Goal: Task Accomplishment & Management: Manage account settings

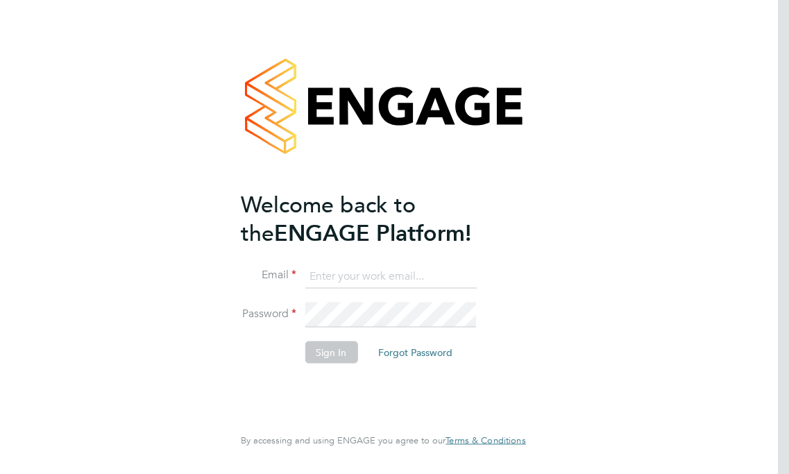
type input "Richard.Thornton@uk.g4s.com"
click at [312, 345] on button "Sign In" at bounding box center [331, 352] width 53 height 22
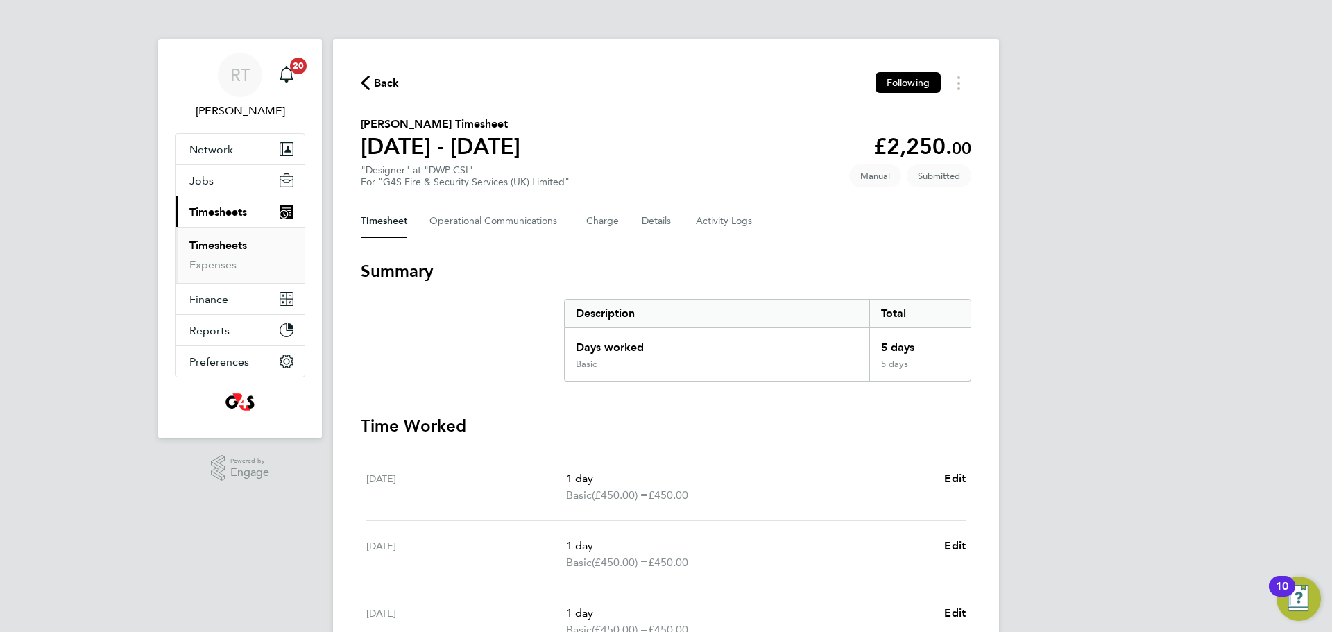
click at [235, 244] on link "Timesheets" at bounding box center [218, 245] width 58 height 13
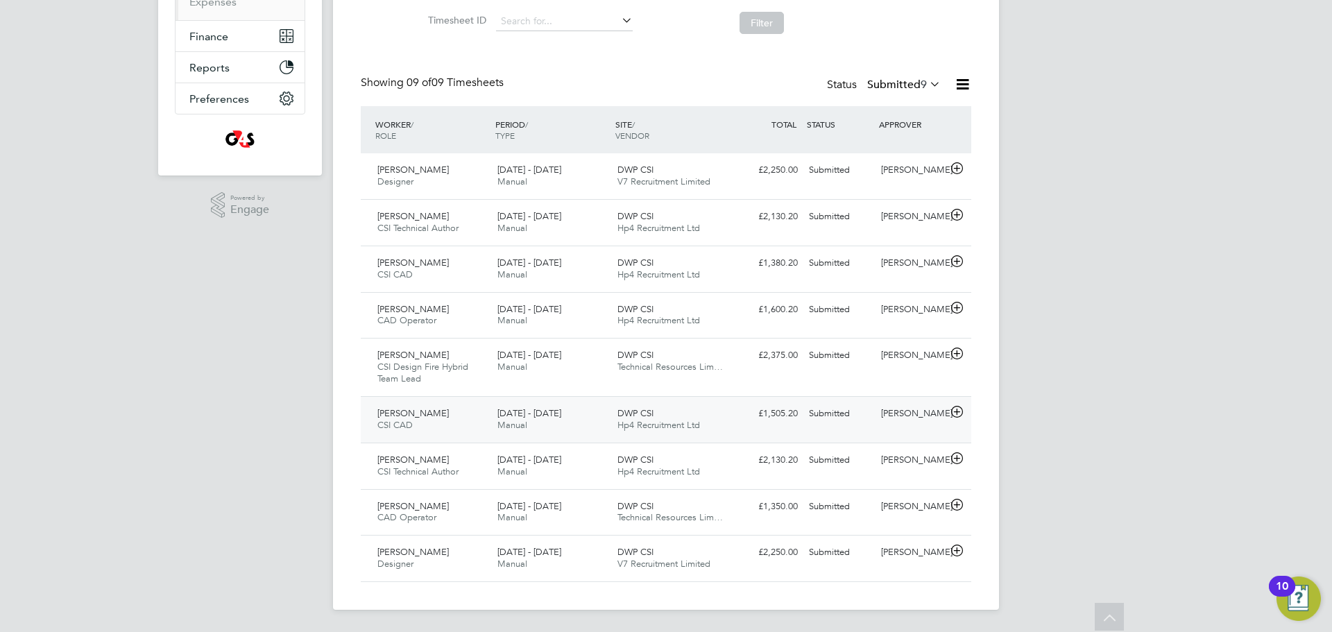
click at [419, 426] on div "Kimberley Robinson CSI CAD 22 - 28 Sep 2025" at bounding box center [432, 419] width 120 height 35
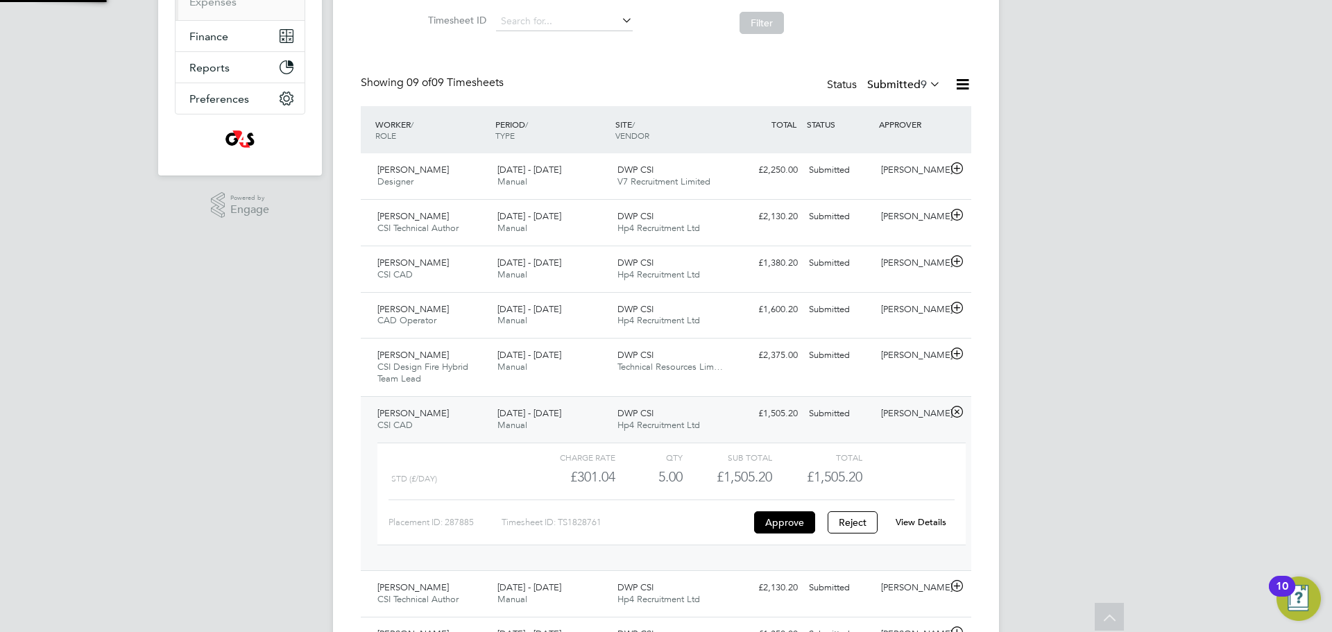
click at [419, 426] on div "Kimberley Robinson CSI CAD 22 - 28 Sep 2025" at bounding box center [432, 419] width 120 height 35
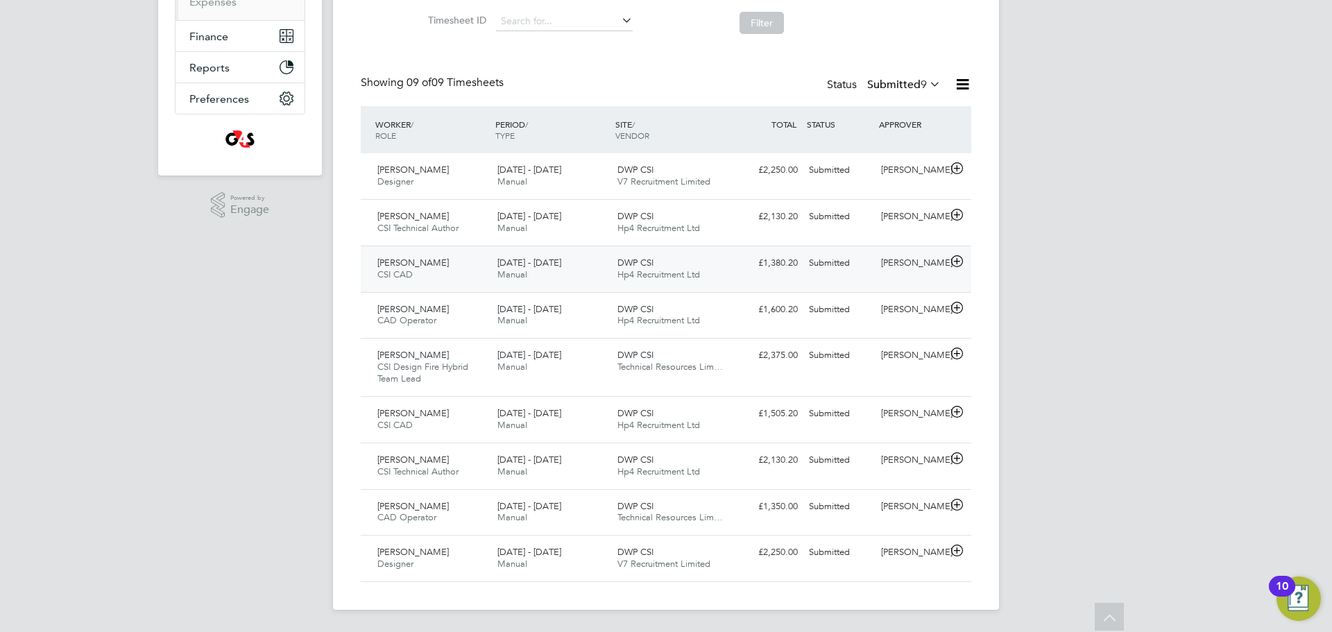
click at [439, 260] on div "Daniel Allerton CSI CAD 22 - 28 Sep 2025" at bounding box center [432, 269] width 120 height 35
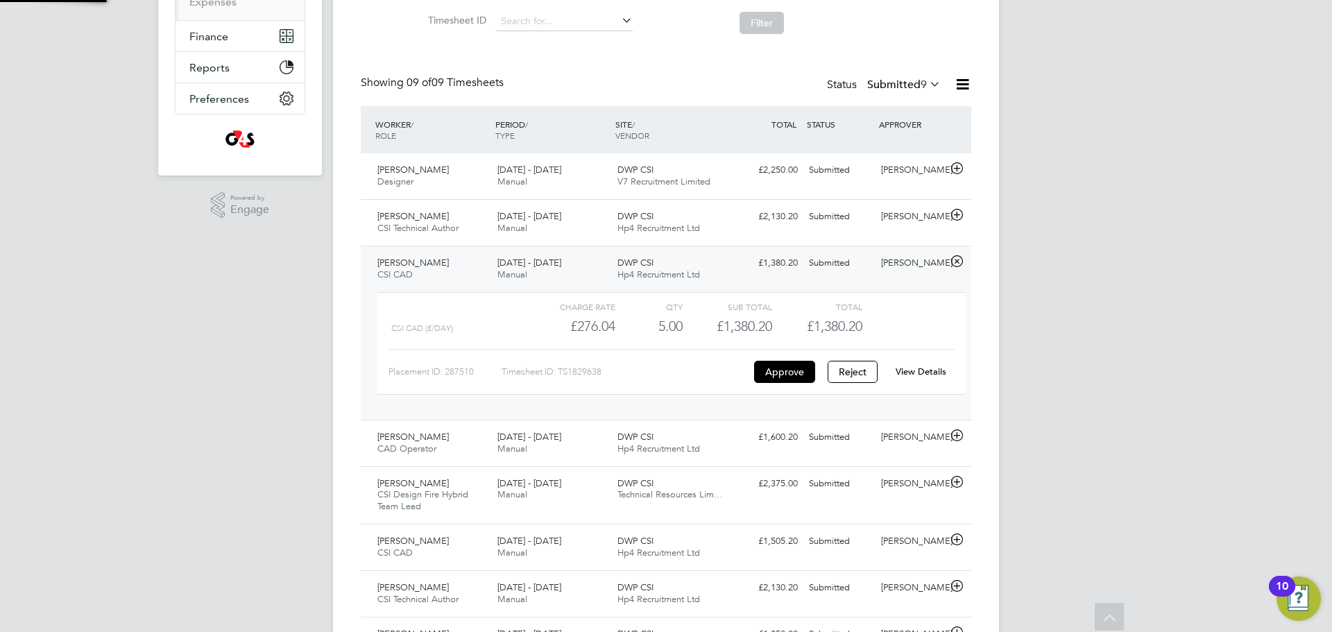
click at [439, 260] on div "Daniel Allerton CSI CAD 22 - 28 Sep 2025" at bounding box center [432, 269] width 120 height 35
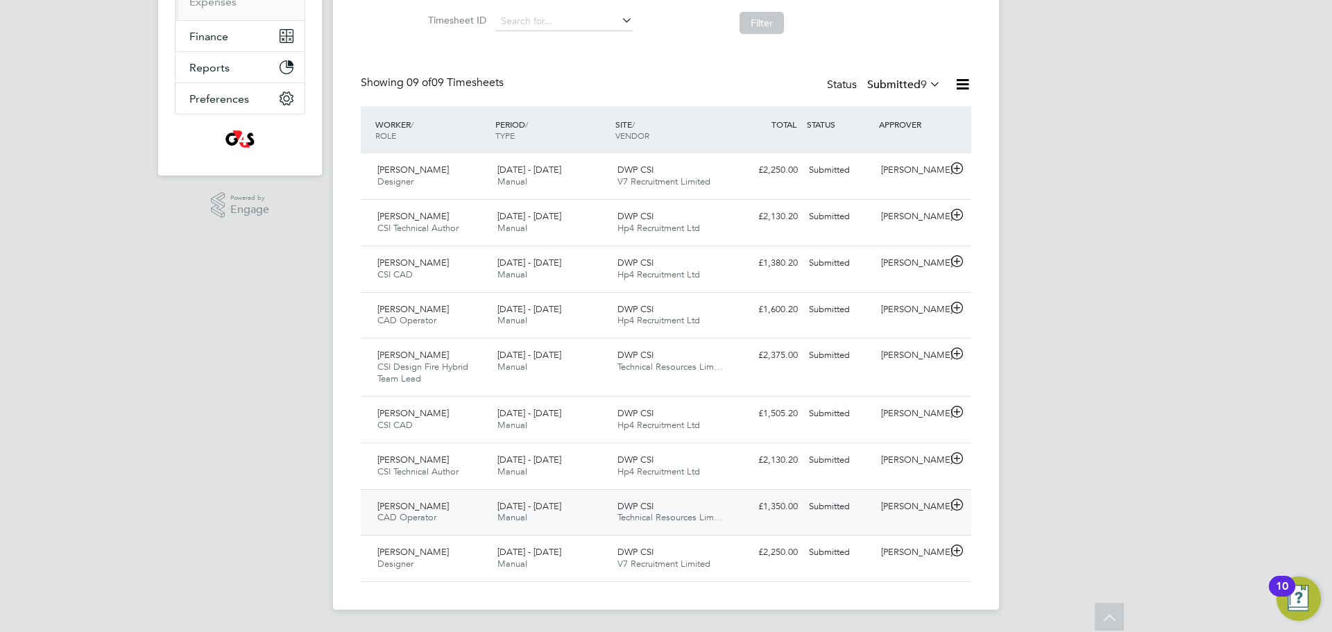
click at [450, 473] on div "Andrew Kersley CAD Operator 22 - 28 Sep 2025" at bounding box center [432, 512] width 120 height 35
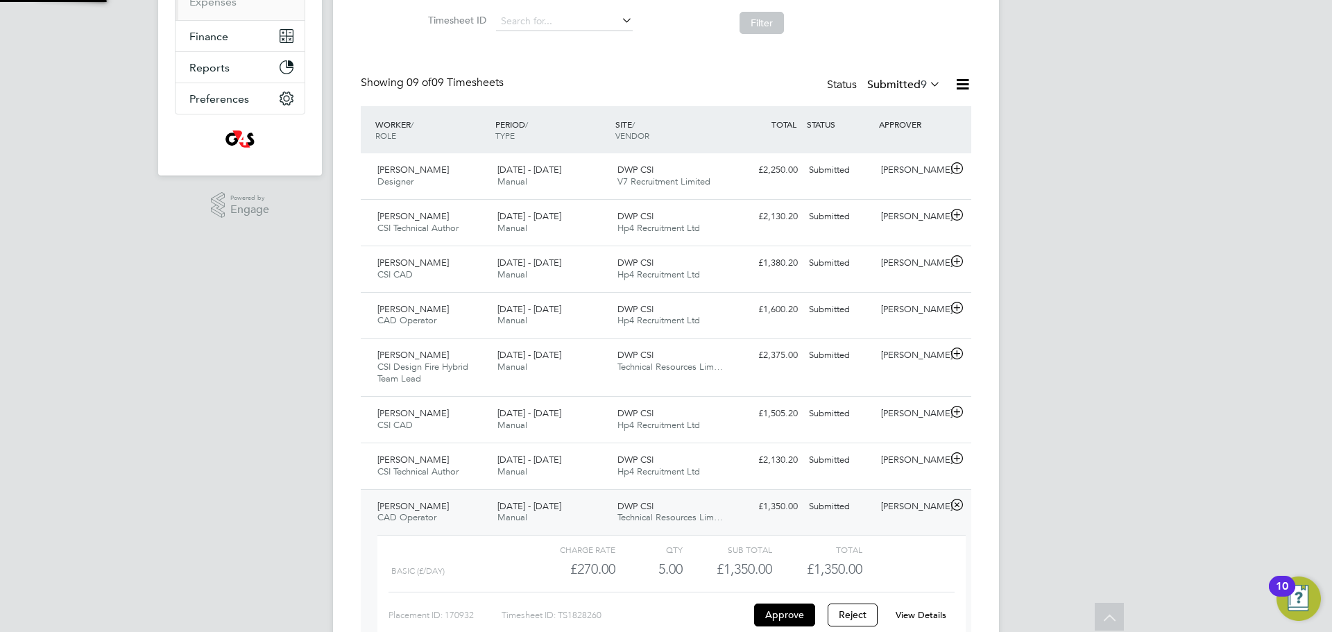
click at [450, 473] on div "Andrew Kersley CAD Operator 22 - 28 Sep 2025" at bounding box center [432, 512] width 120 height 35
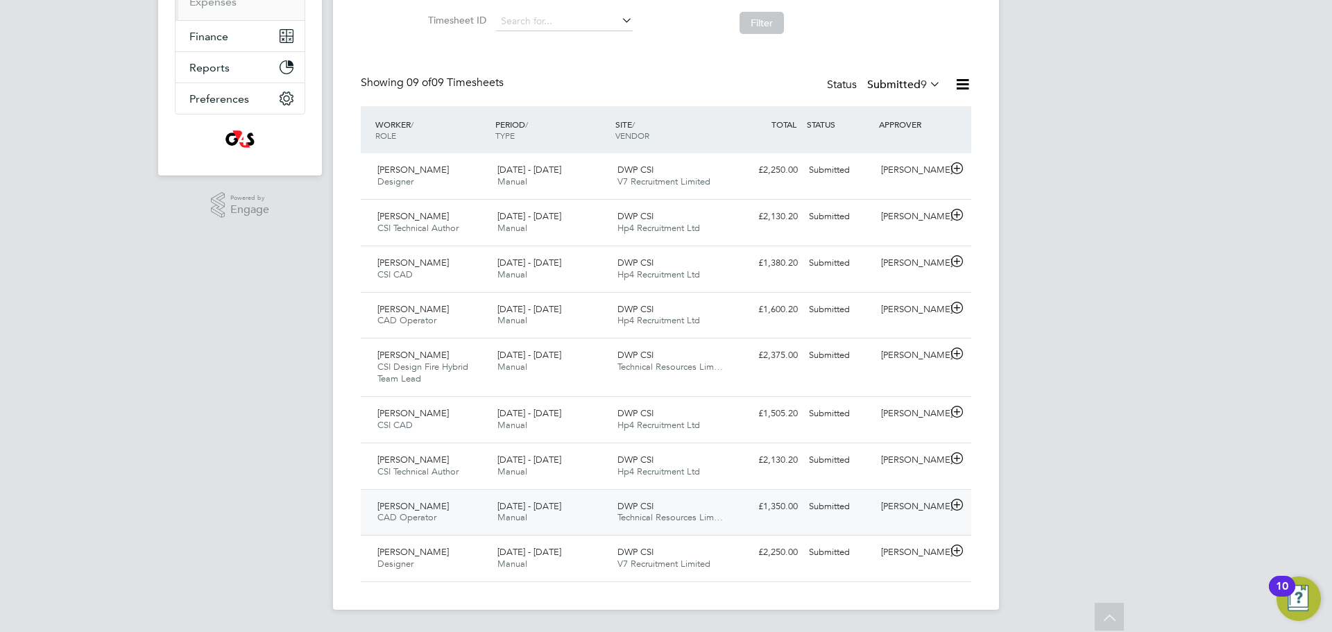
click at [451, 473] on div "Andrew Kersley CAD Operator 22 - 28 Sep 2025" at bounding box center [432, 512] width 120 height 35
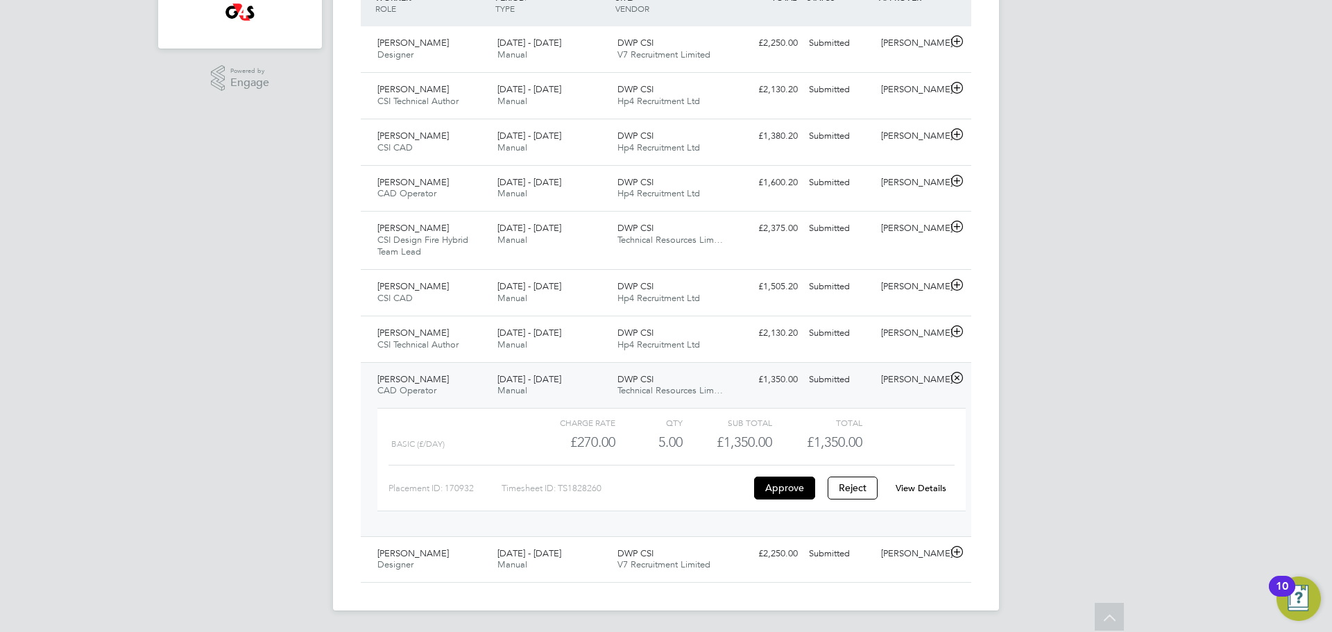
scroll to position [391, 0]
click at [788, 473] on button "Approve" at bounding box center [784, 487] width 61 height 22
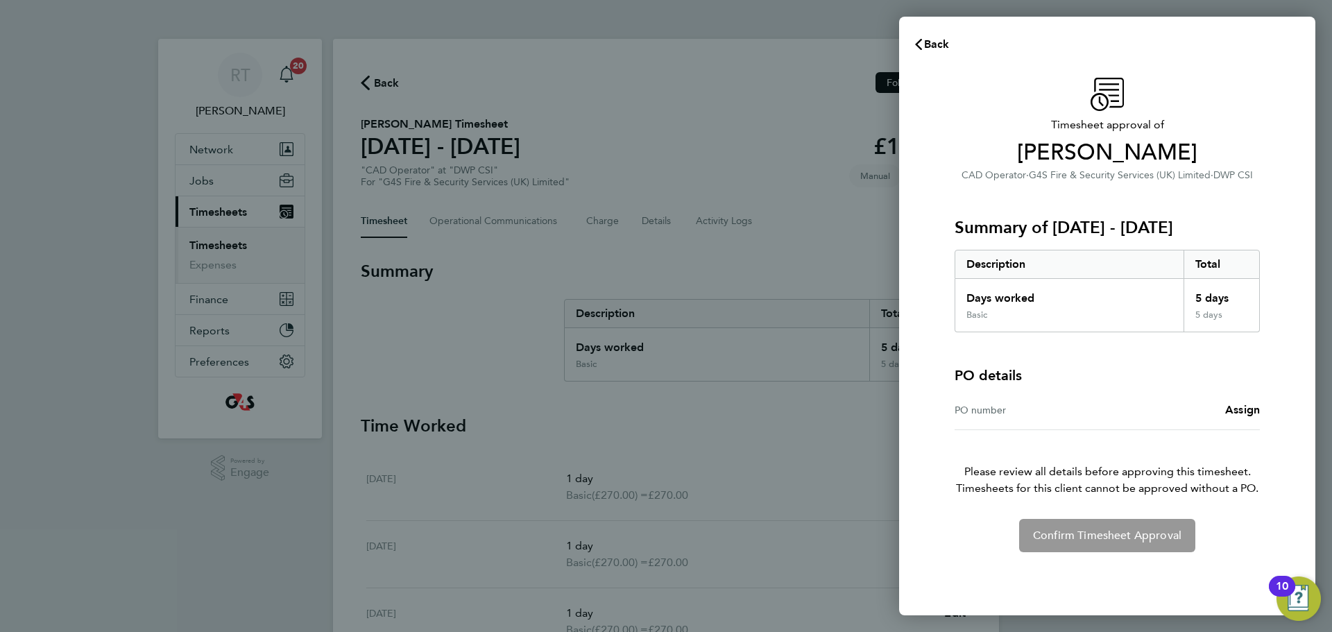
click at [1261, 411] on div "Timesheet approval of Andrew Kersley CAD Operator · G4S Fire & Security Service…" at bounding box center [1107, 315] width 339 height 475
click at [1246, 415] on span "Assign" at bounding box center [1242, 409] width 35 height 13
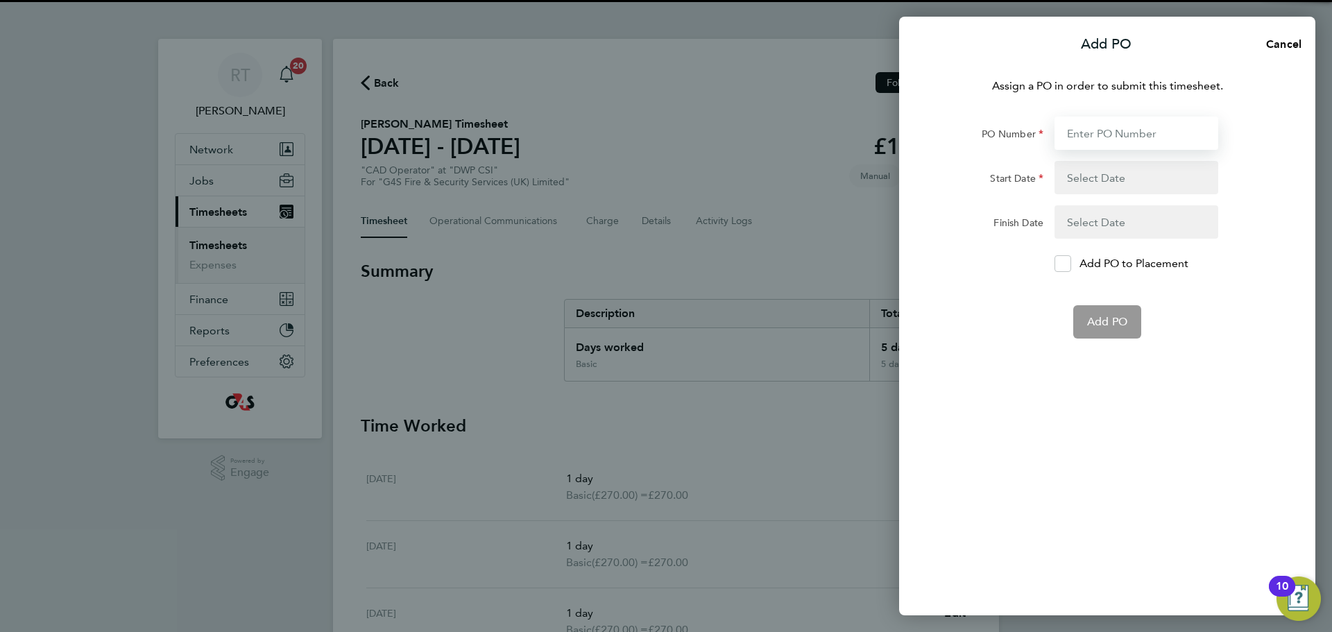
click at [1110, 134] on input "PO Number" at bounding box center [1137, 133] width 164 height 33
paste input "60GI-BST1579-GR"
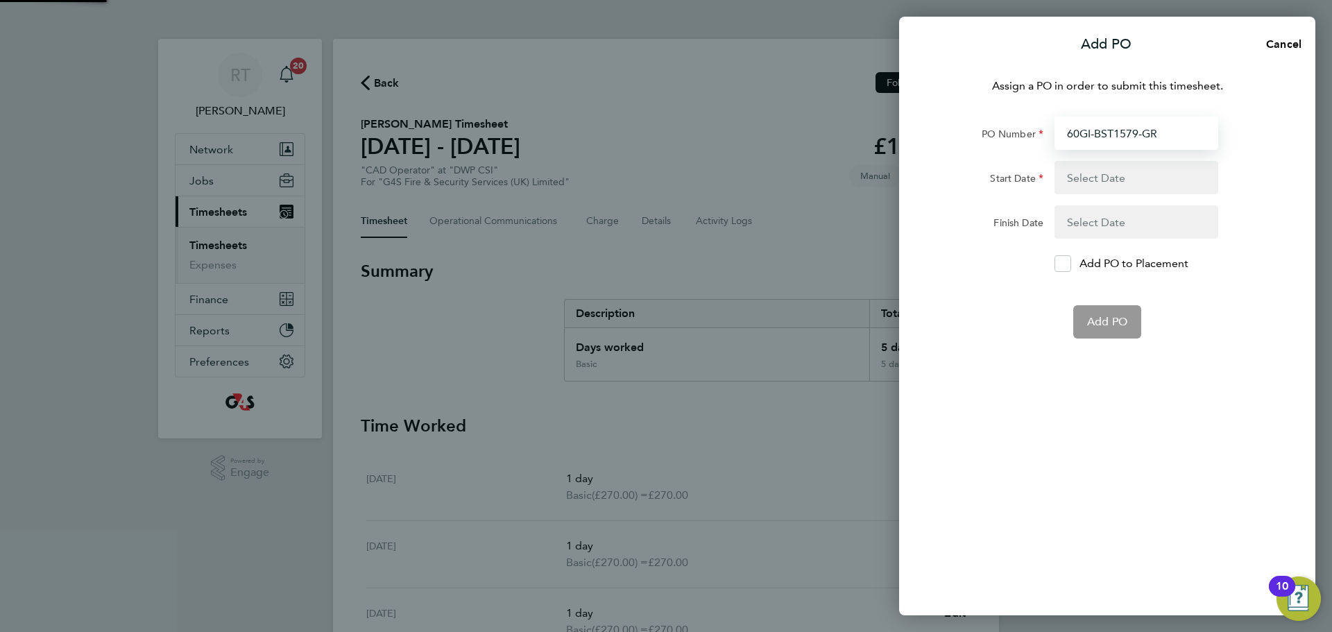
type input "60GI-BST1579-GR"
click at [1114, 177] on button "button" at bounding box center [1137, 177] width 164 height 33
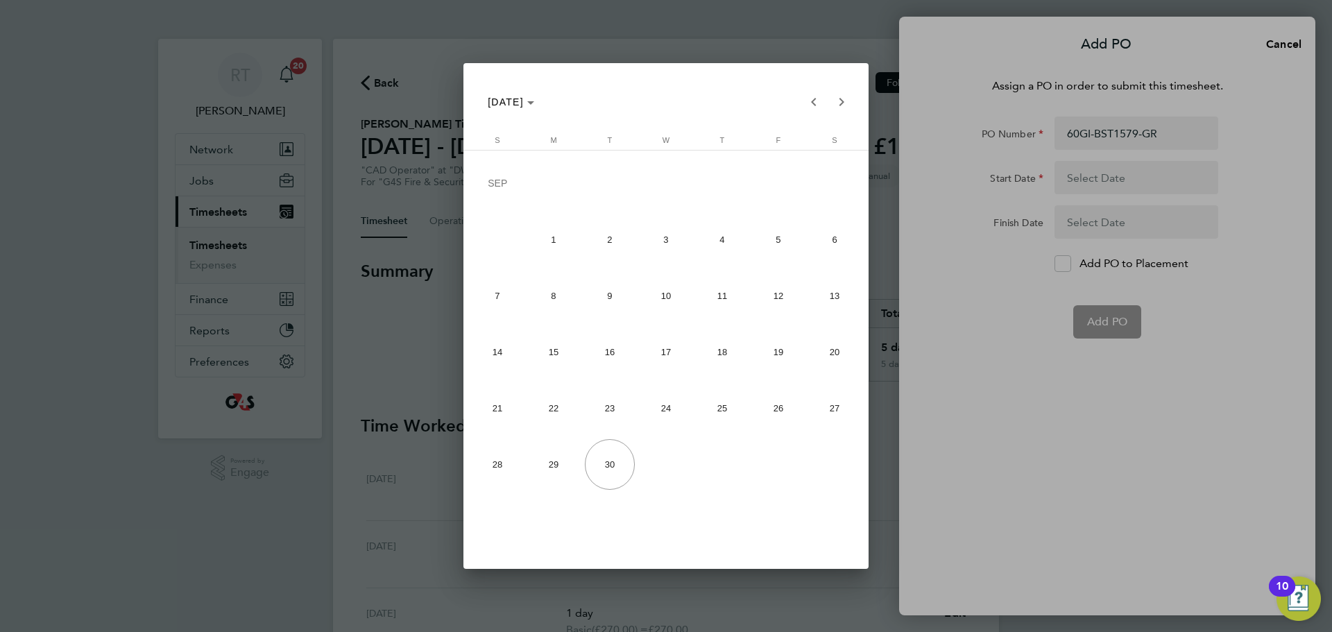
click at [504, 400] on span "21" at bounding box center [498, 408] width 51 height 51
type input "[DATE]"
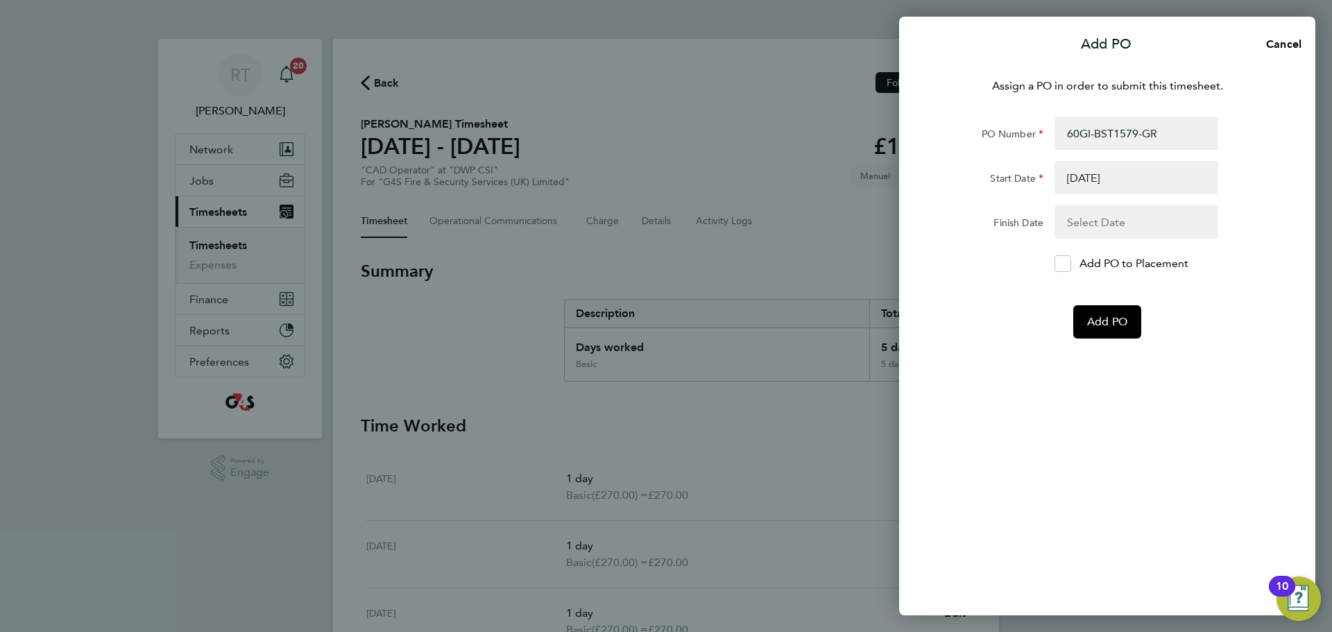
click at [1072, 220] on button "button" at bounding box center [1137, 221] width 164 height 33
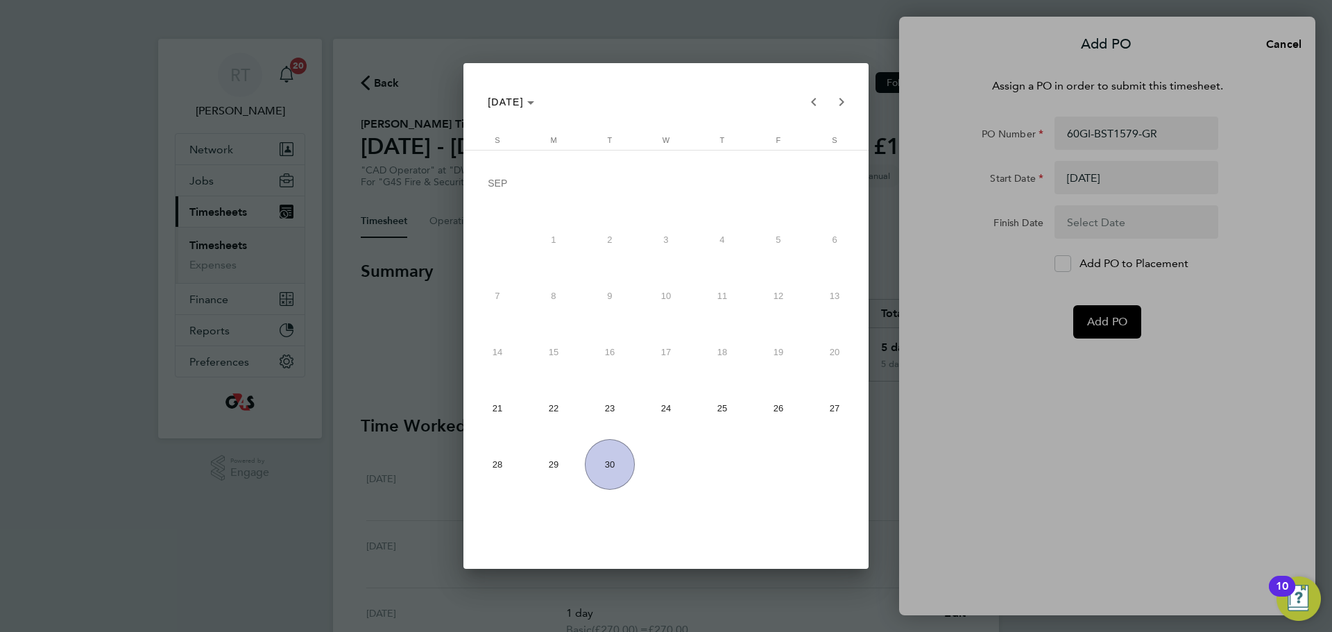
click at [835, 417] on span "27" at bounding box center [835, 408] width 51 height 51
type input "[DATE]"
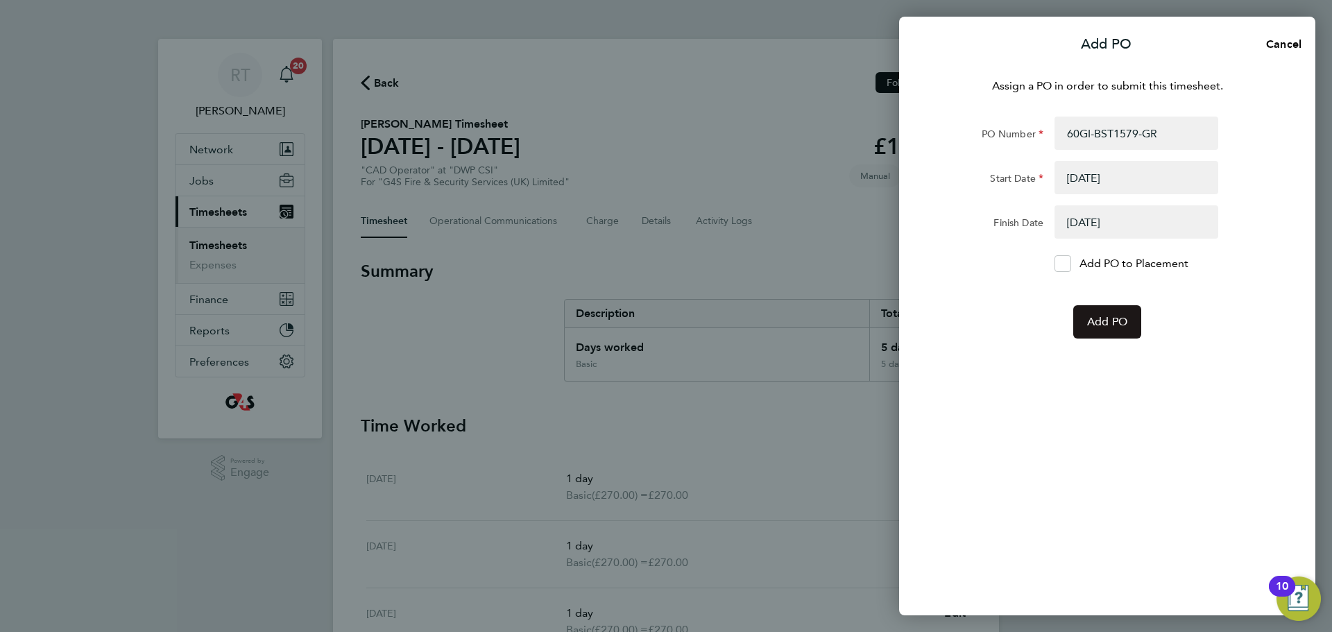
click at [1105, 328] on span "Add PO" at bounding box center [1107, 322] width 40 height 14
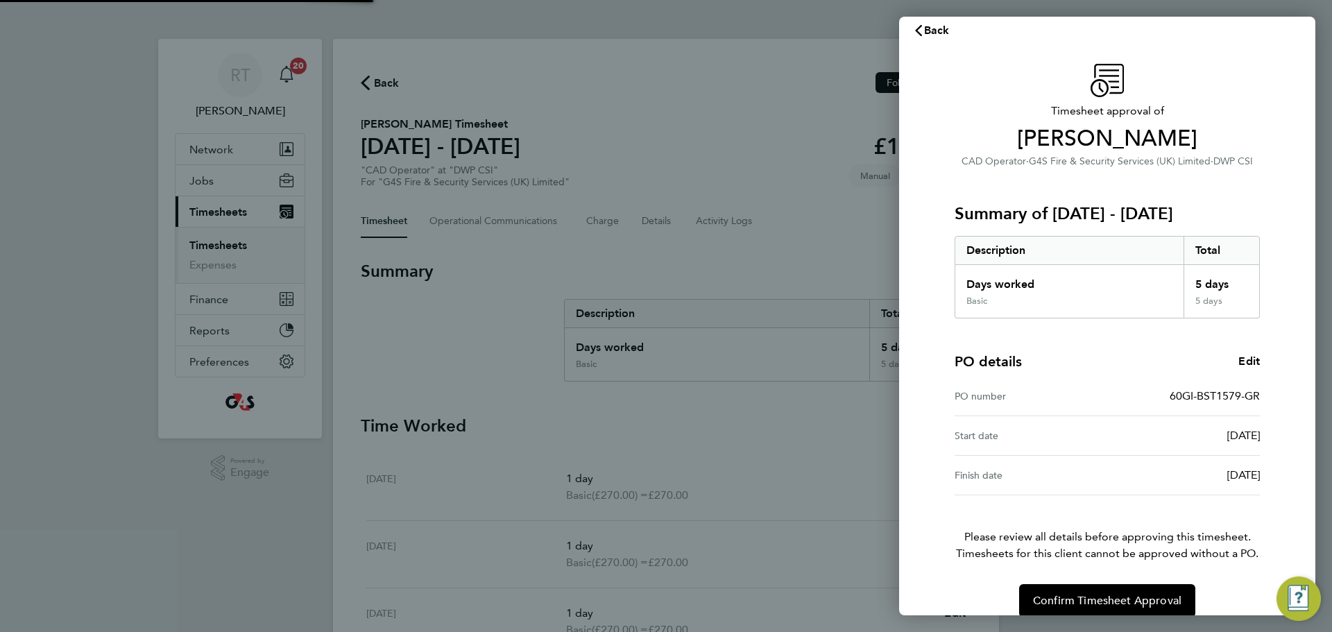
scroll to position [33, 0]
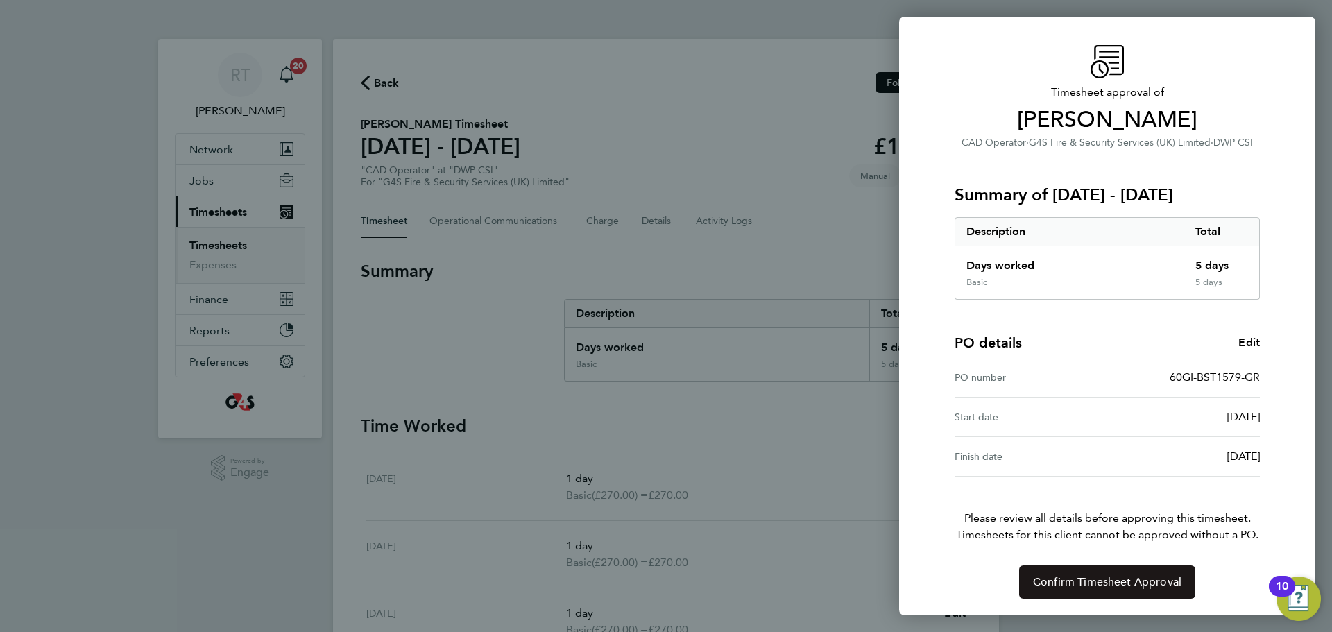
click at [1105, 582] on span "Confirm Timesheet Approval" at bounding box center [1107, 582] width 148 height 14
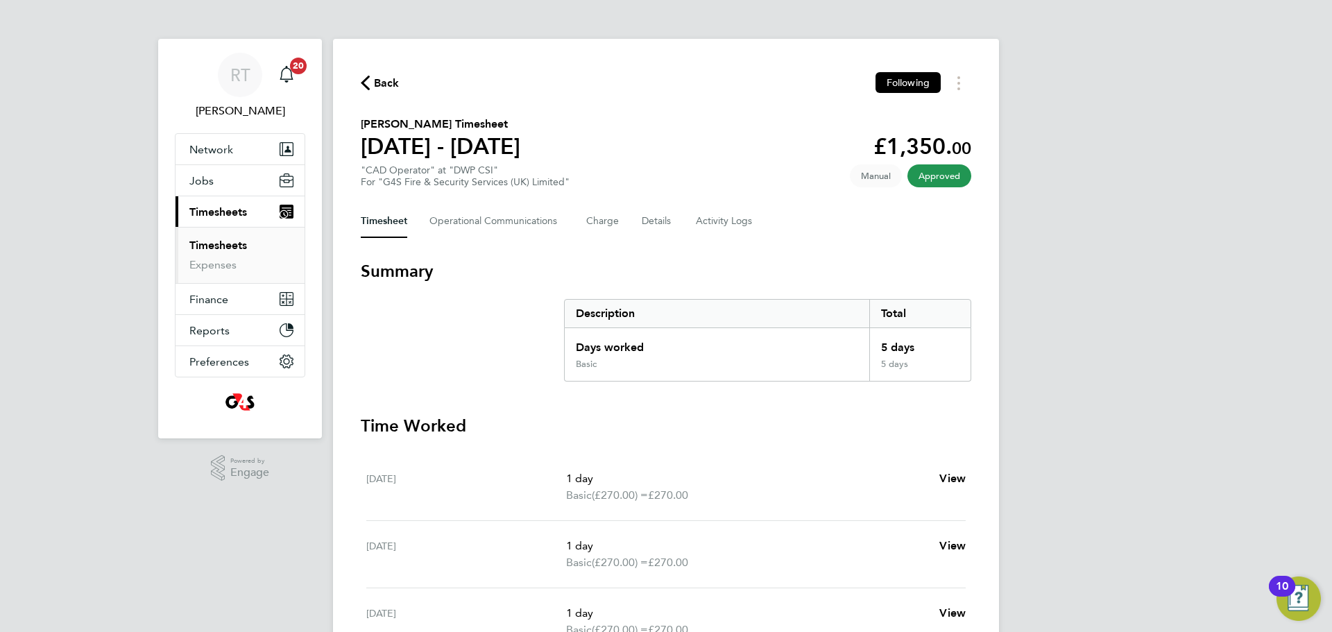
click at [244, 239] on link "Timesheets" at bounding box center [218, 245] width 58 height 13
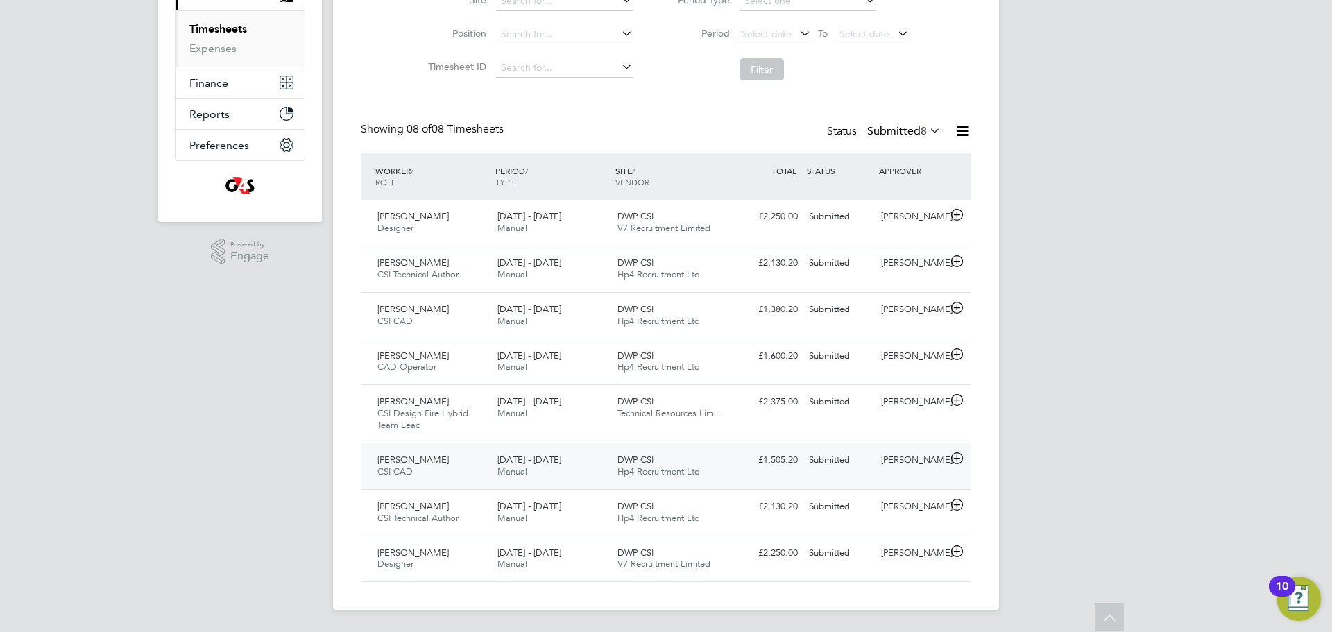
click at [423, 473] on div "Kimberley Robinson CSI CAD 22 - 28 Sep 2025" at bounding box center [432, 466] width 120 height 35
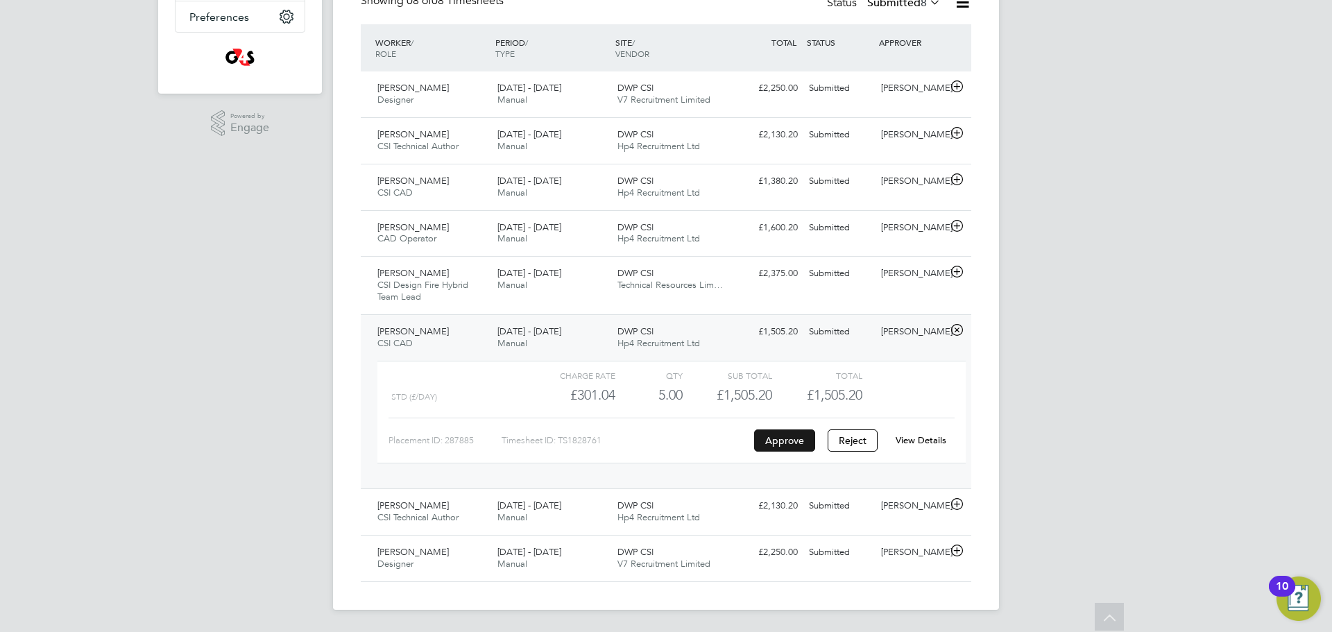
click at [780, 440] on button "Approve" at bounding box center [784, 441] width 61 height 22
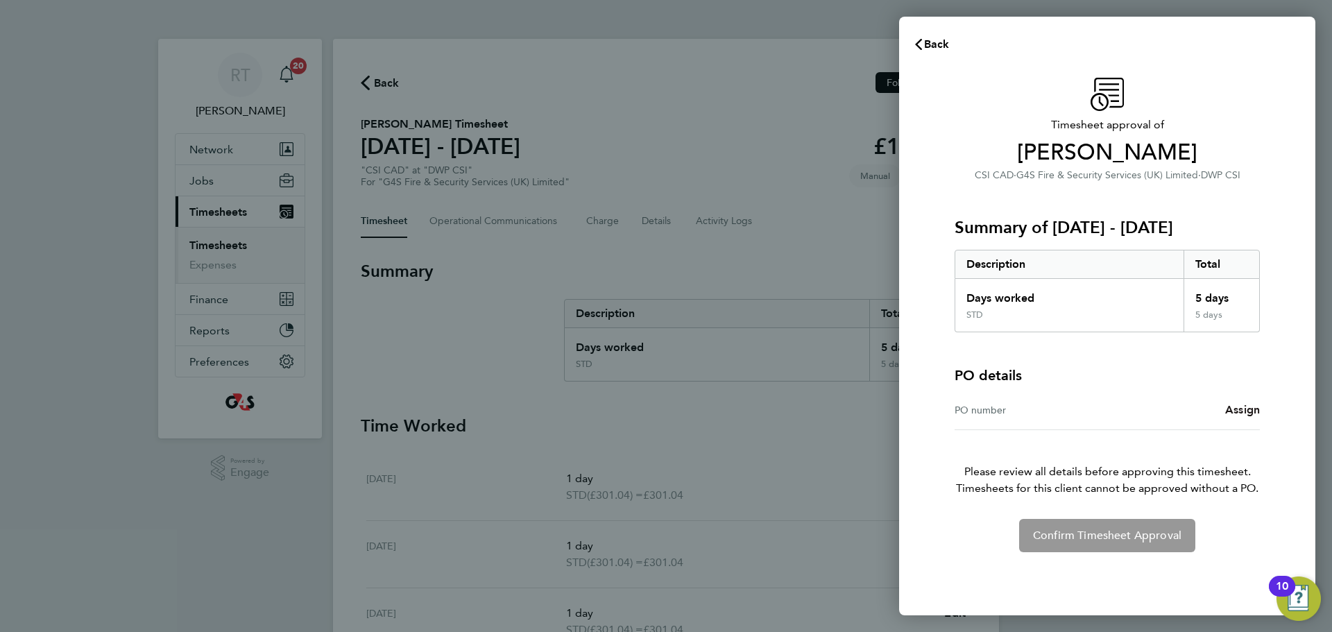
click at [1241, 408] on span "Assign" at bounding box center [1242, 409] width 35 height 13
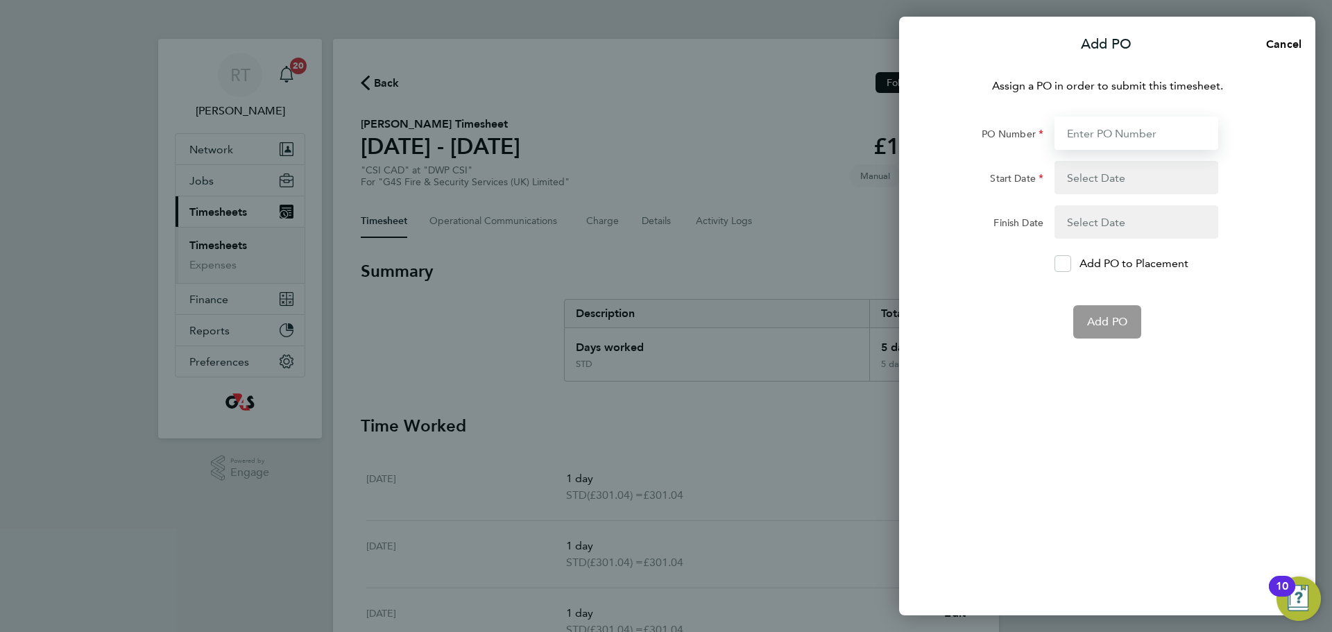
click at [1112, 126] on input "PO Number" at bounding box center [1137, 133] width 164 height 33
paste input "60GI-BST1578-GR"
type input "60GI-BST1578-GR"
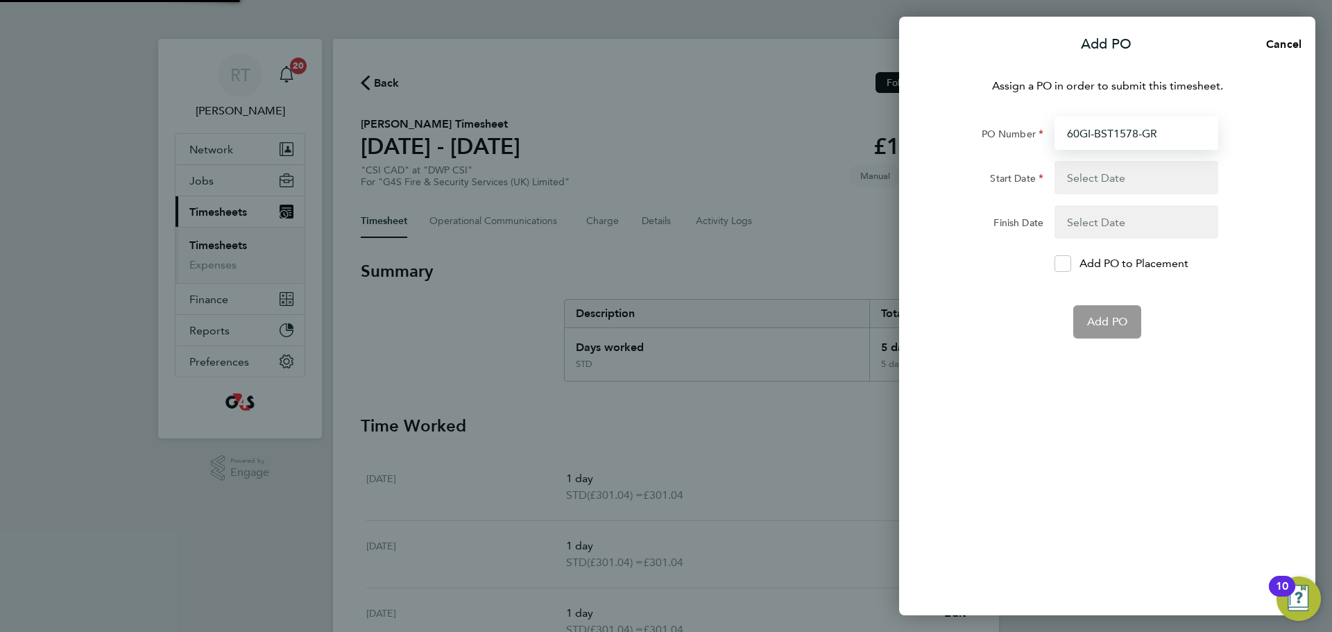
scroll to position [0, 0]
paste input "60GI-BST1578-GR"
type input "60GI-BST1578-GR"
click at [1044, 309] on div "Add PO" at bounding box center [1108, 321] width 350 height 33
click at [1117, 180] on button "button" at bounding box center [1137, 177] width 164 height 33
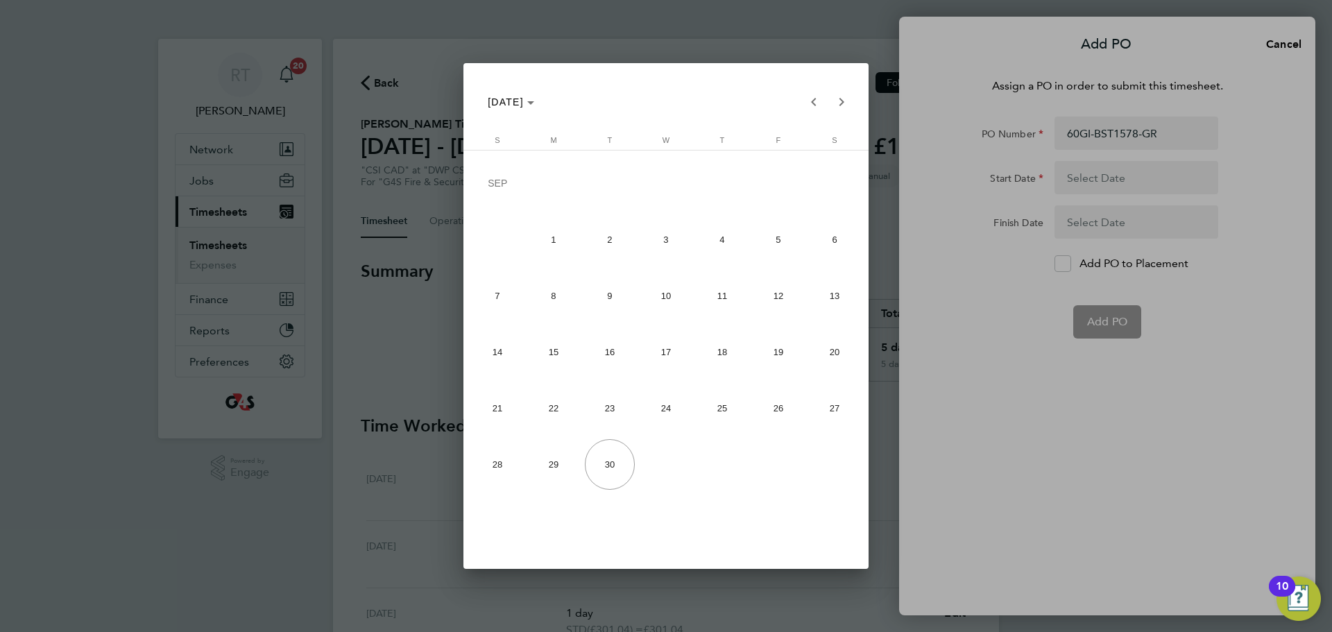
click at [479, 408] on span "21" at bounding box center [498, 408] width 51 height 51
type input "[DATE]"
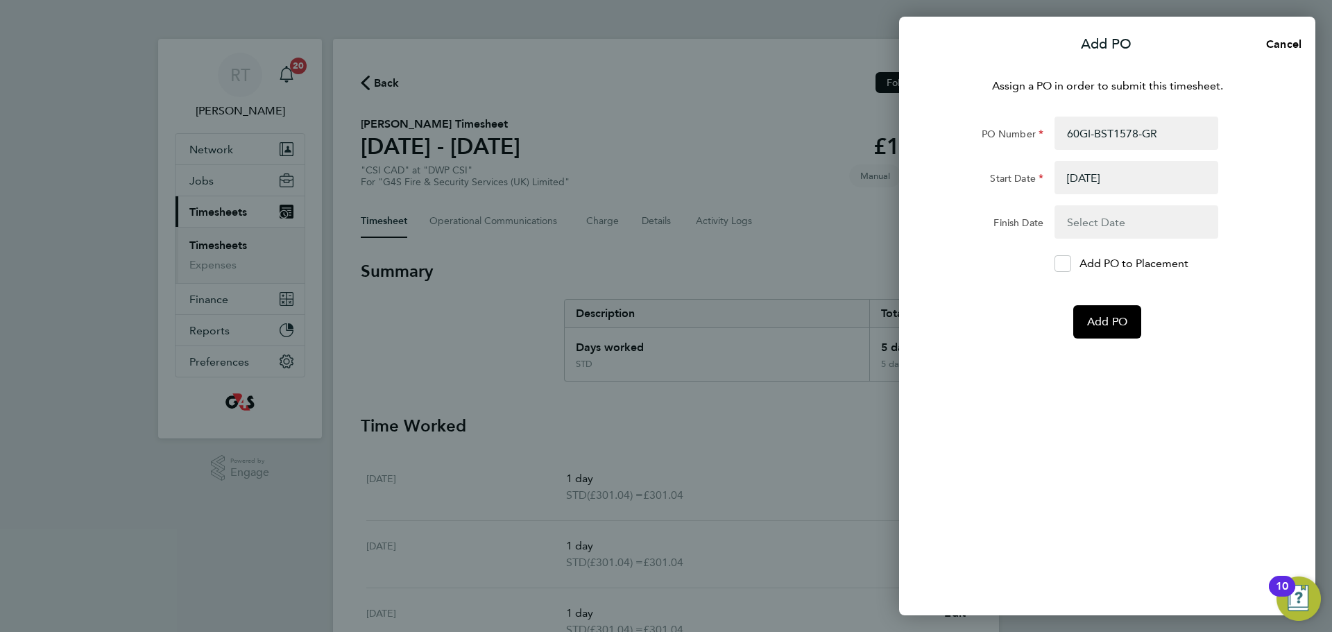
click at [1098, 224] on button "button" at bounding box center [1137, 221] width 164 height 33
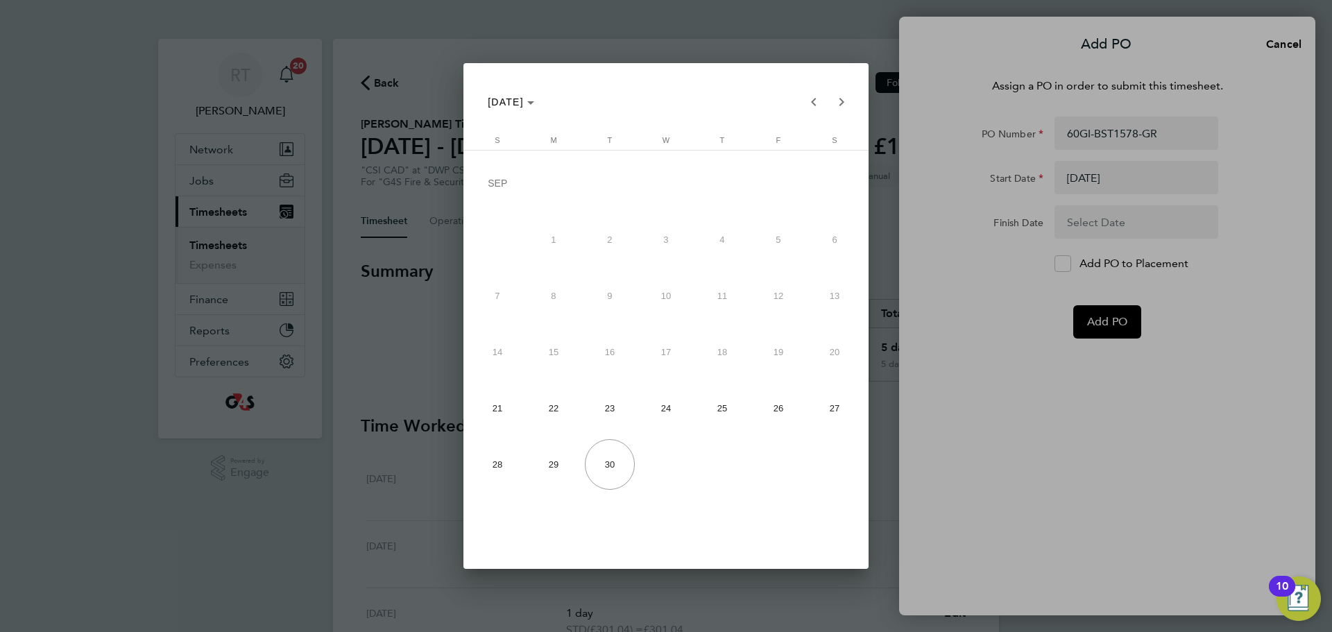
drag, startPoint x: 817, startPoint y: 406, endPoint x: 954, endPoint y: 333, distance: 154.9
click at [817, 405] on span "27" at bounding box center [835, 408] width 51 height 51
type input "[DATE]"
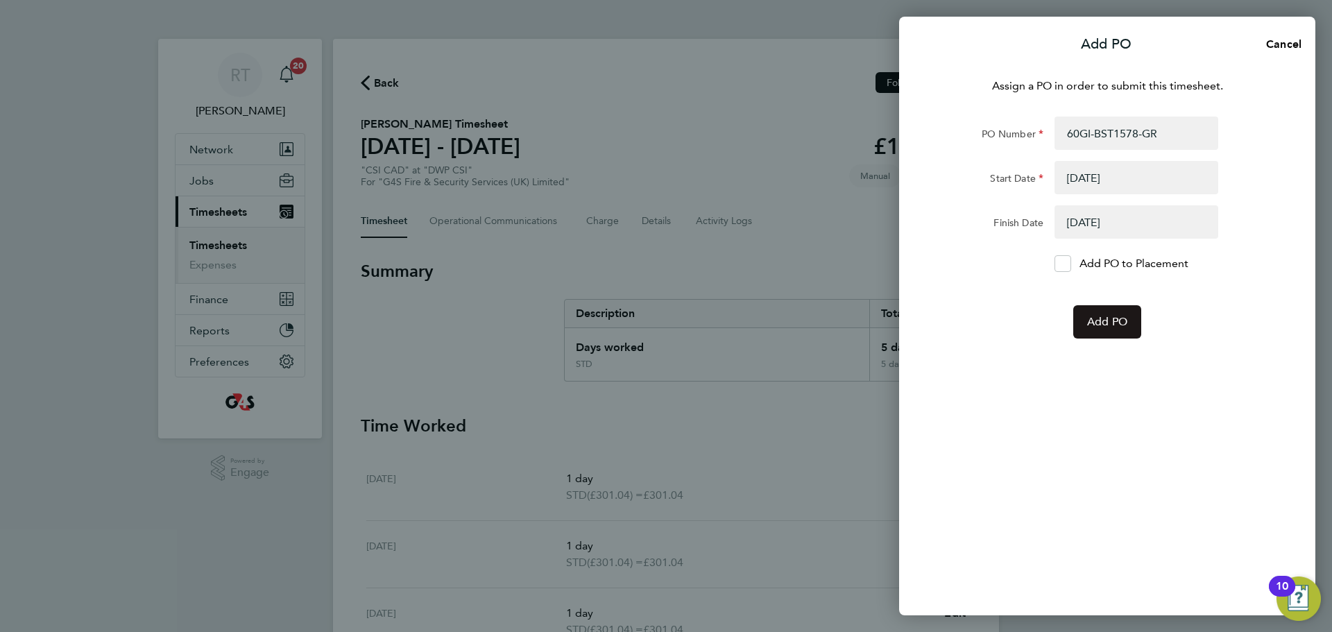
click at [1104, 325] on span "Add PO" at bounding box center [1107, 322] width 40 height 14
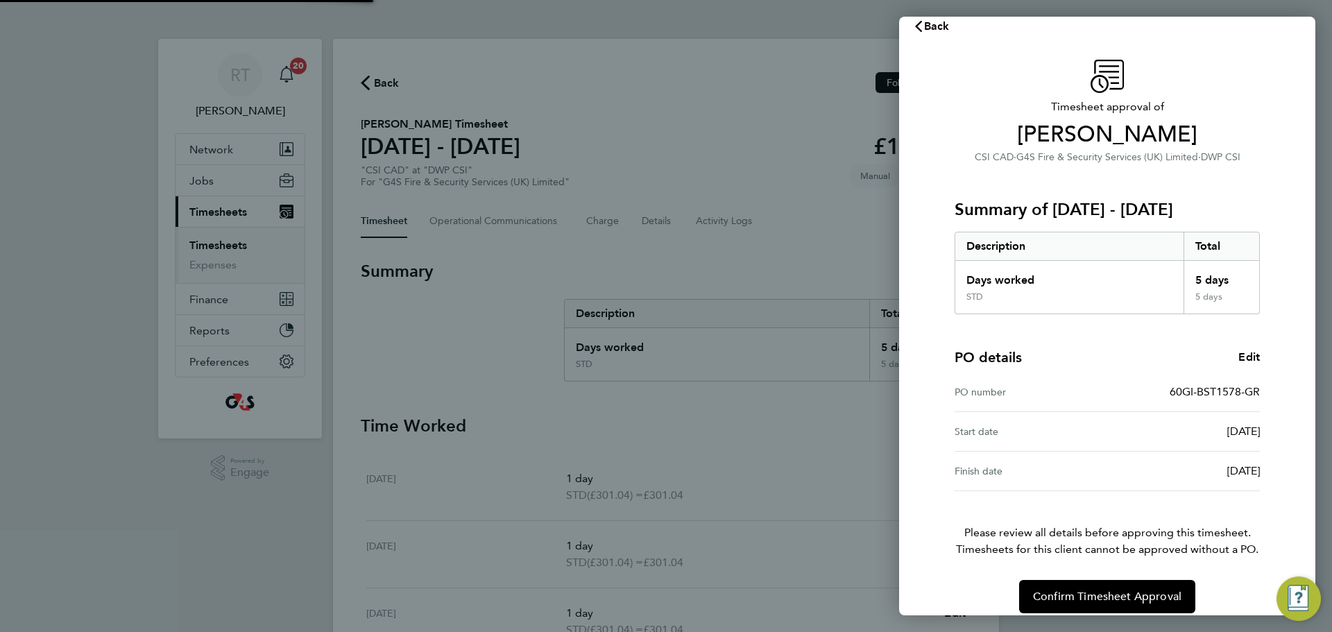
scroll to position [33, 0]
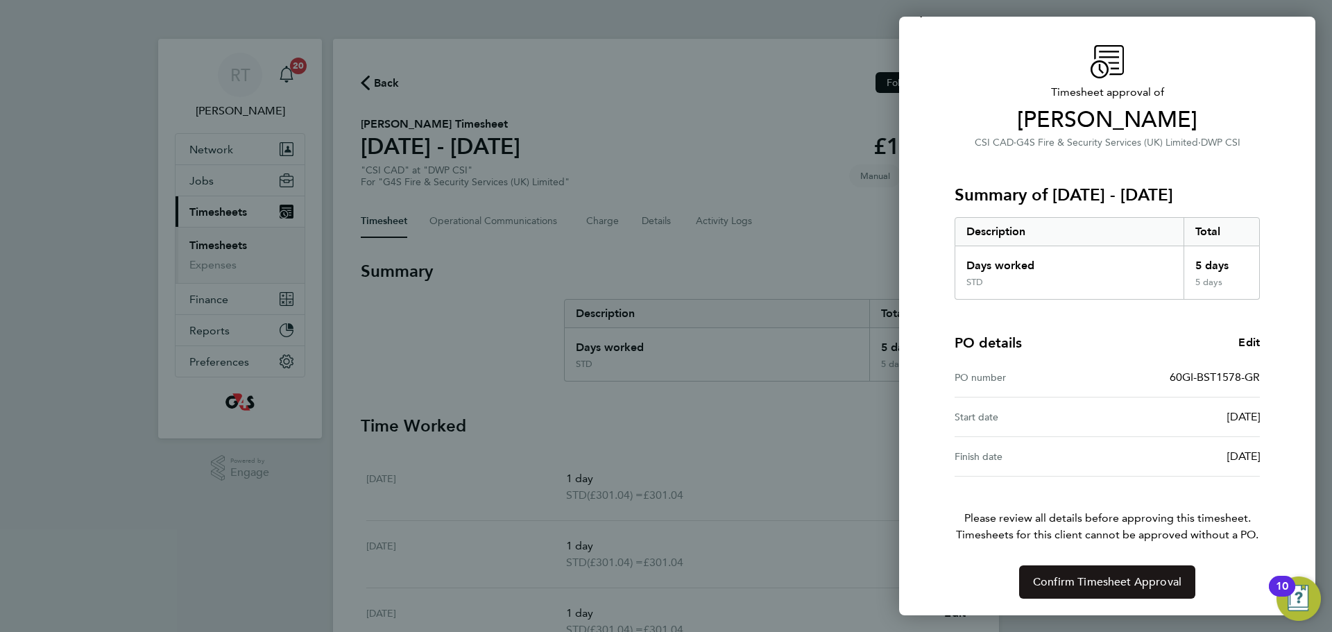
click at [1110, 585] on span "Confirm Timesheet Approval" at bounding box center [1107, 582] width 148 height 14
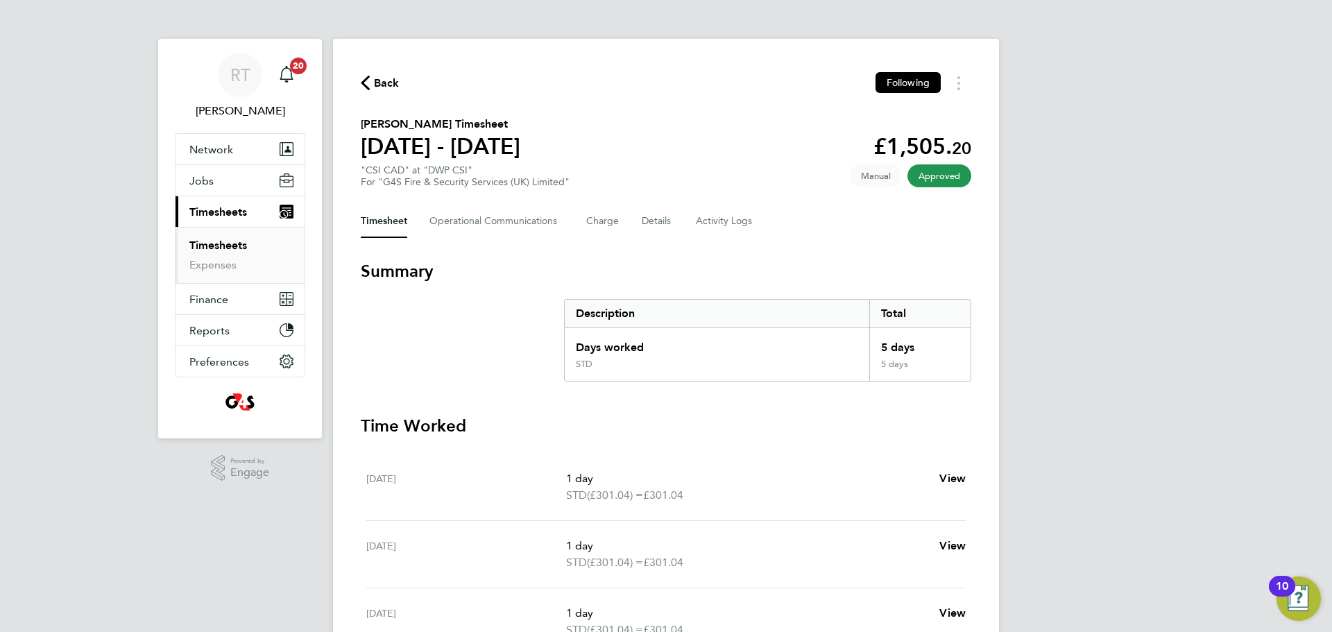
click at [233, 241] on link "Timesheets" at bounding box center [218, 245] width 58 height 13
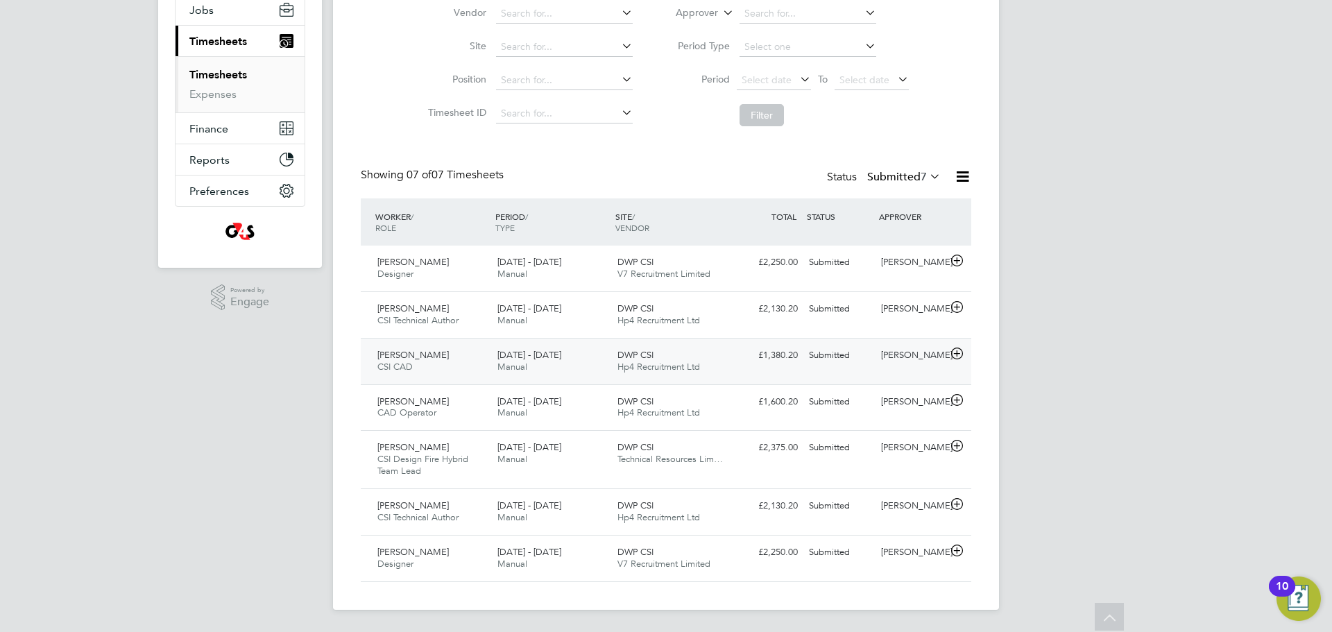
click at [458, 343] on div "Daniel Allerton CSI CAD 22 - 28 Sep 2025 22 - 28 Sep 2025 Manual DWP CSI Hp4 Re…" at bounding box center [666, 361] width 611 height 46
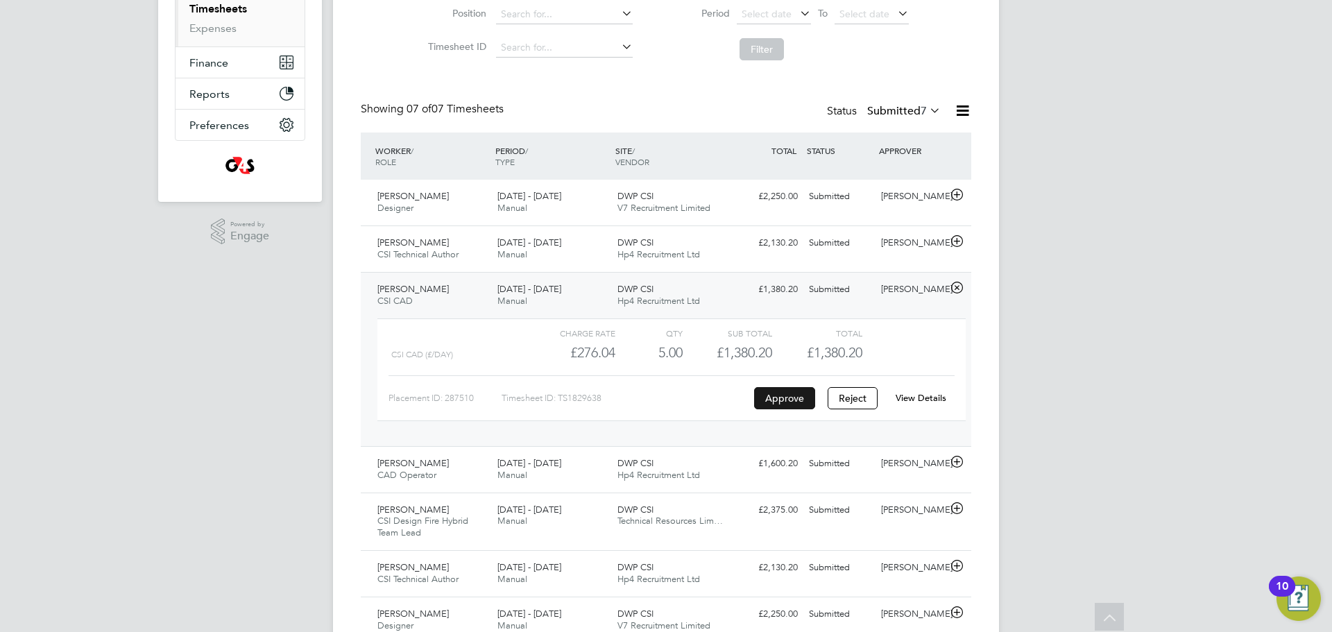
click at [791, 393] on button "Approve" at bounding box center [784, 398] width 61 height 22
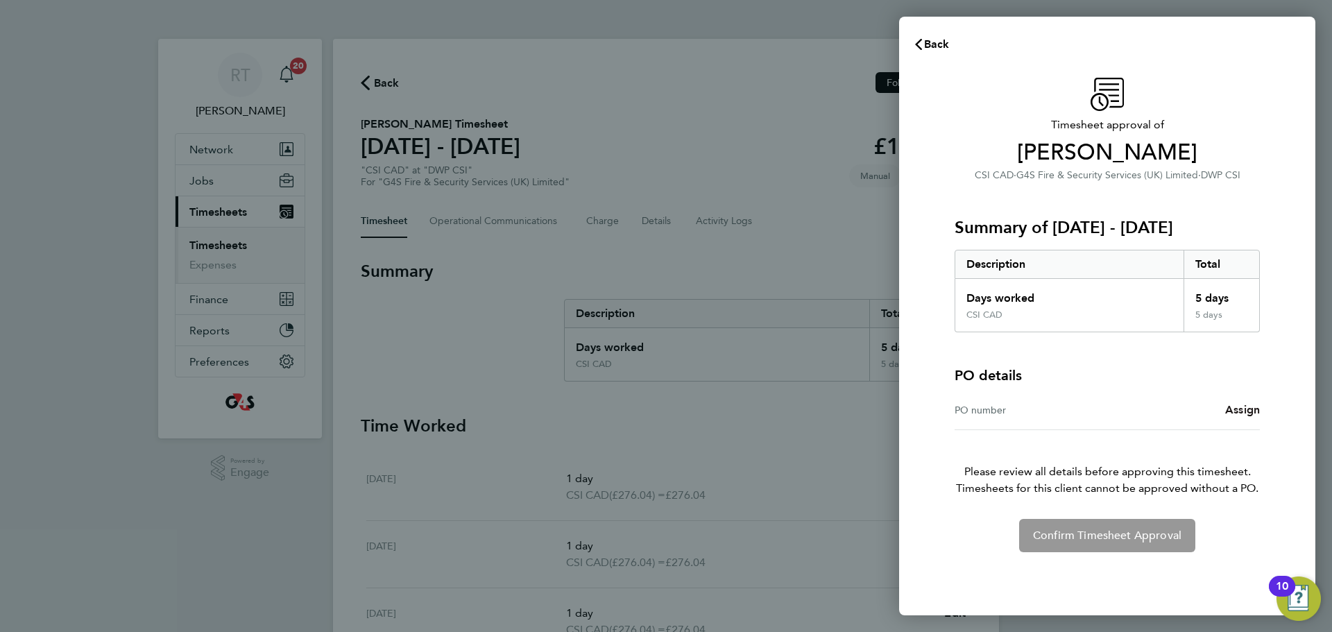
click at [1250, 413] on span "Assign" at bounding box center [1242, 409] width 35 height 13
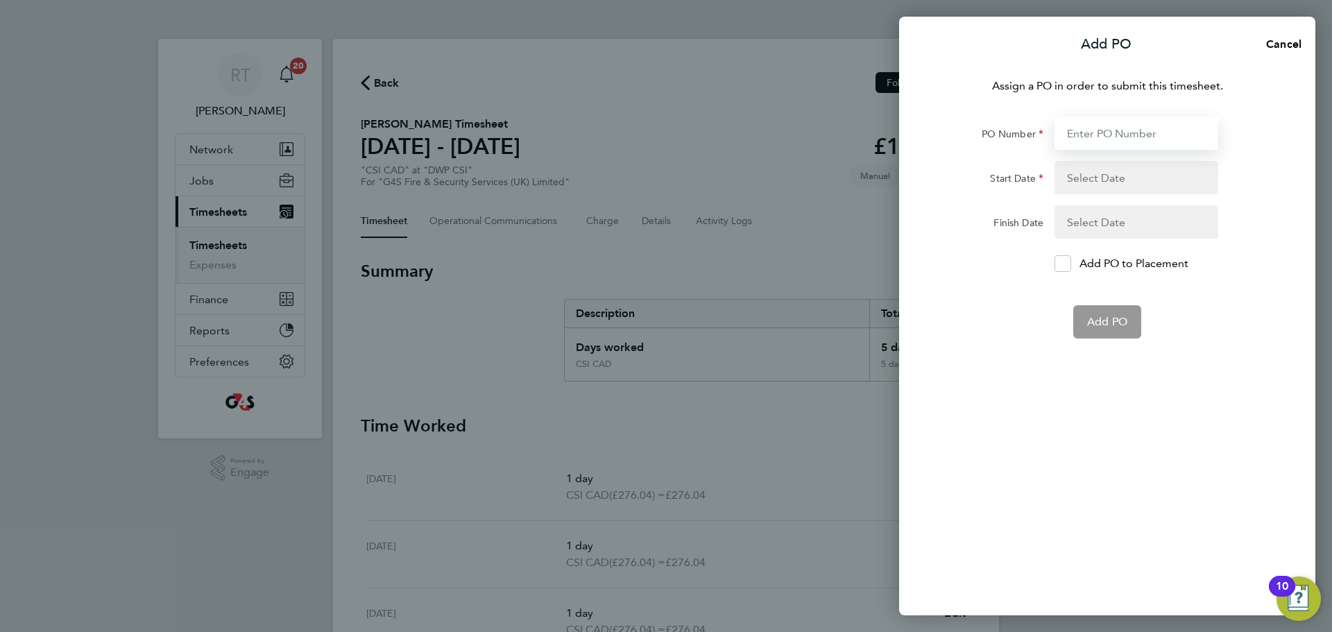
click at [1104, 130] on input "PO Number" at bounding box center [1137, 133] width 164 height 33
paste input "60GI-BST1578-GR"
type input "60GI-BST1578-GR"
type input "[DATE]"
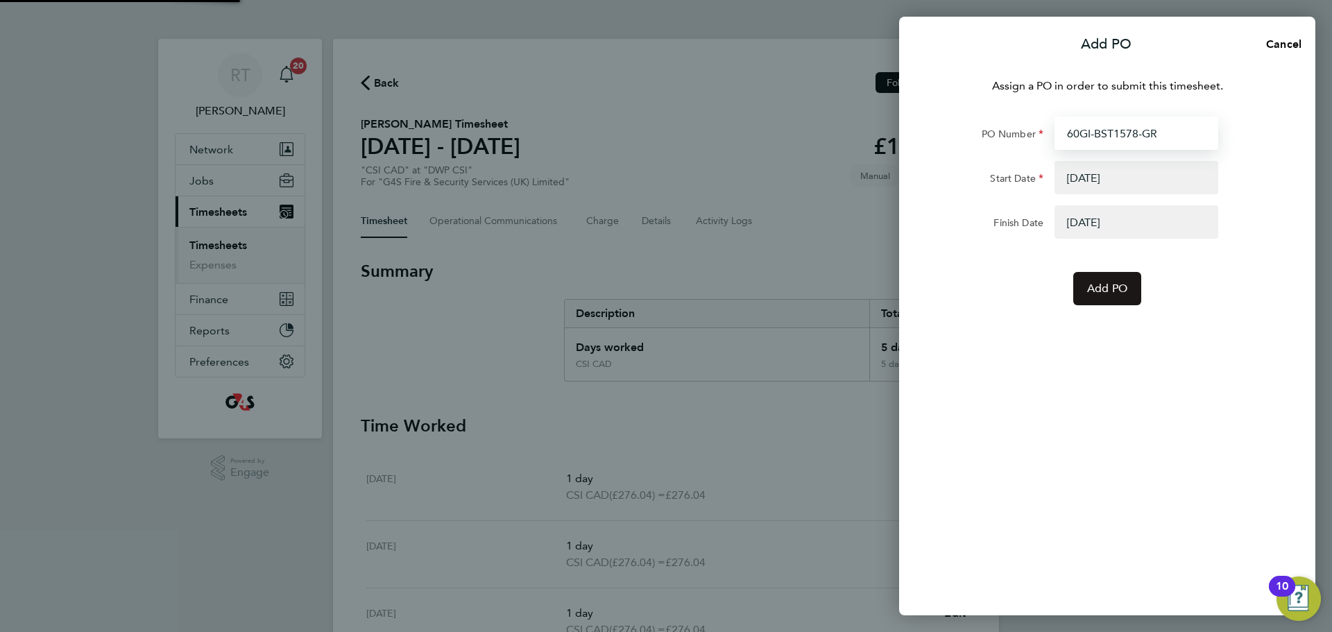
type input "60GI-BST1578-GR"
click at [1123, 274] on button "Add PO" at bounding box center [1107, 288] width 68 height 33
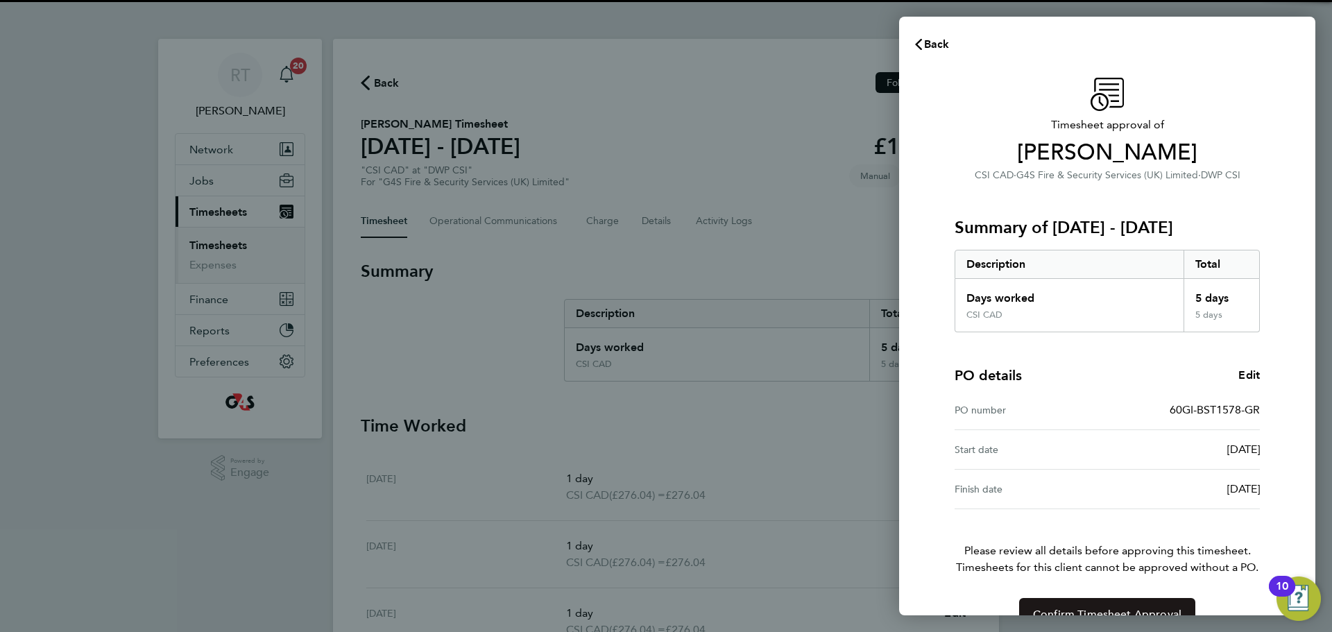
scroll to position [33, 0]
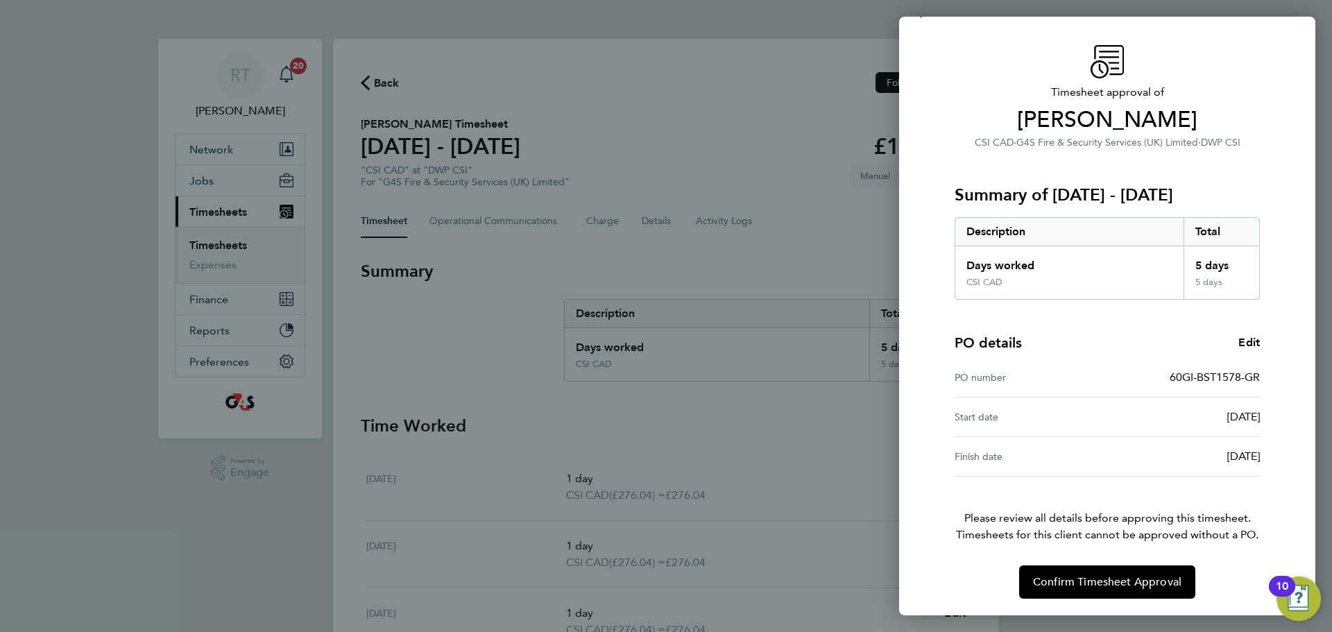
click at [1126, 603] on div "Timesheet approval of [PERSON_NAME] CSI CAD · G4S Fire & Security Services (UK)…" at bounding box center [1107, 321] width 416 height 587
click at [1131, 585] on span "Confirm Timesheet Approval" at bounding box center [1107, 582] width 148 height 14
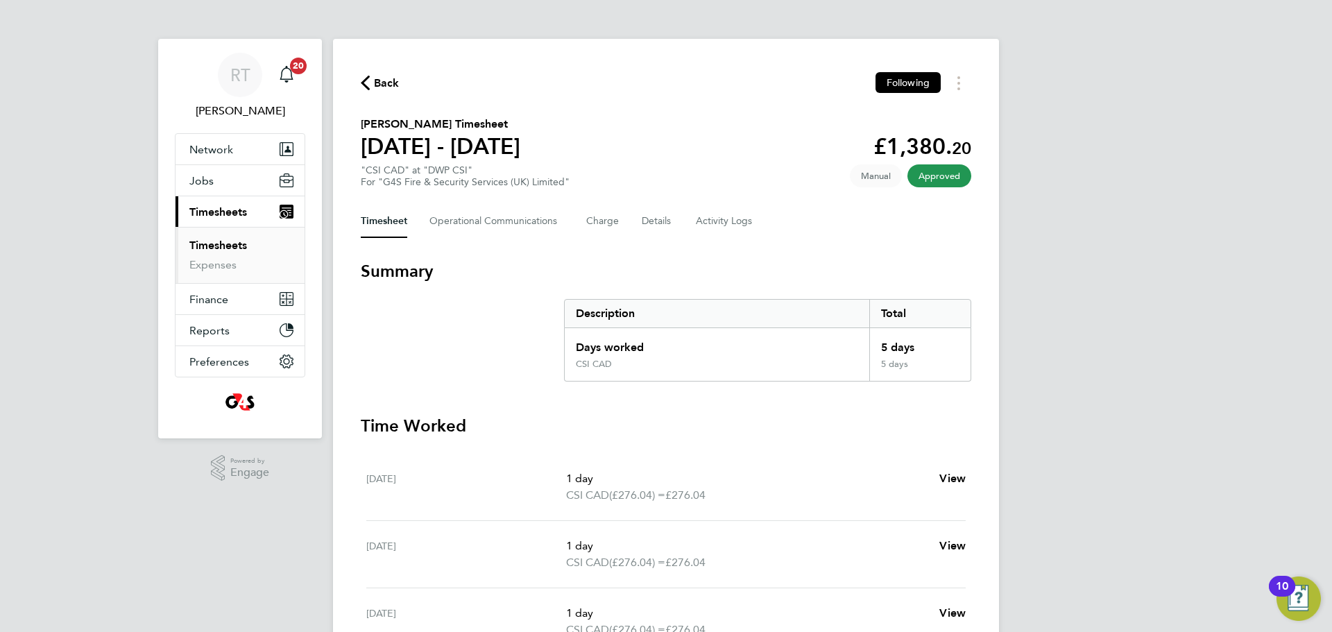
click at [237, 244] on link "Timesheets" at bounding box center [218, 245] width 58 height 13
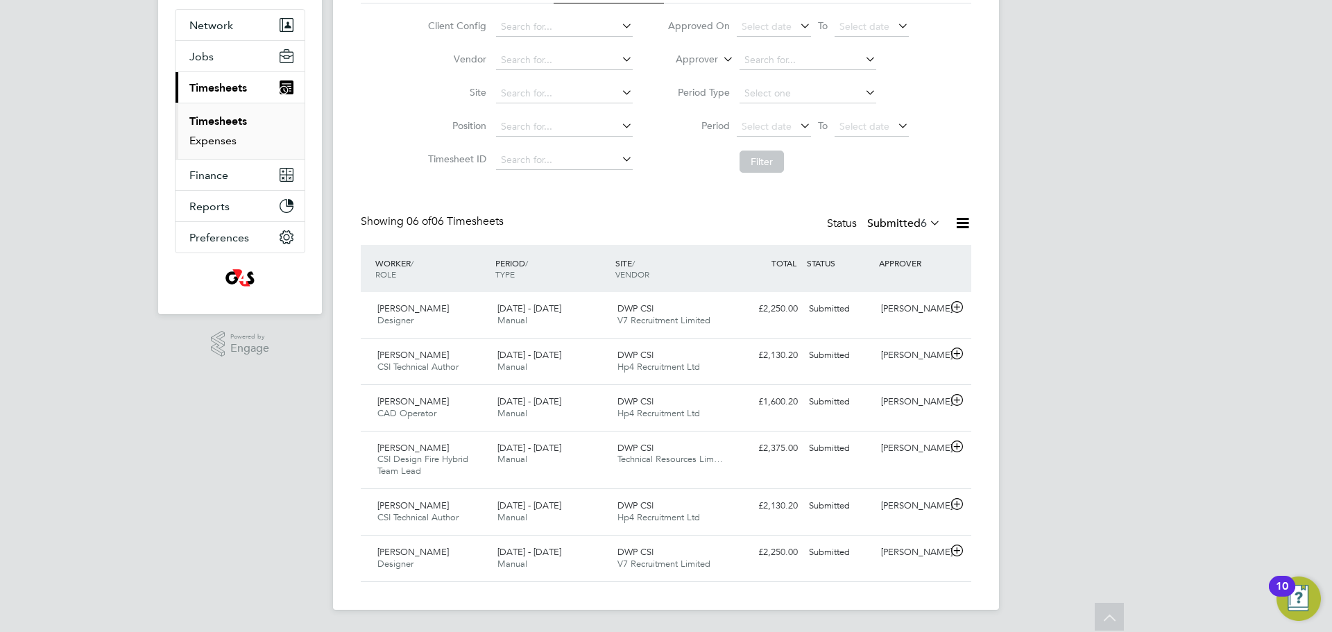
click at [217, 140] on link "Expenses" at bounding box center [212, 140] width 47 height 13
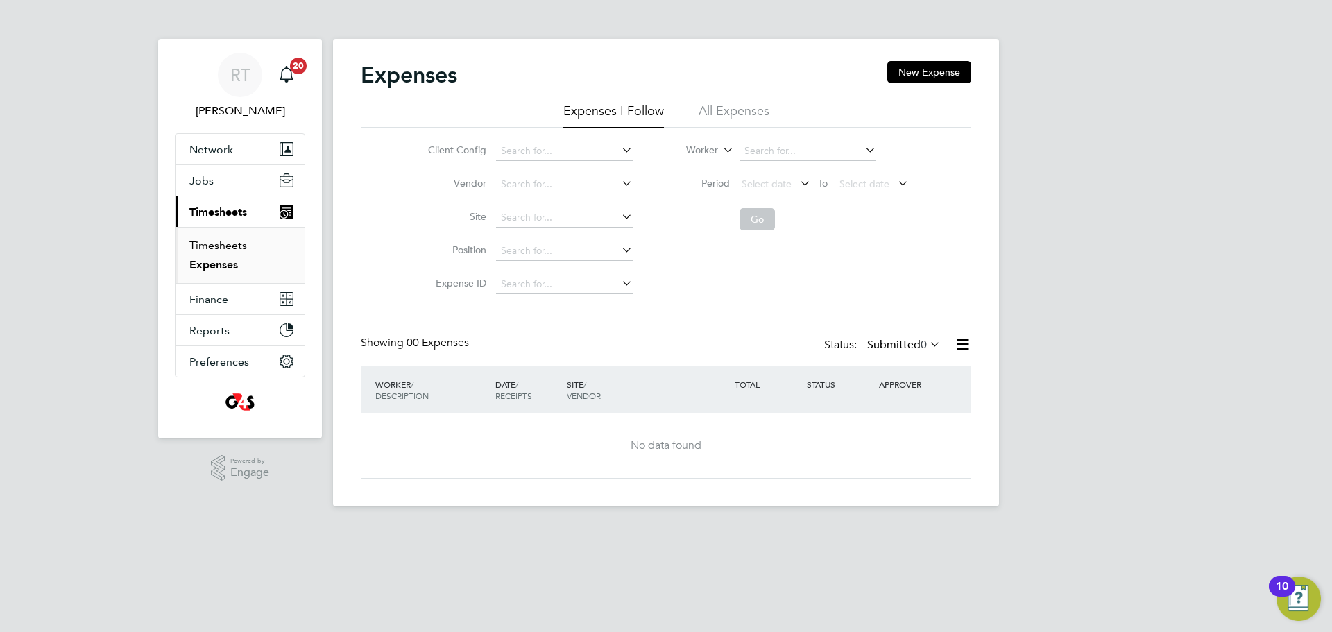
click at [228, 245] on link "Timesheets" at bounding box center [218, 245] width 58 height 13
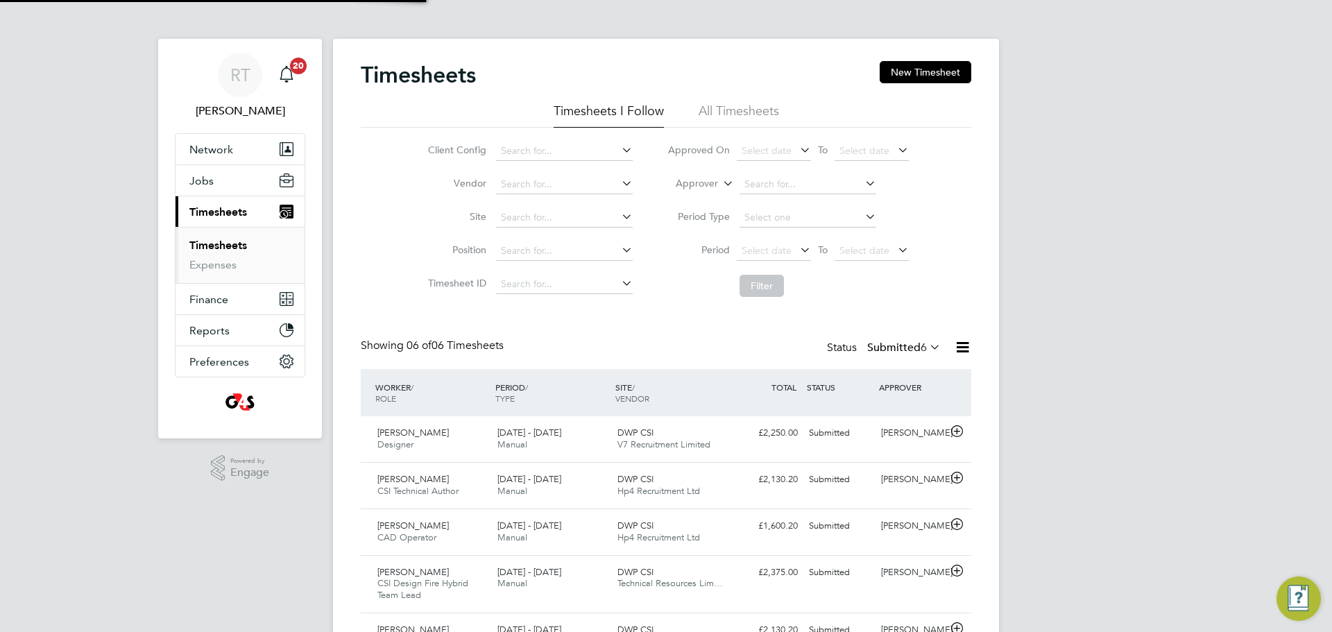
scroll to position [35, 121]
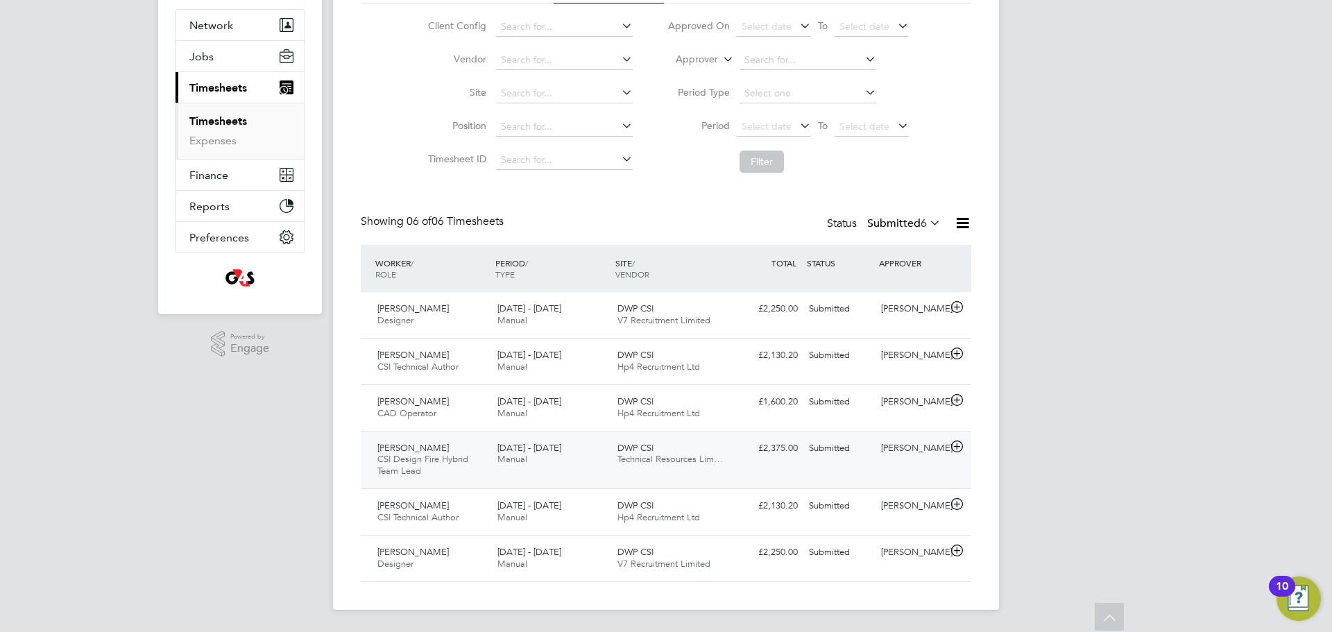
click at [434, 464] on span "CSI Design Fire Hybrid Team Lead" at bounding box center [422, 465] width 91 height 24
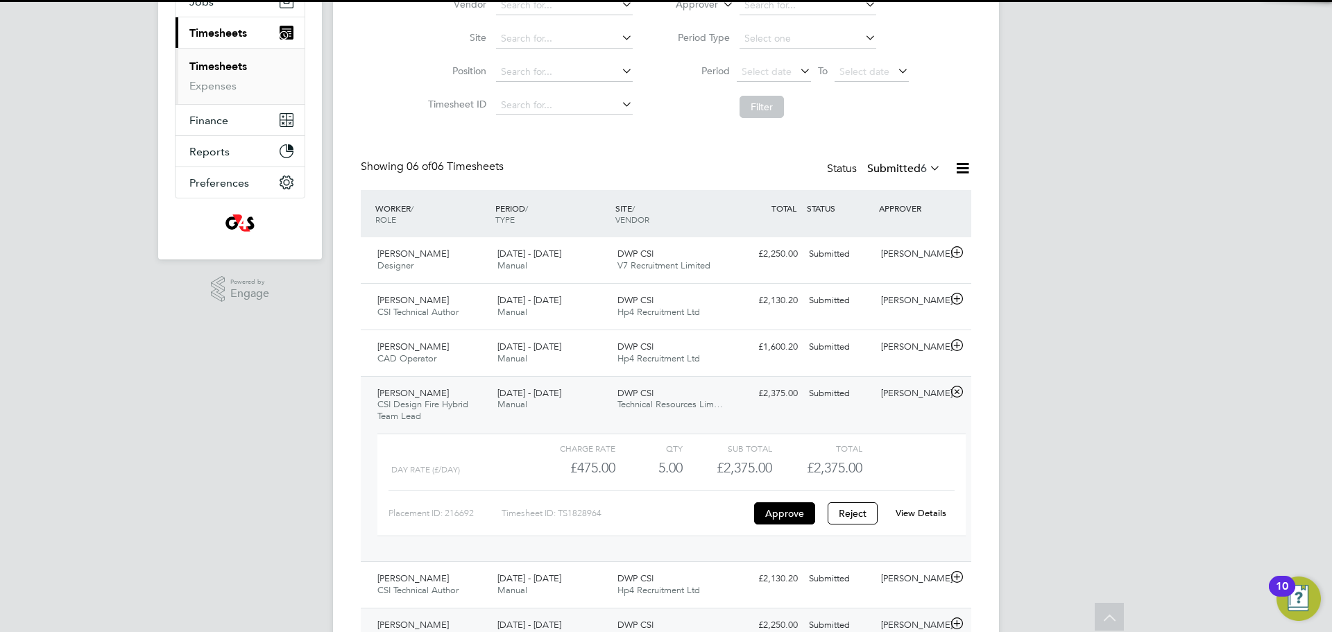
scroll to position [219, 0]
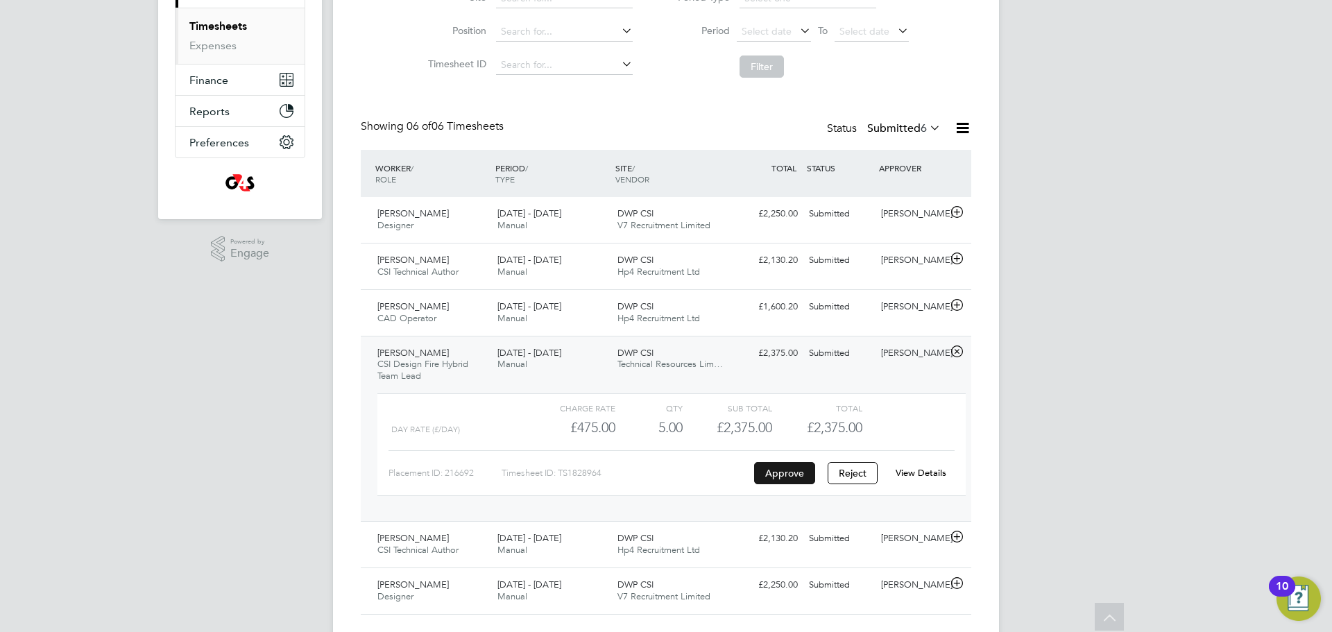
click at [779, 475] on button "Approve" at bounding box center [784, 473] width 61 height 22
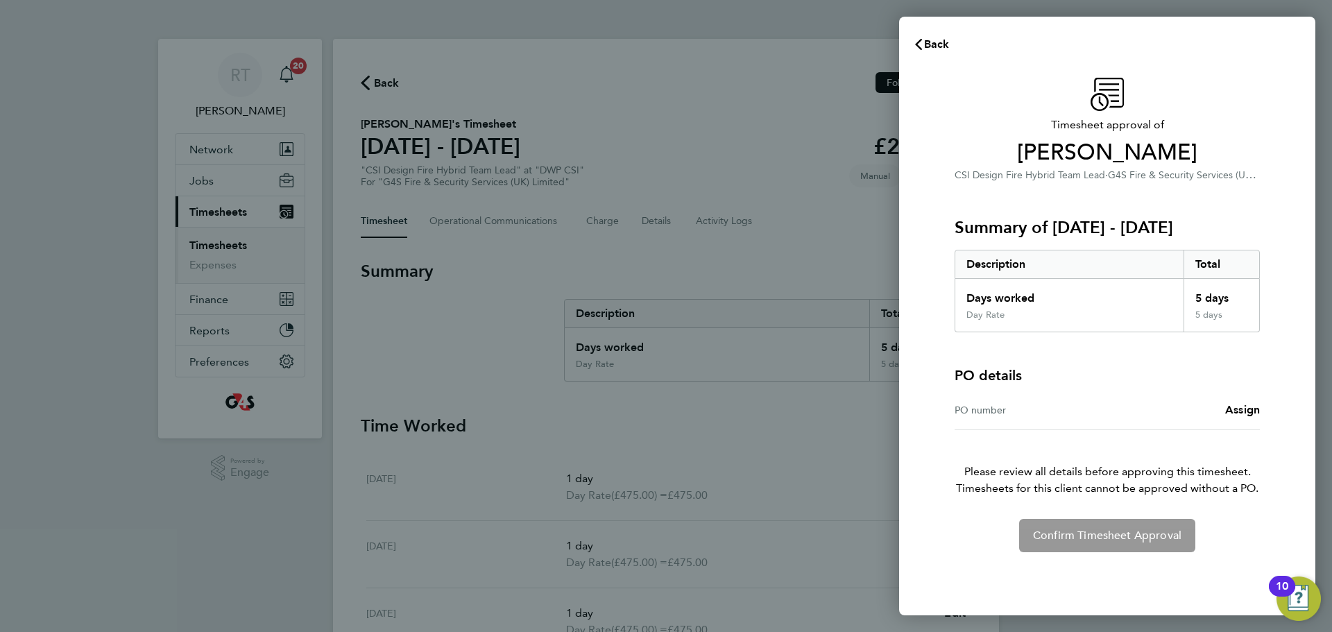
click at [1270, 394] on div "Timesheet approval of [PERSON_NAME] Amerat CSI Design Fire Hybrid Team Lead · G…" at bounding box center [1107, 315] width 339 height 475
click at [1251, 410] on span "Assign" at bounding box center [1242, 409] width 35 height 13
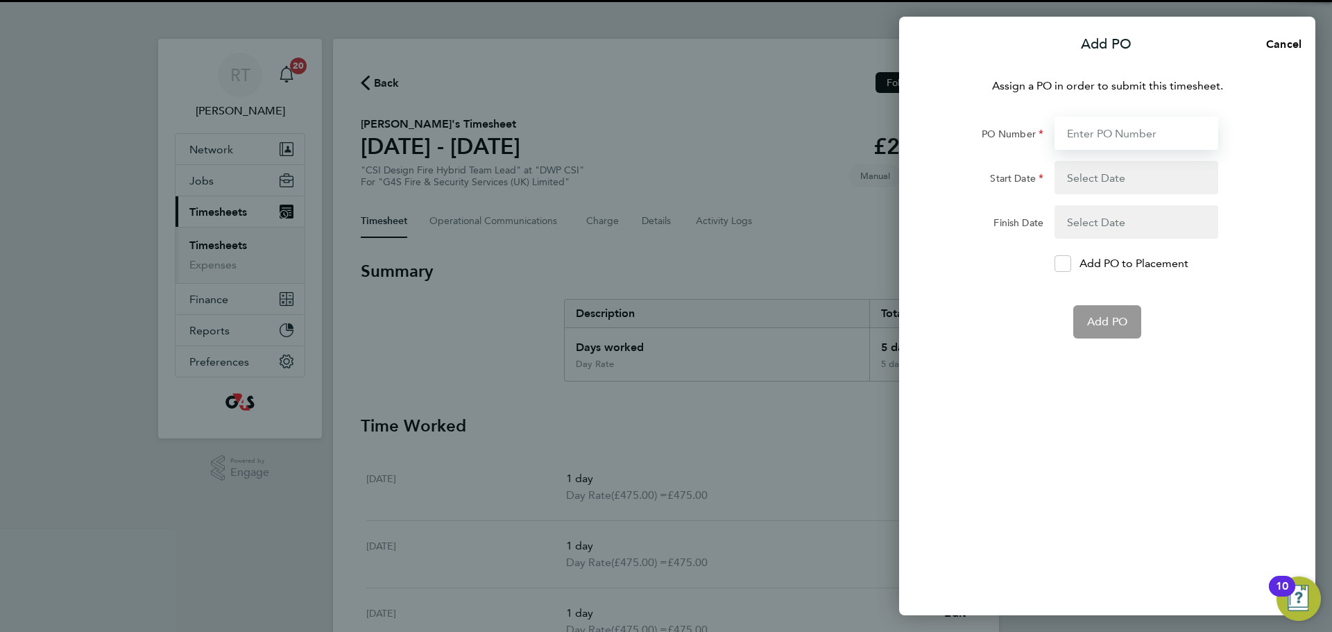
click at [1085, 130] on input "PO Number" at bounding box center [1137, 133] width 164 height 33
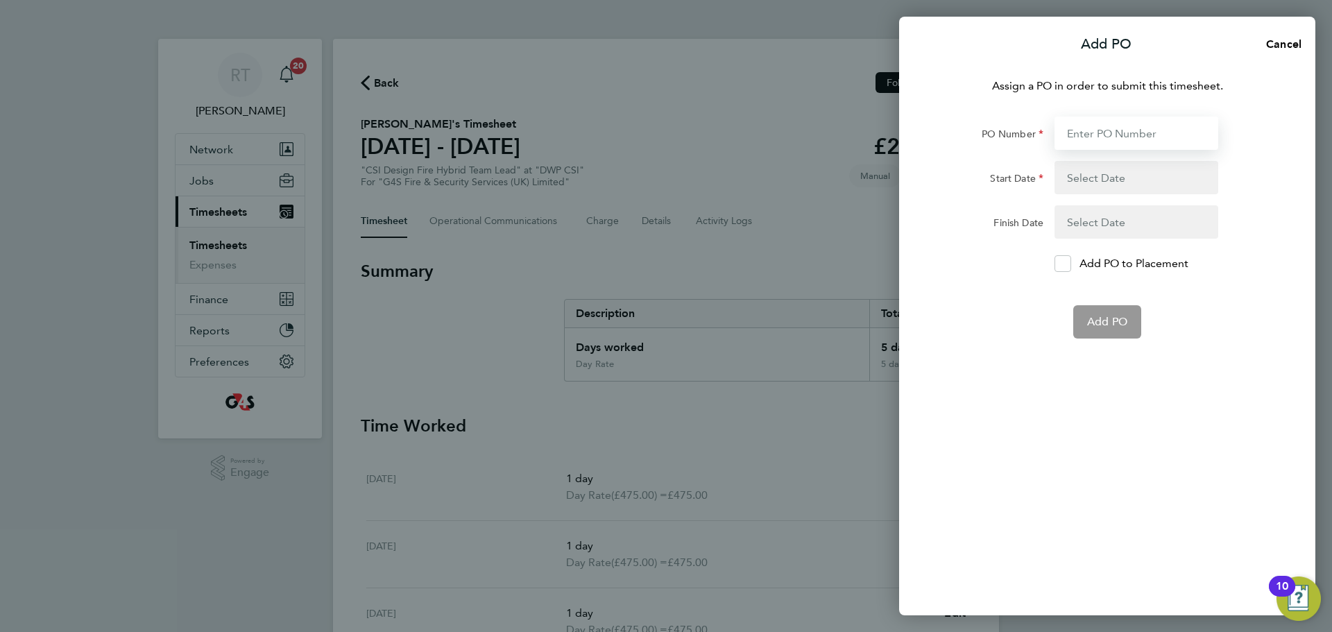
paste input "60GI-BST1581-GR"
type input "60GI-BST1581-GR"
click at [1068, 404] on div "Assign a PO in order to submit this timesheet. PO Number 60GI-BST1581-GR Start …" at bounding box center [1107, 338] width 416 height 554
click at [1095, 169] on button "button" at bounding box center [1137, 177] width 164 height 33
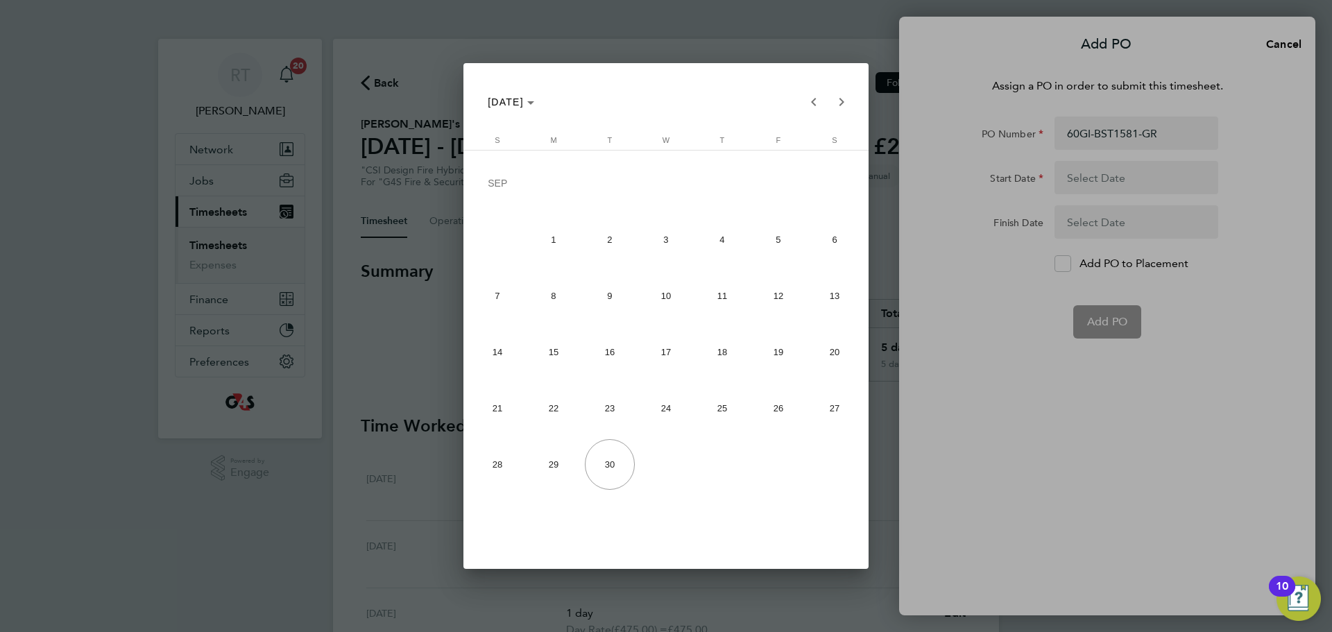
click at [498, 423] on span "21" at bounding box center [498, 408] width 51 height 51
type input "[DATE]"
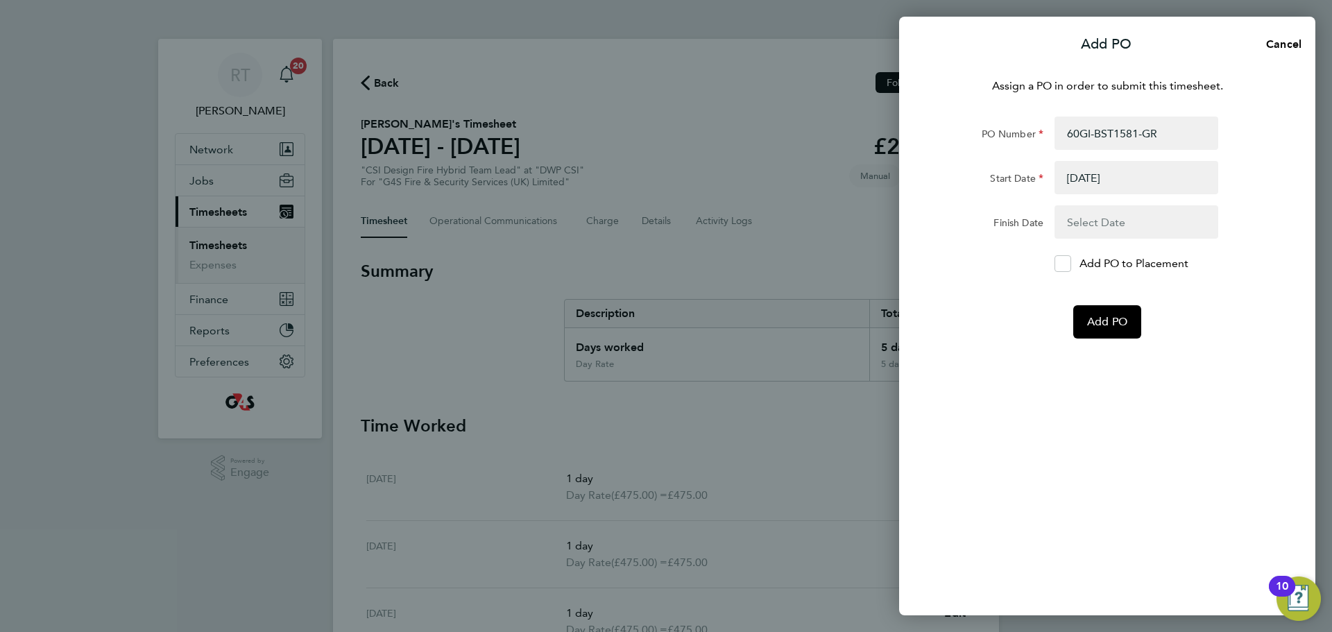
click at [1093, 221] on button "button" at bounding box center [1137, 221] width 164 height 33
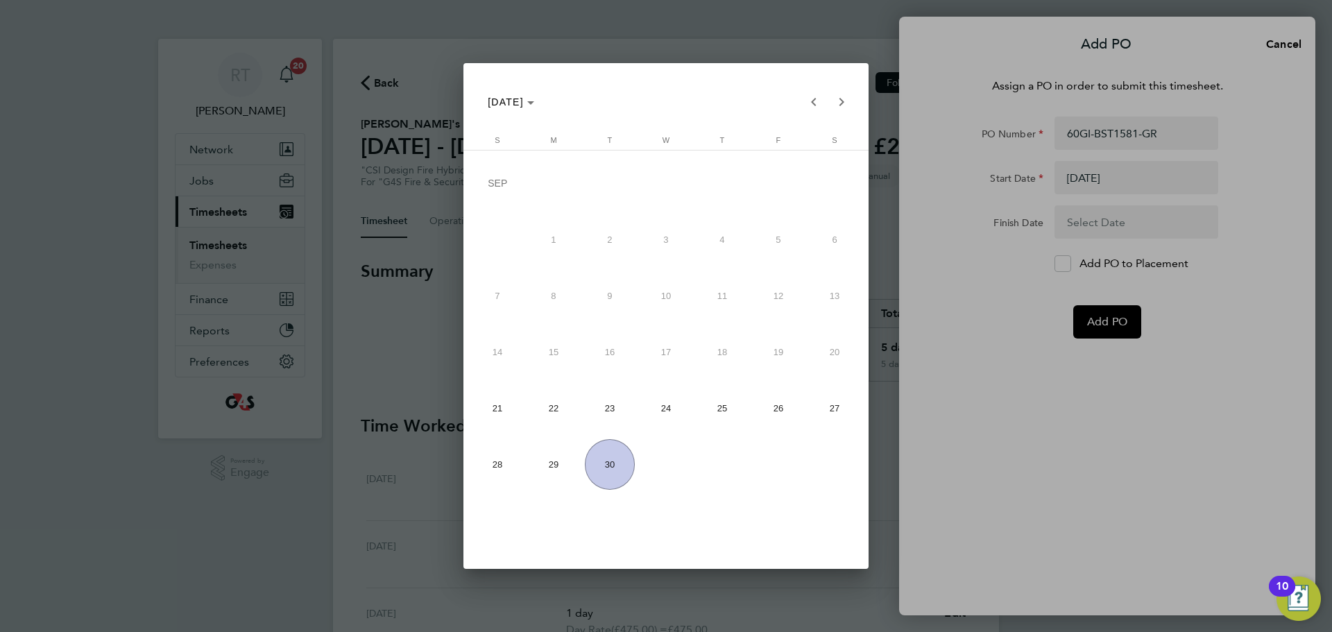
drag, startPoint x: 840, startPoint y: 407, endPoint x: 847, endPoint y: 407, distance: 7.0
click at [840, 407] on span "27" at bounding box center [835, 408] width 51 height 51
type input "[DATE]"
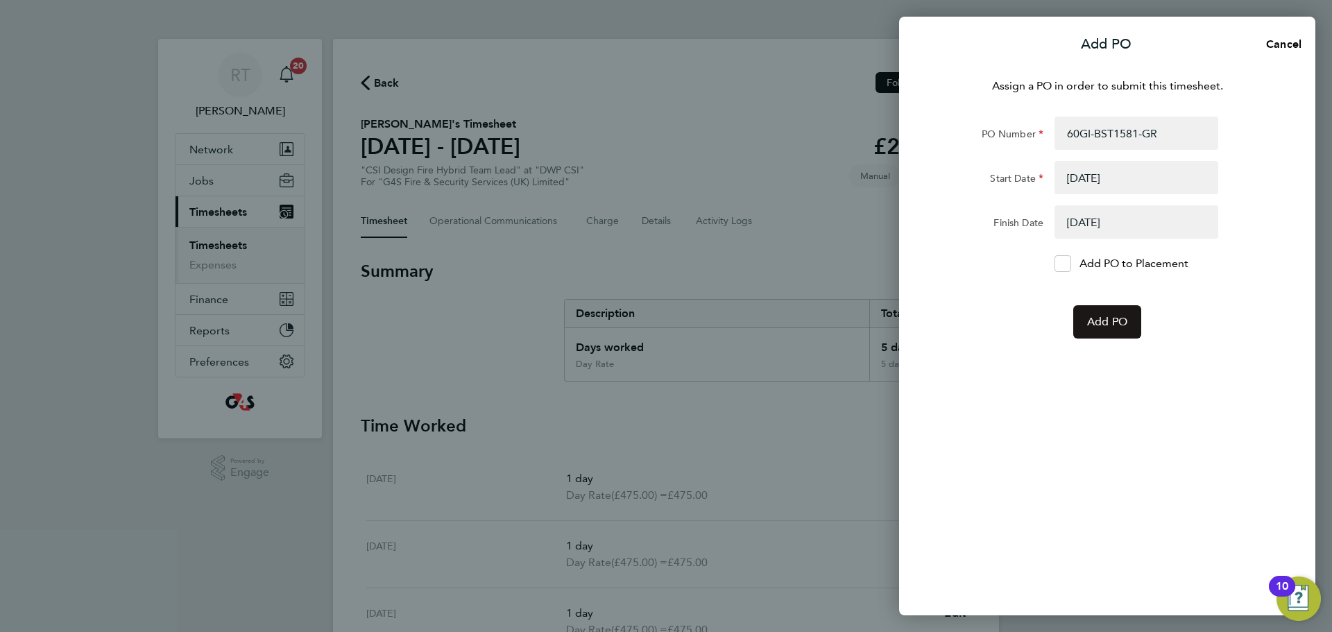
click at [1094, 338] on button "Add PO" at bounding box center [1107, 321] width 68 height 33
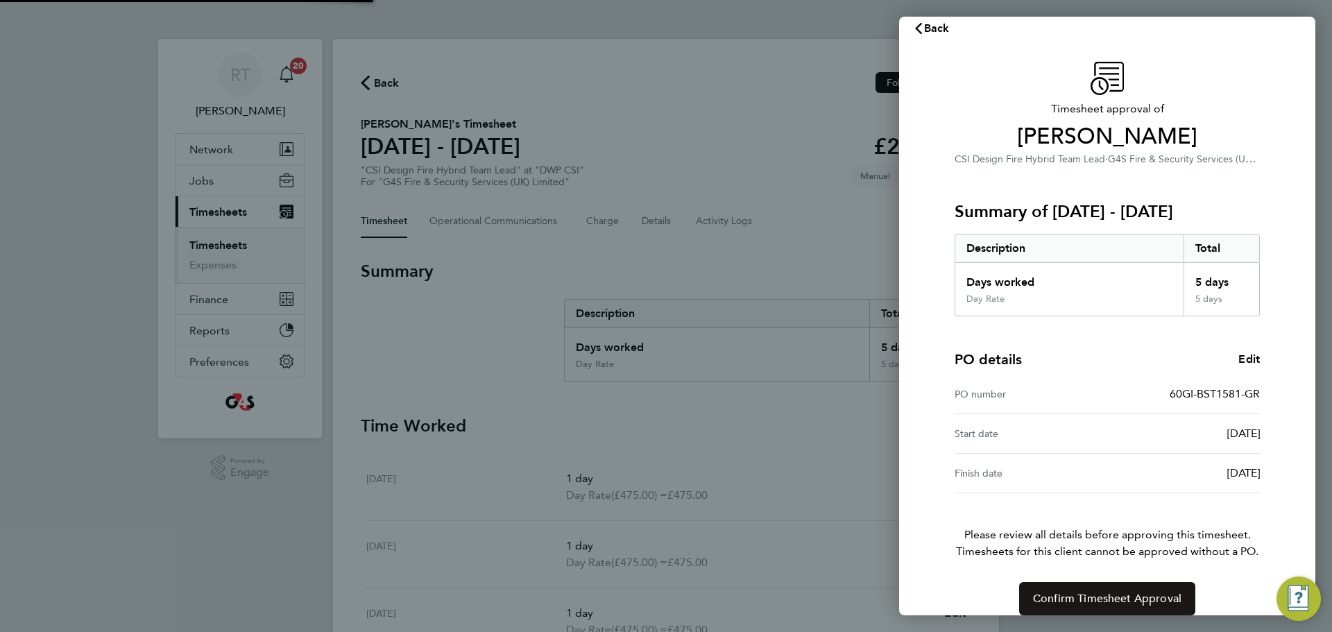
scroll to position [33, 0]
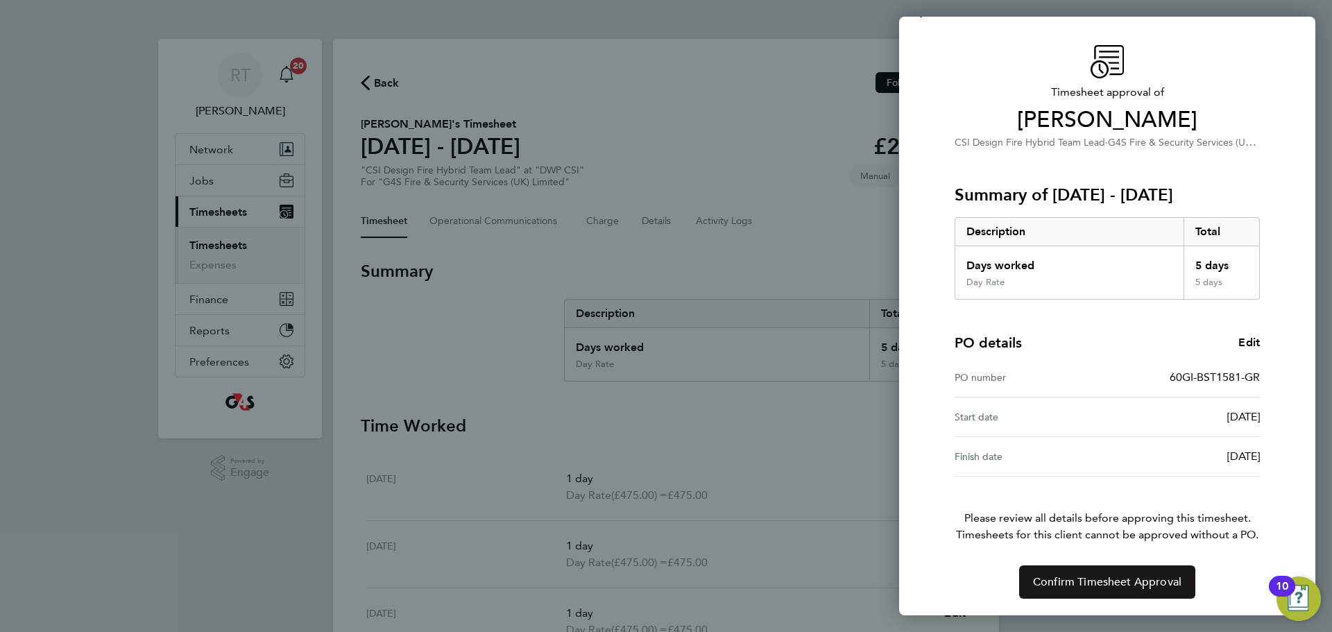
click at [1086, 584] on span "Confirm Timesheet Approval" at bounding box center [1107, 582] width 148 height 14
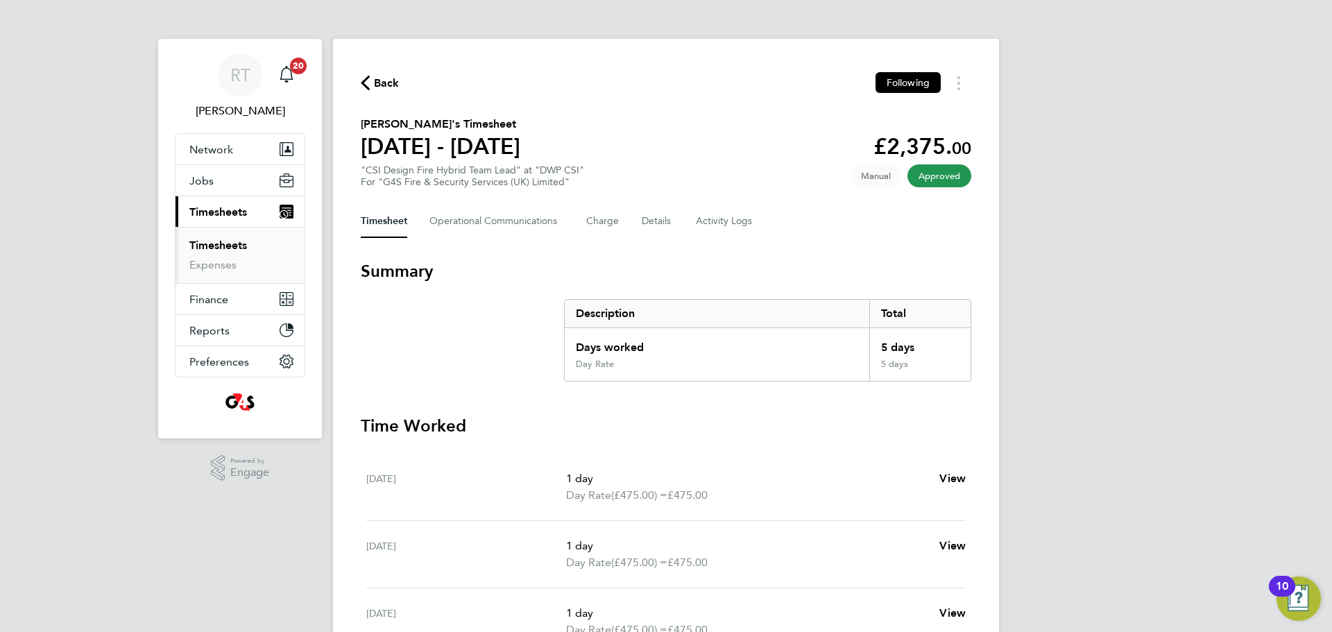
click at [216, 239] on link "Timesheets" at bounding box center [218, 245] width 58 height 13
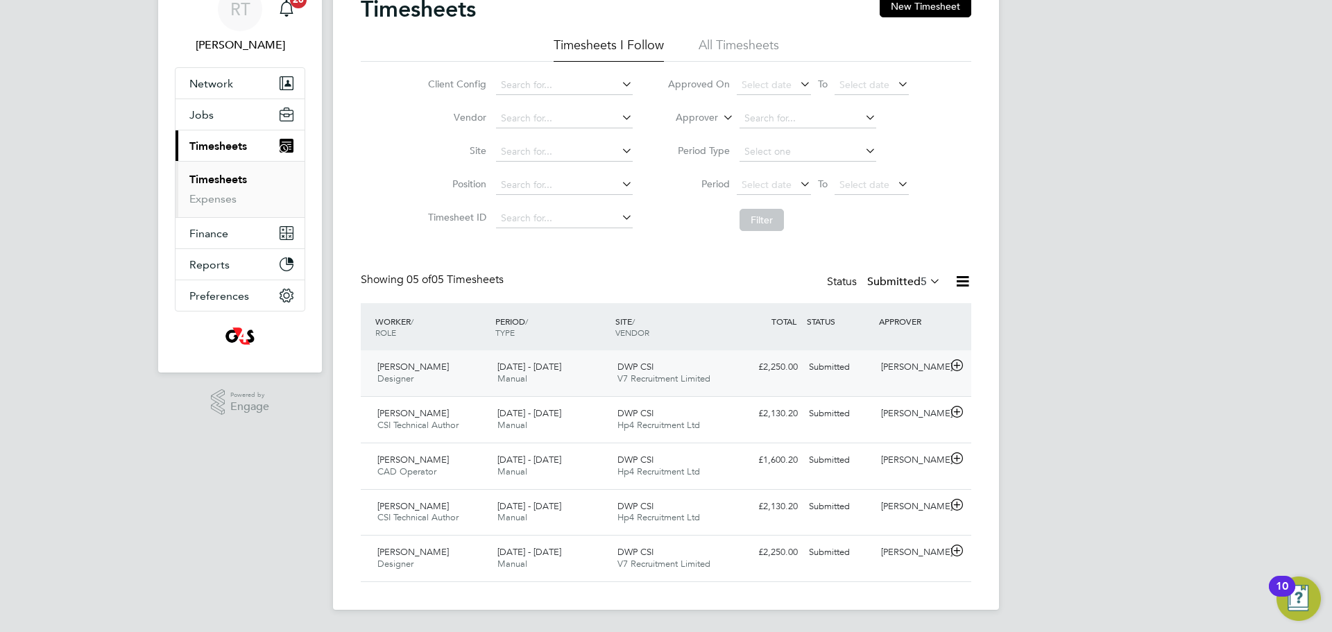
click at [449, 371] on div "Richard Gibson Designer 22 - 28 Sep 2025" at bounding box center [432, 373] width 120 height 35
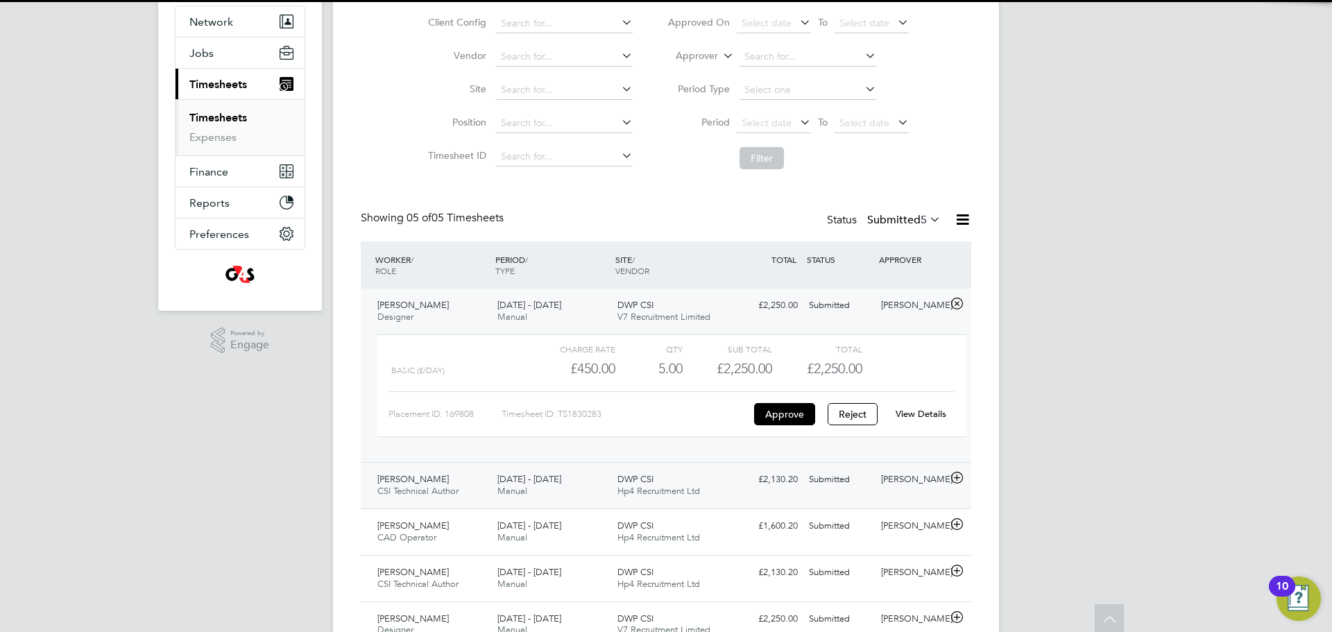
scroll to position [180, 0]
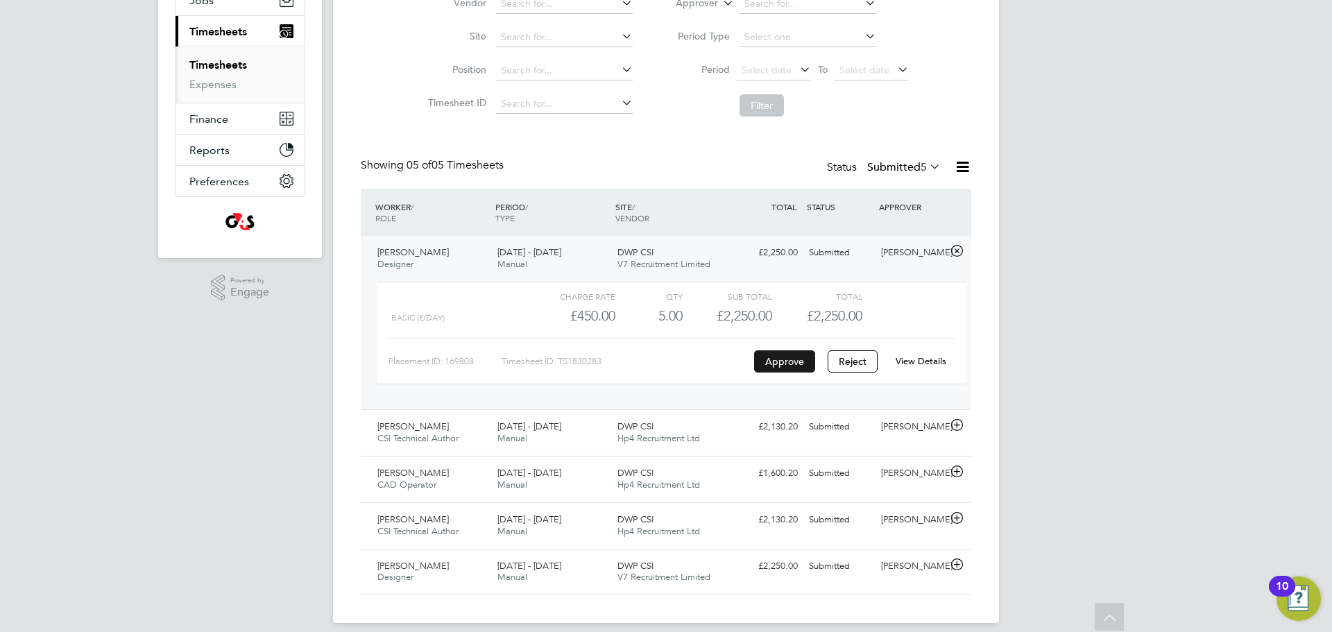
click at [796, 357] on button "Approve" at bounding box center [784, 361] width 61 height 22
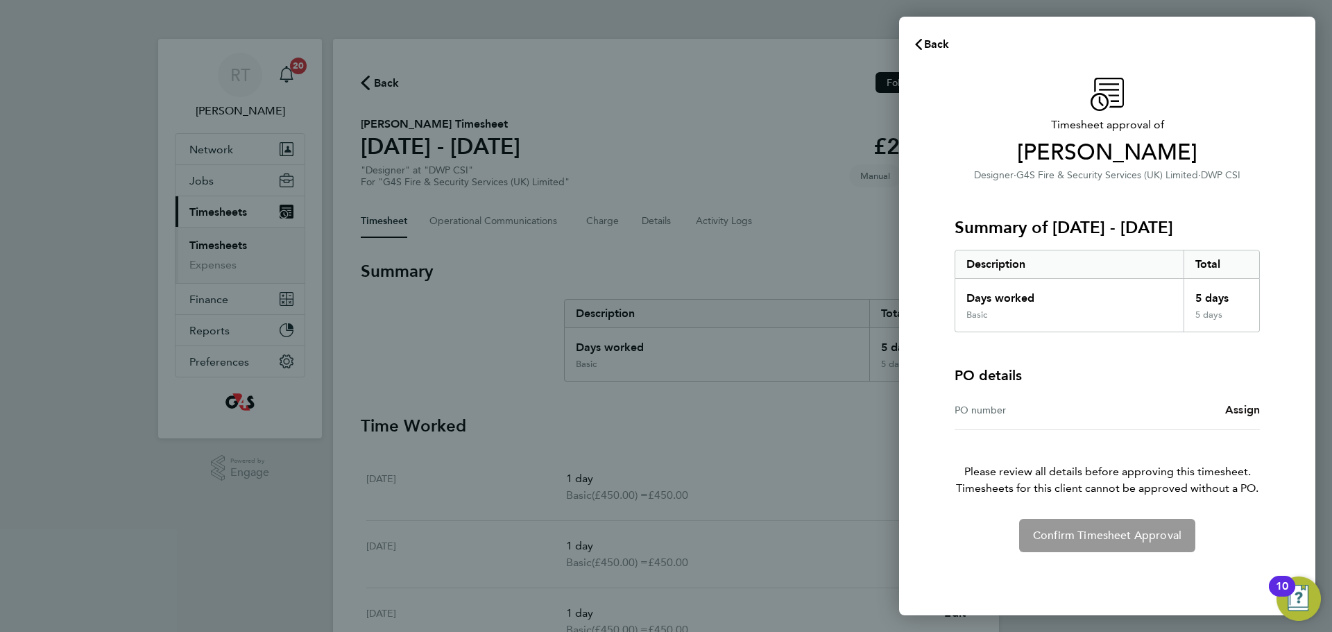
click at [1233, 408] on span "Assign" at bounding box center [1242, 409] width 35 height 13
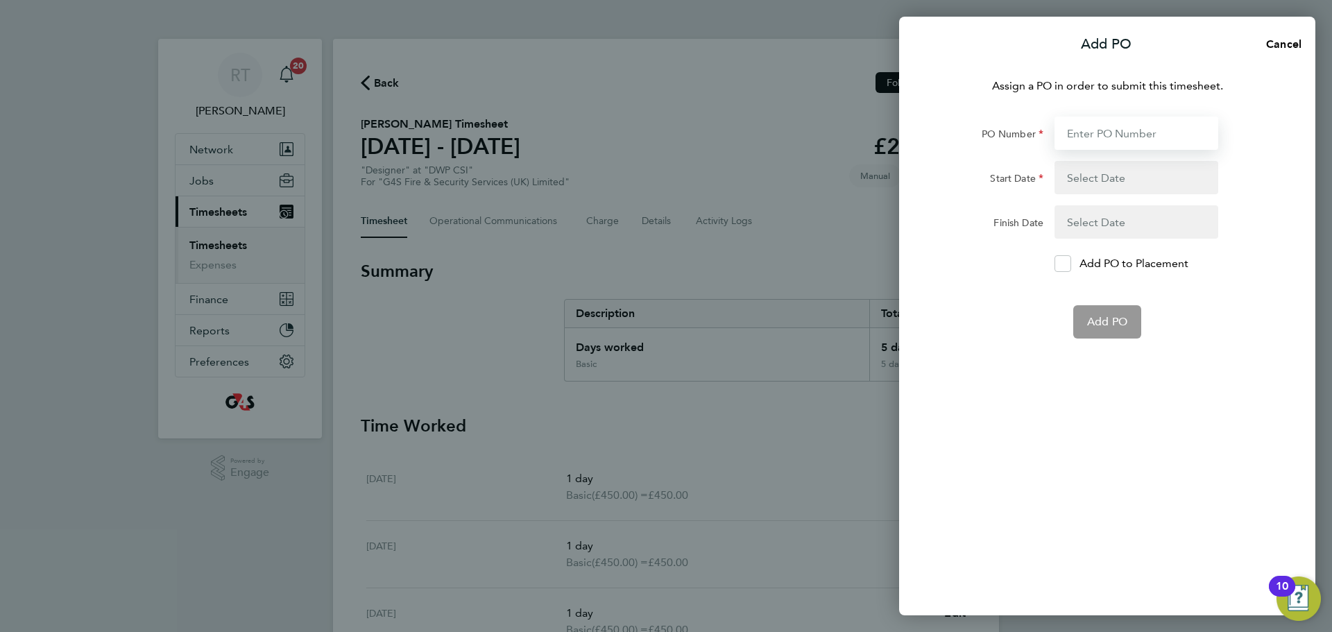
click at [1096, 135] on input "PO Number" at bounding box center [1137, 133] width 164 height 33
click at [1086, 128] on input "PO Number" at bounding box center [1137, 133] width 164 height 33
paste input "60GI-BST1582-GR"
type input "60GI-BST1582-GR"
click at [1005, 352] on div "Assign a PO in order to submit this timesheet. PO Number 60GI-BST1582-GR Start …" at bounding box center [1107, 338] width 416 height 554
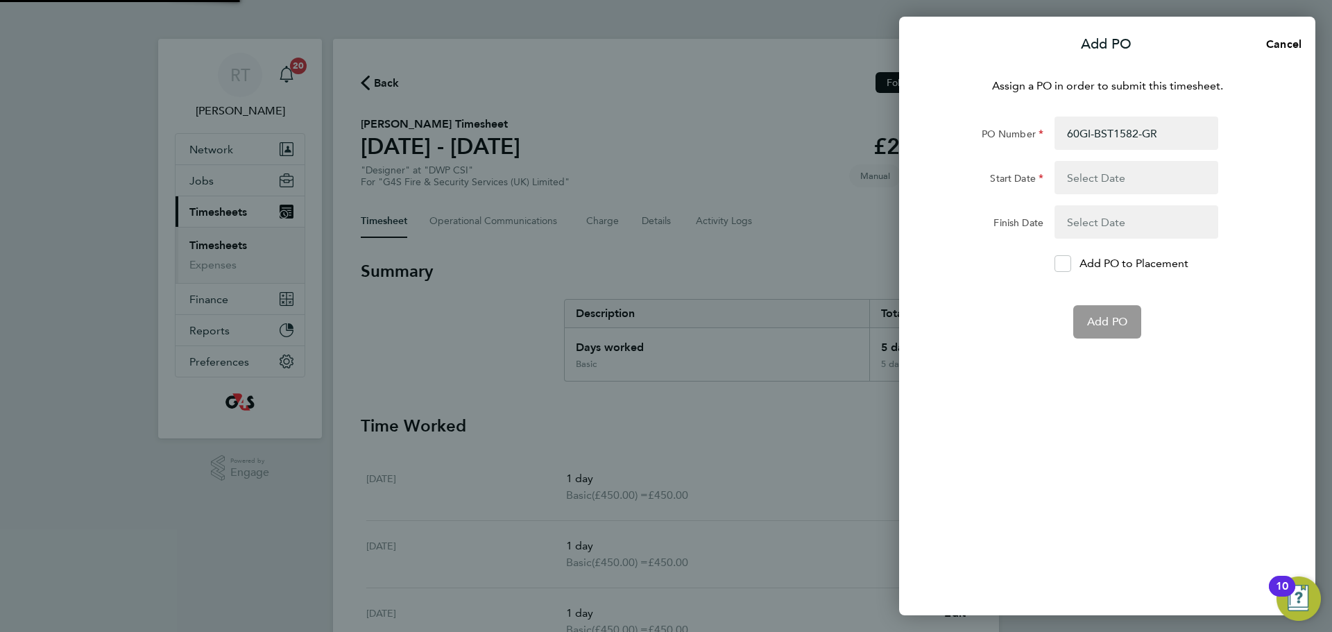
click at [1078, 184] on button "button" at bounding box center [1137, 177] width 164 height 33
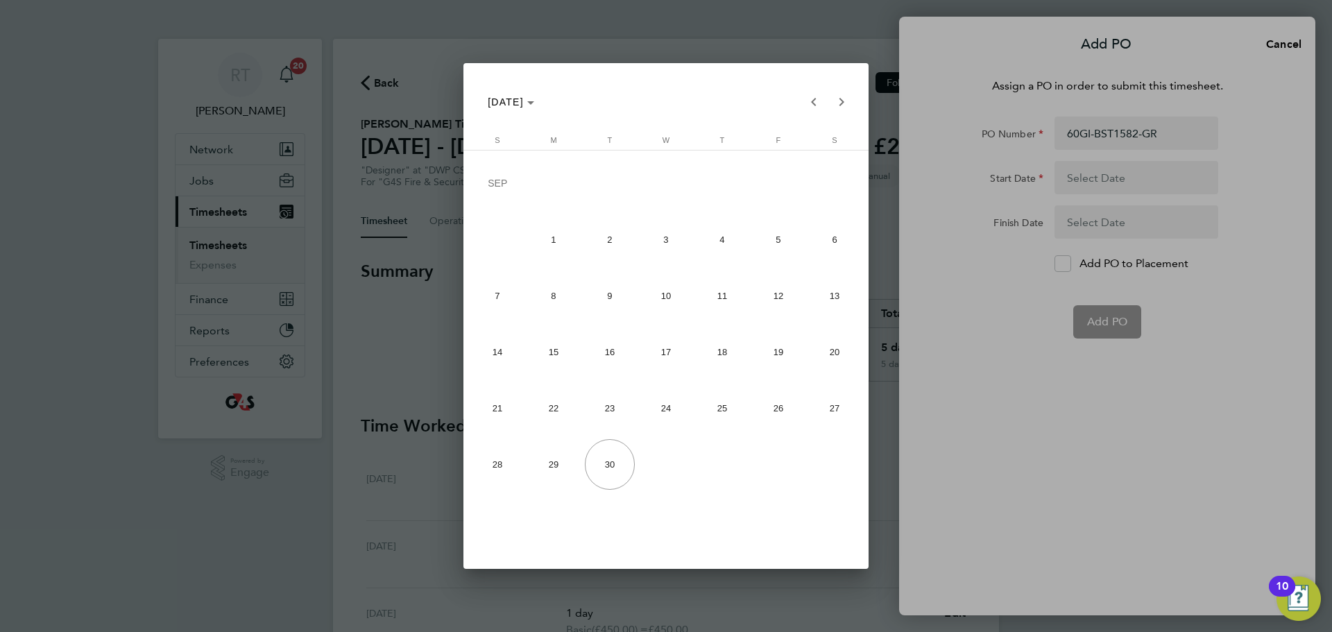
click at [500, 422] on span "21" at bounding box center [498, 408] width 51 height 51
type input "[DATE]"
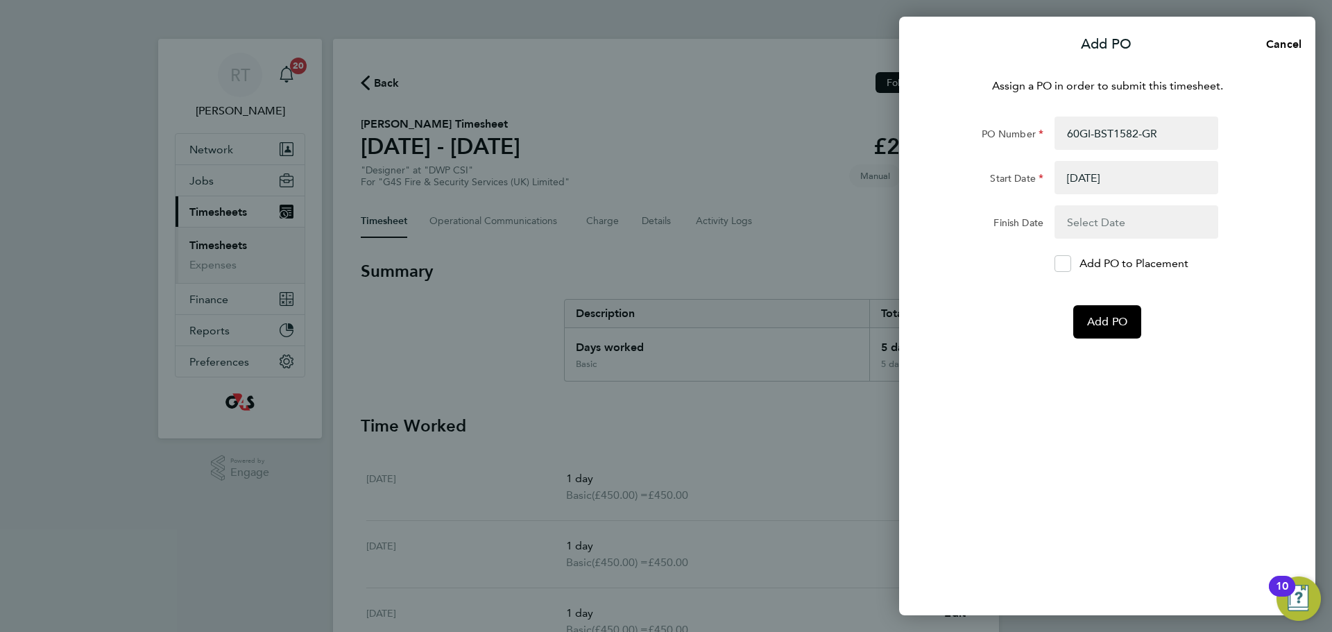
click at [1148, 223] on button "button" at bounding box center [1137, 221] width 164 height 33
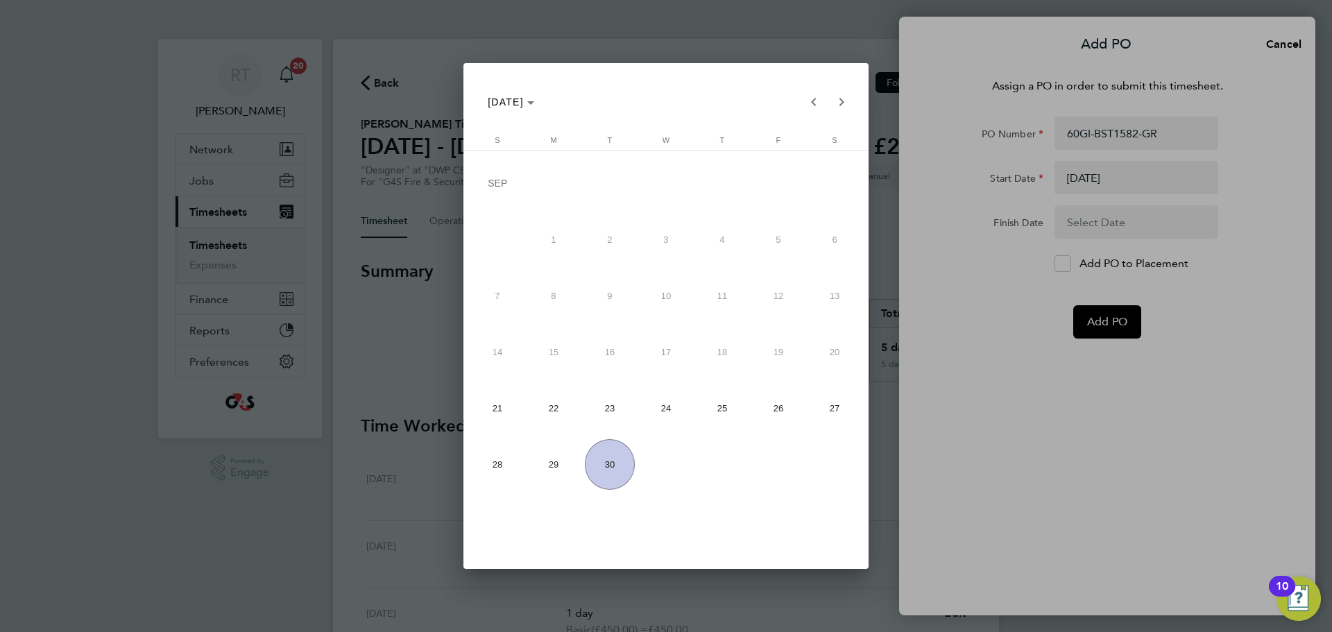
click at [820, 405] on span "27" at bounding box center [835, 408] width 51 height 51
type input "[DATE]"
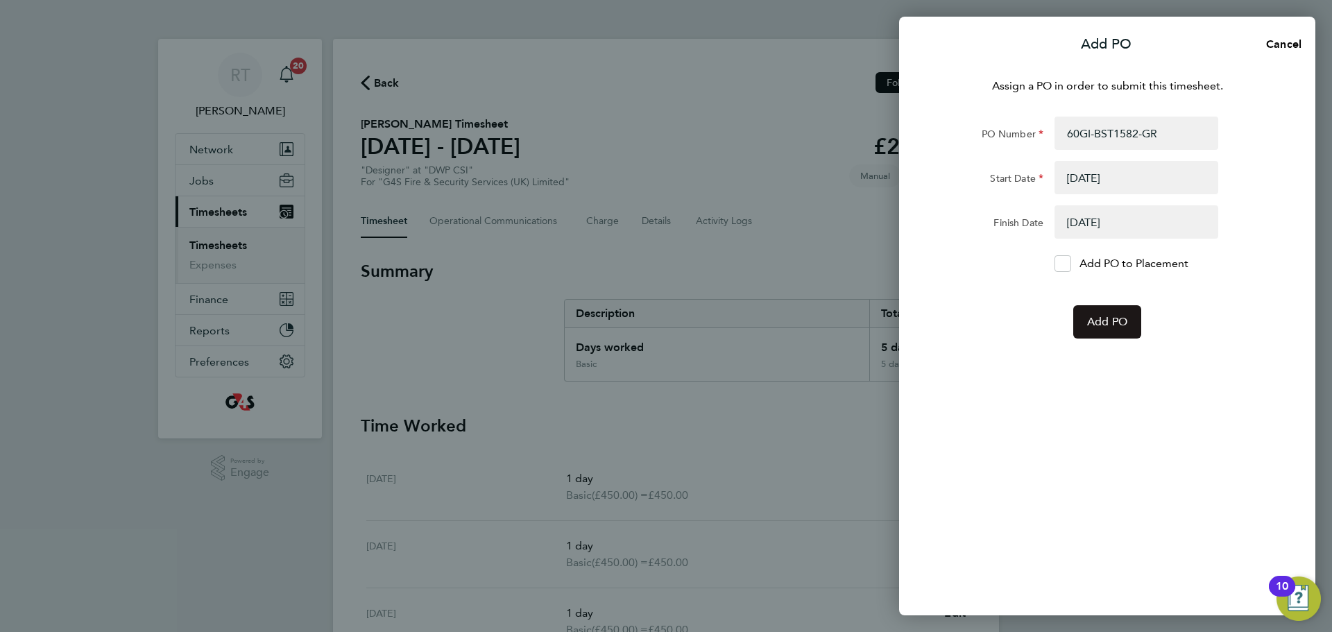
click at [1124, 325] on span "Add PO" at bounding box center [1107, 322] width 40 height 14
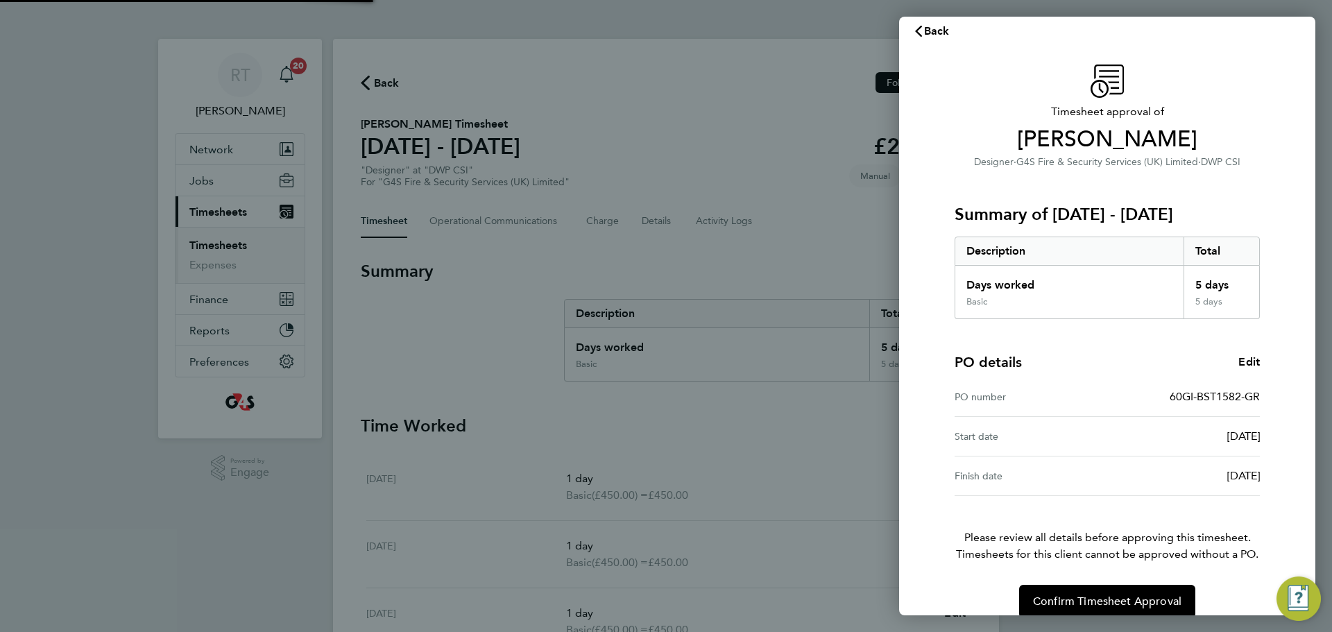
scroll to position [33, 0]
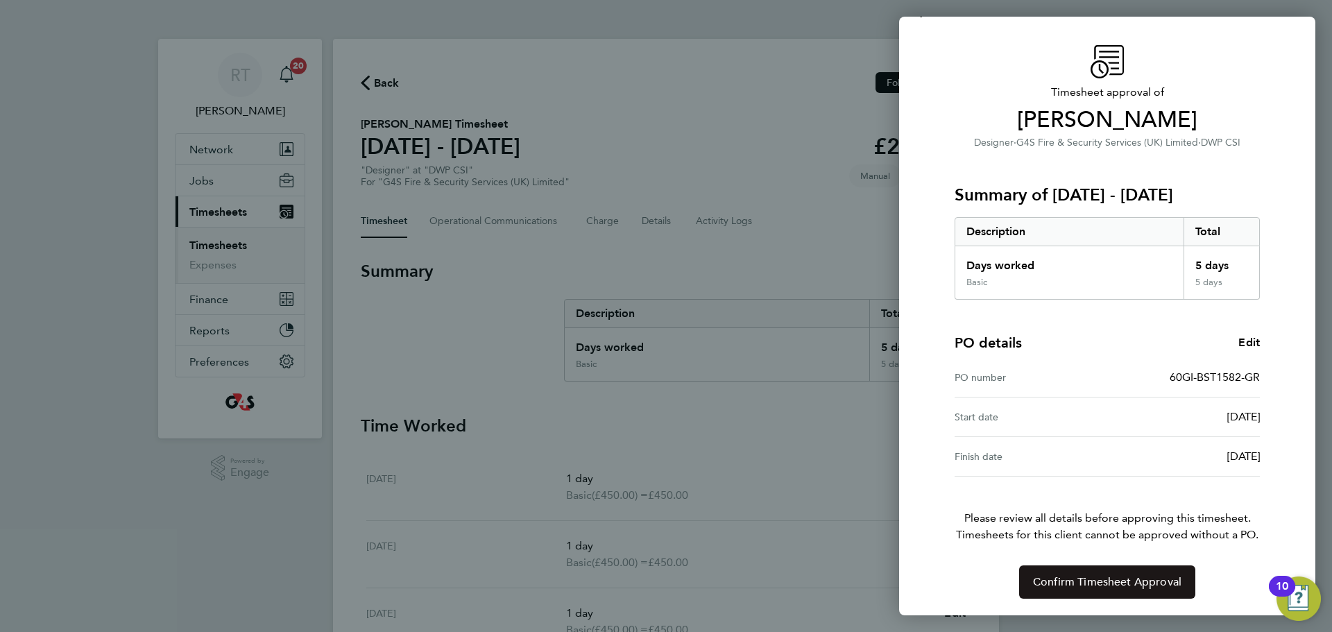
click at [1148, 576] on span "Confirm Timesheet Approval" at bounding box center [1107, 582] width 148 height 14
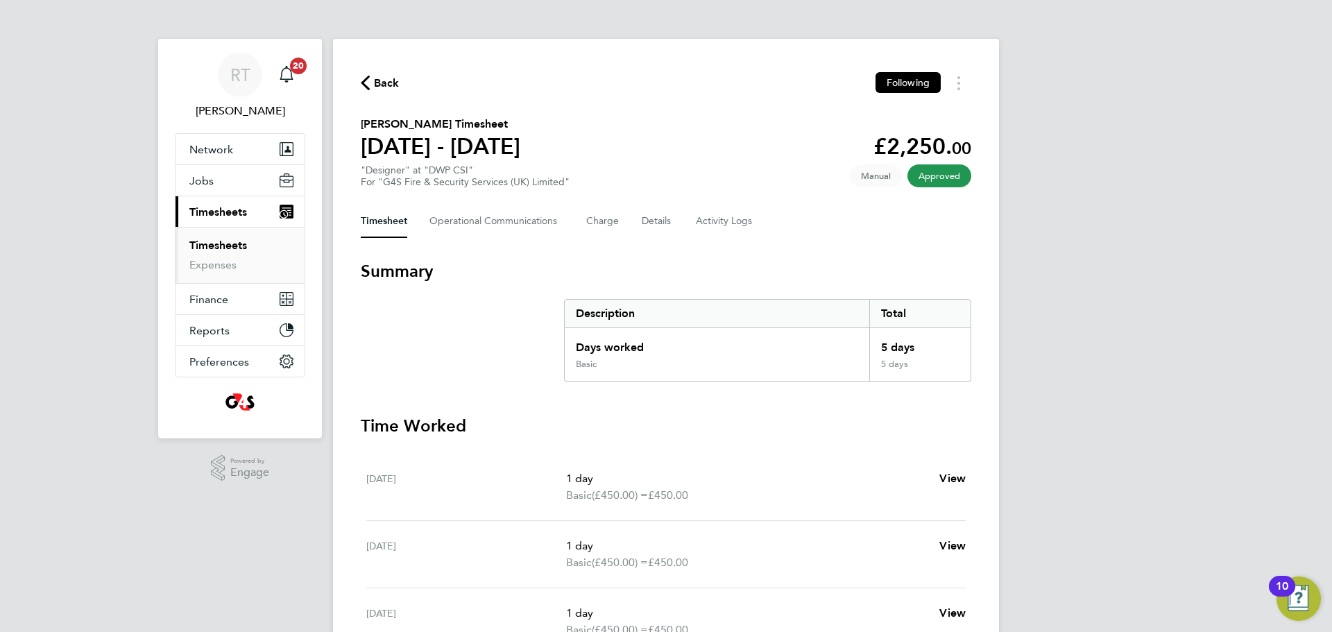
click at [205, 244] on link "Timesheets" at bounding box center [218, 245] width 58 height 13
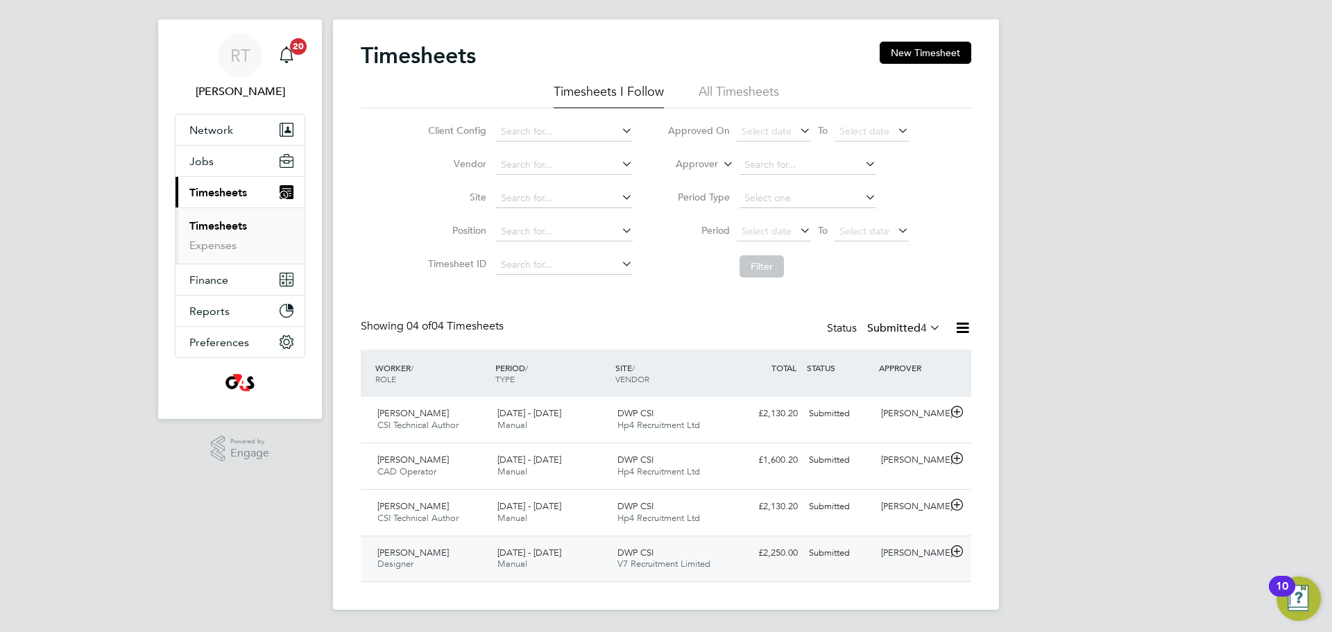
click at [457, 574] on div "Mark Lovelock Designer 22 - 28 Sep 2025" at bounding box center [432, 559] width 120 height 35
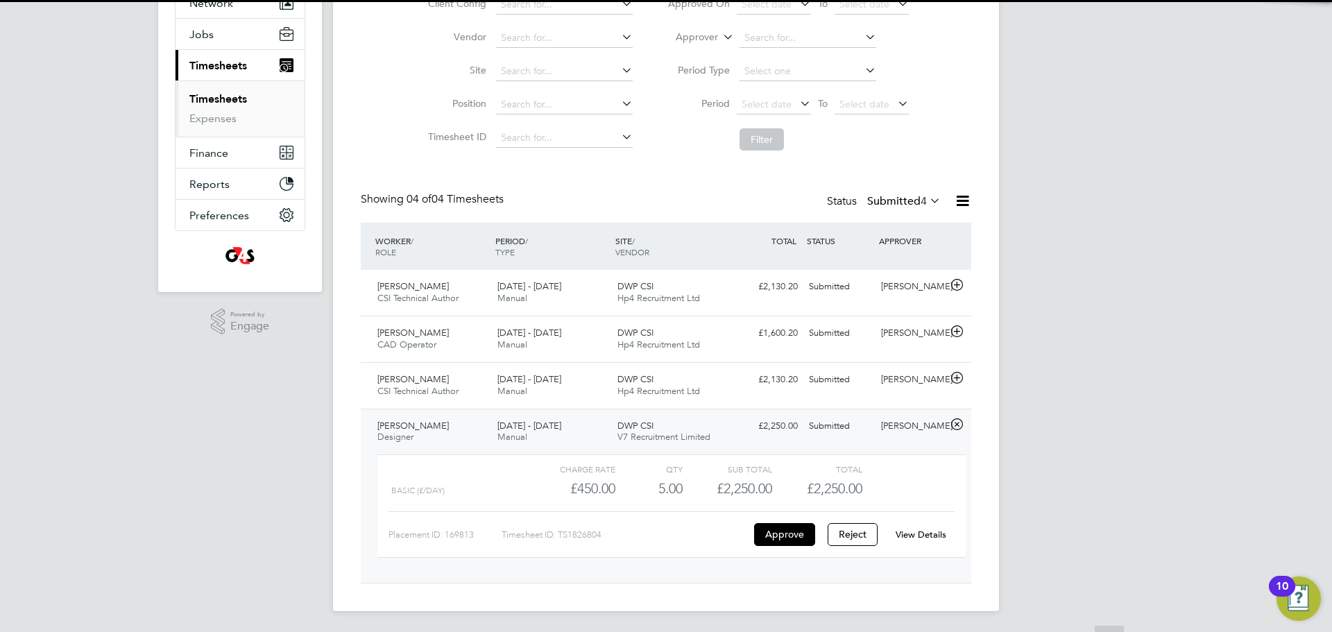
scroll to position [148, 0]
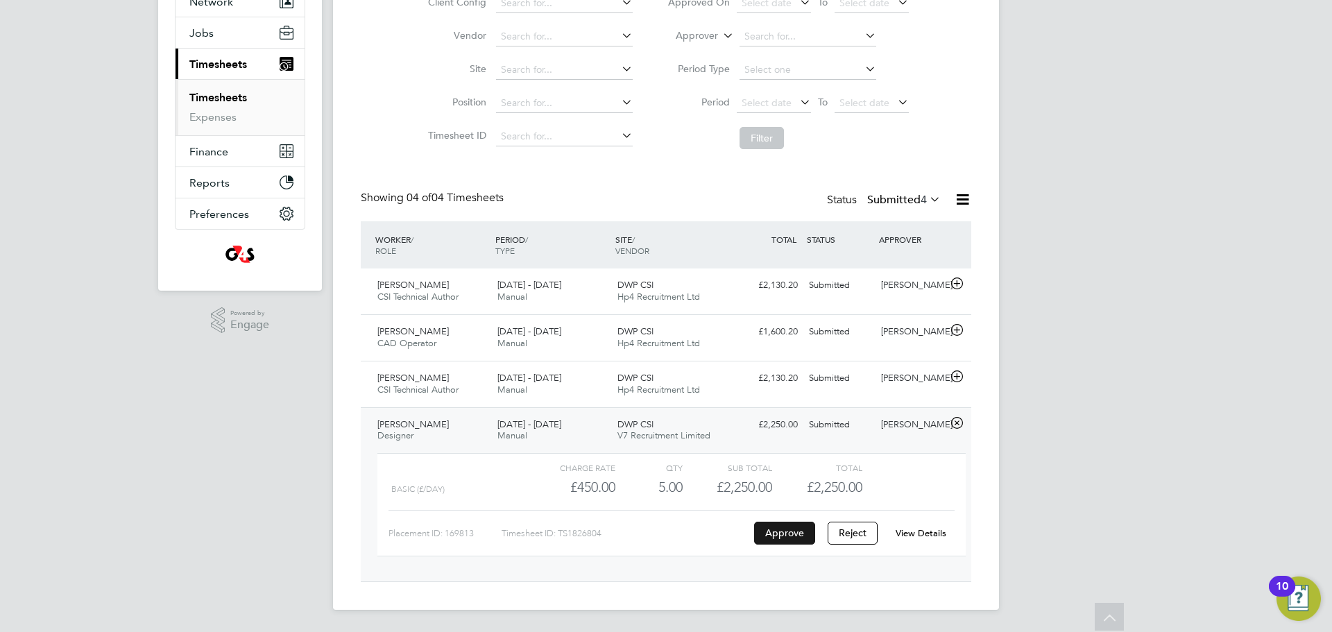
click at [782, 532] on button "Approve" at bounding box center [784, 533] width 61 height 22
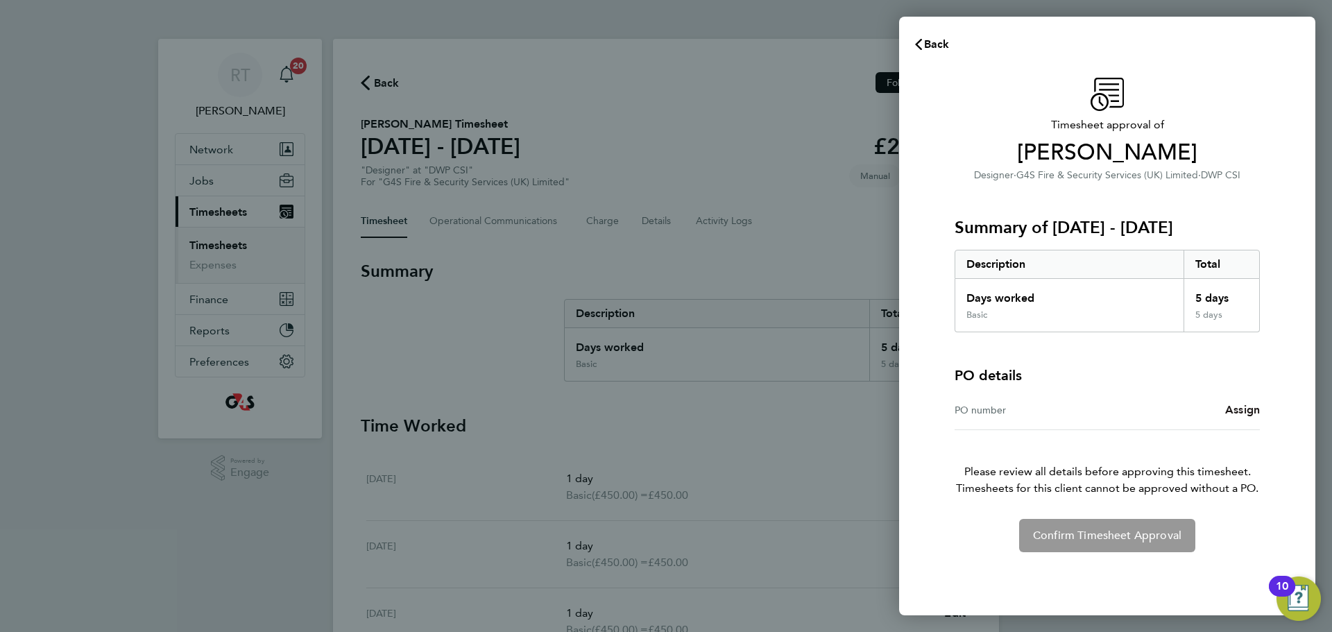
click at [1243, 402] on link "Assign" at bounding box center [1242, 410] width 35 height 17
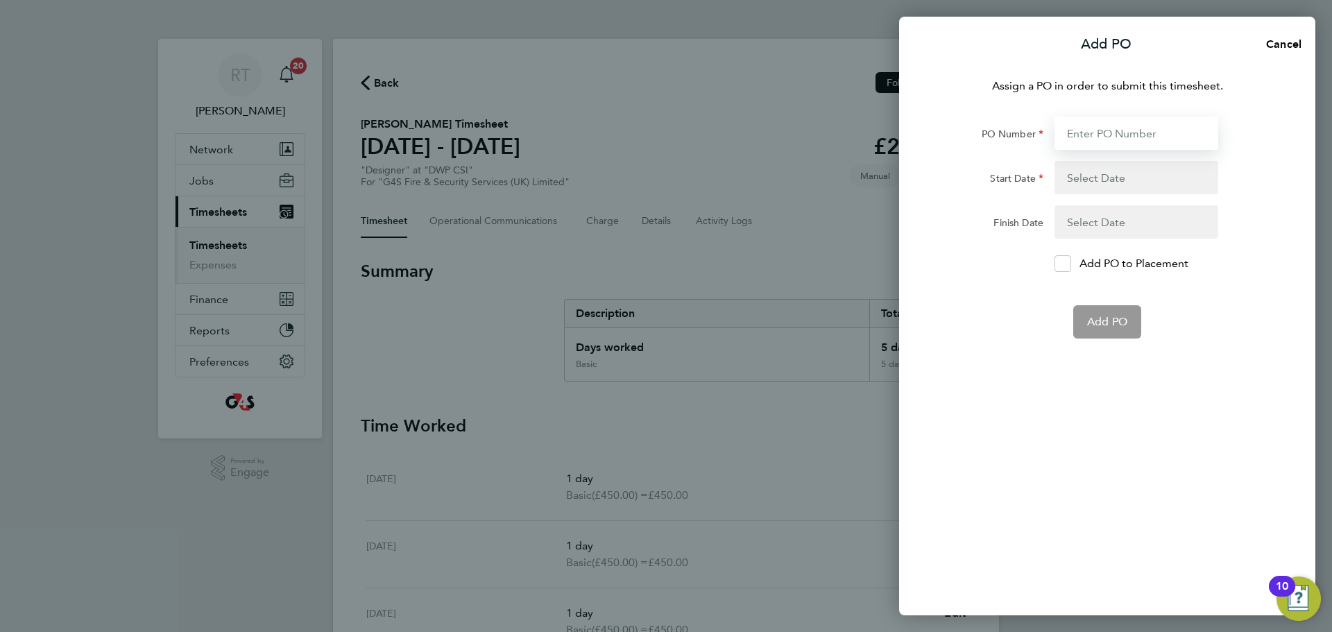
click at [1137, 135] on input "PO Number" at bounding box center [1137, 133] width 164 height 33
paste input "60GI-BST1582-GR"
type input "60GI-BST1582-GR"
type input "[DATE]"
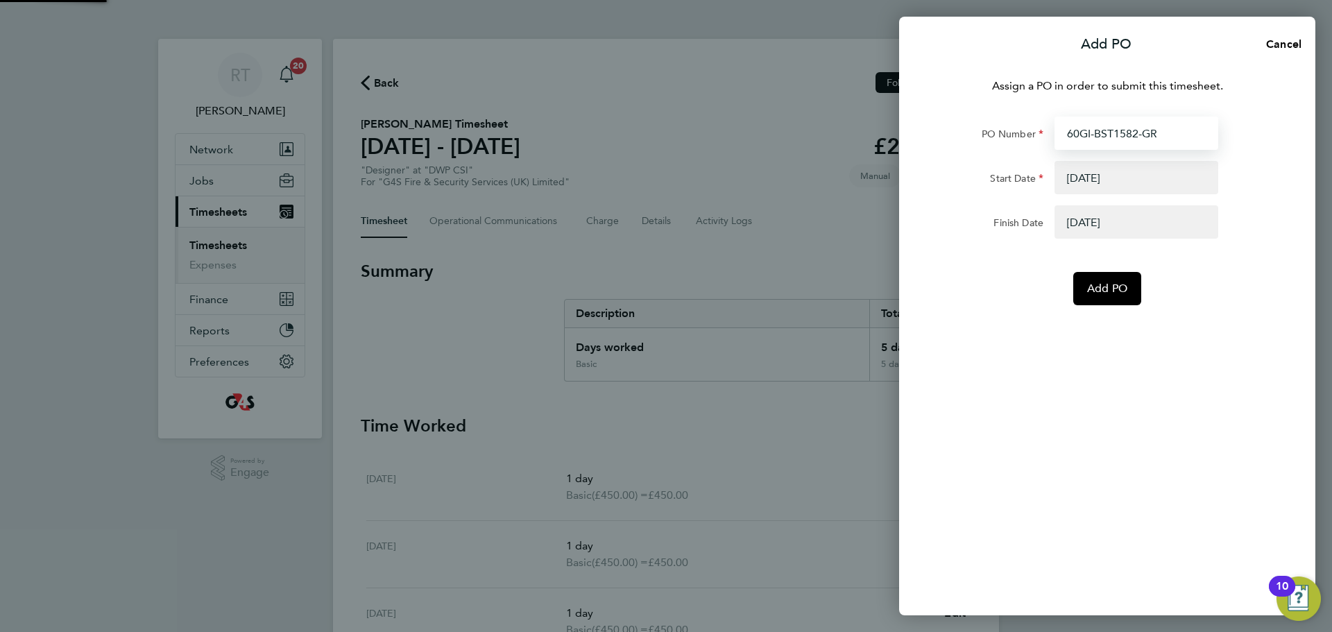
type input "60GI-BST1582-GR"
click at [1018, 306] on div "Assign a PO in order to submit this timesheet. PO Number 60GI-BST1582-GR Start …" at bounding box center [1107, 338] width 416 height 554
click at [1107, 287] on span "Add PO" at bounding box center [1107, 289] width 40 height 14
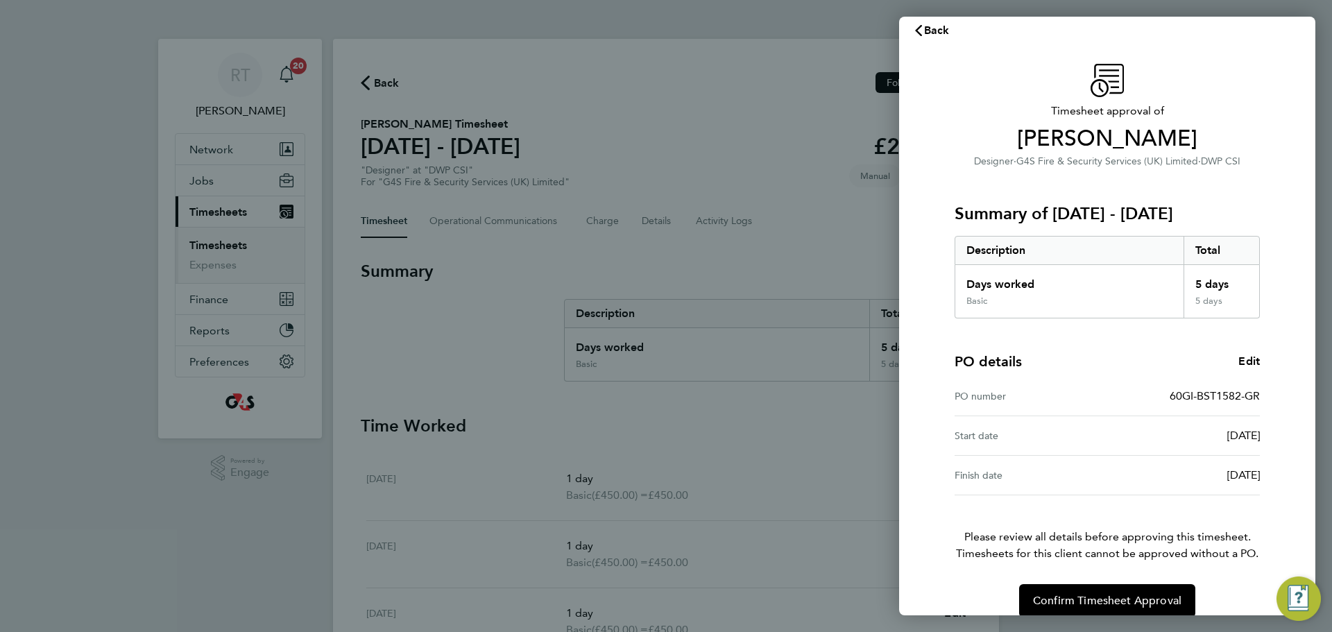
scroll to position [33, 0]
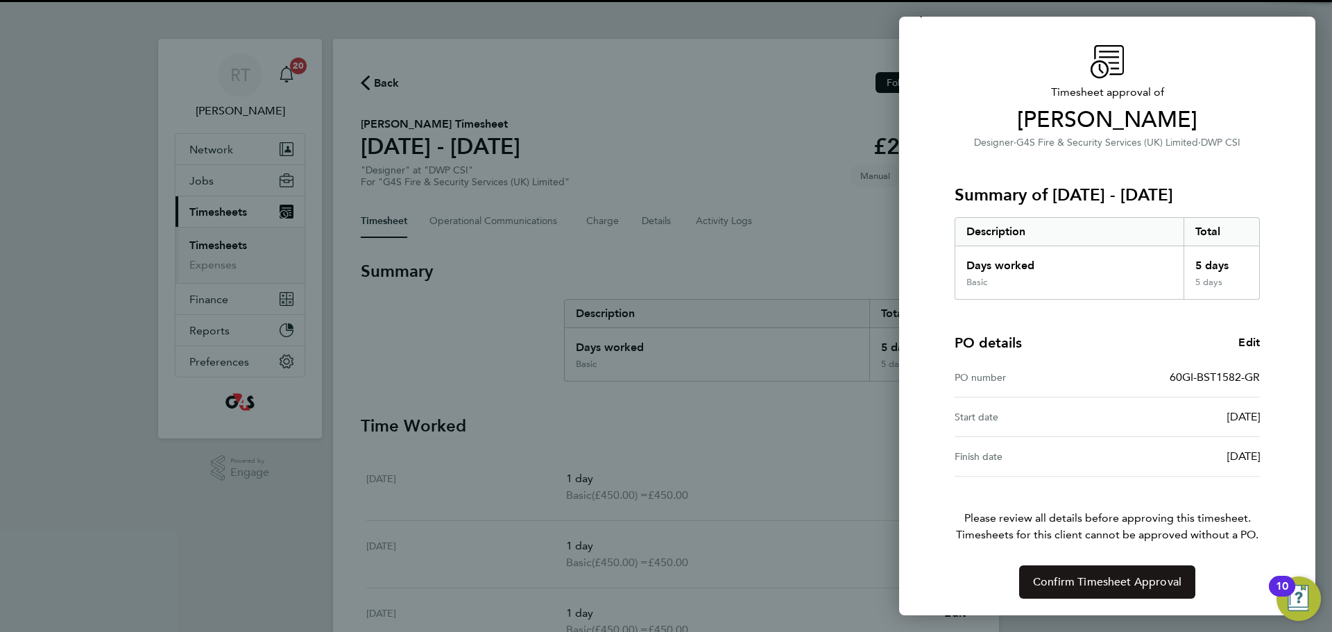
click at [1148, 583] on span "Confirm Timesheet Approval" at bounding box center [1107, 582] width 148 height 14
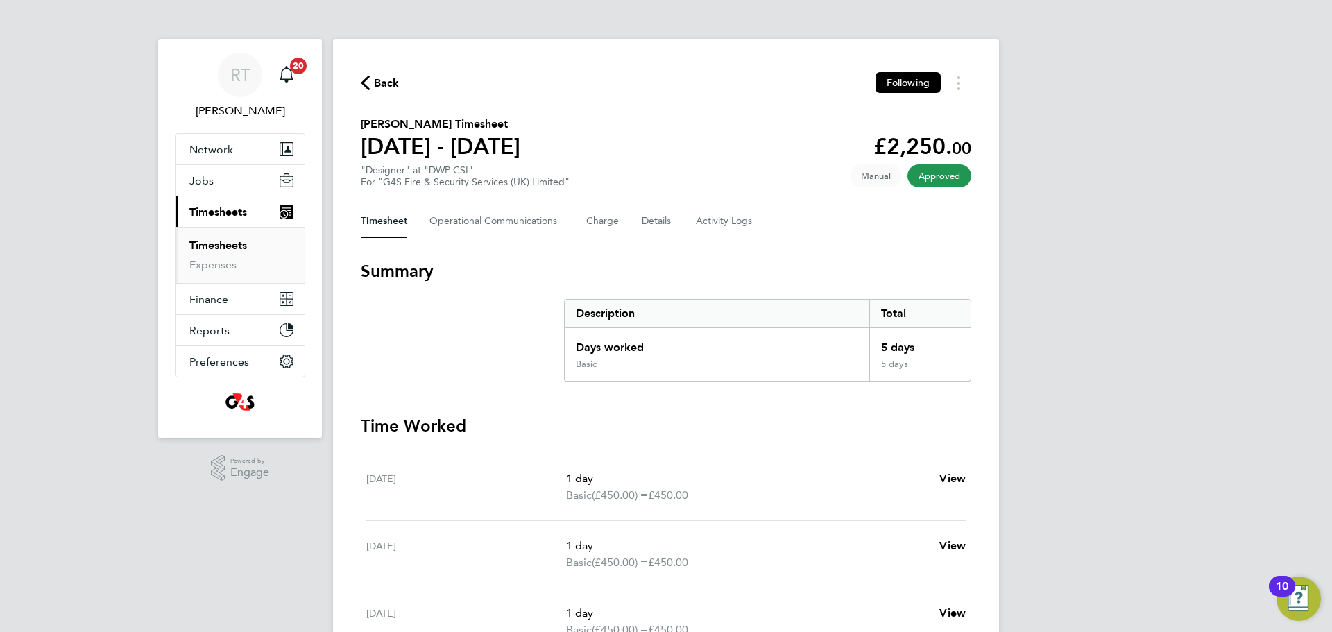
click at [246, 243] on link "Timesheets" at bounding box center [218, 245] width 58 height 13
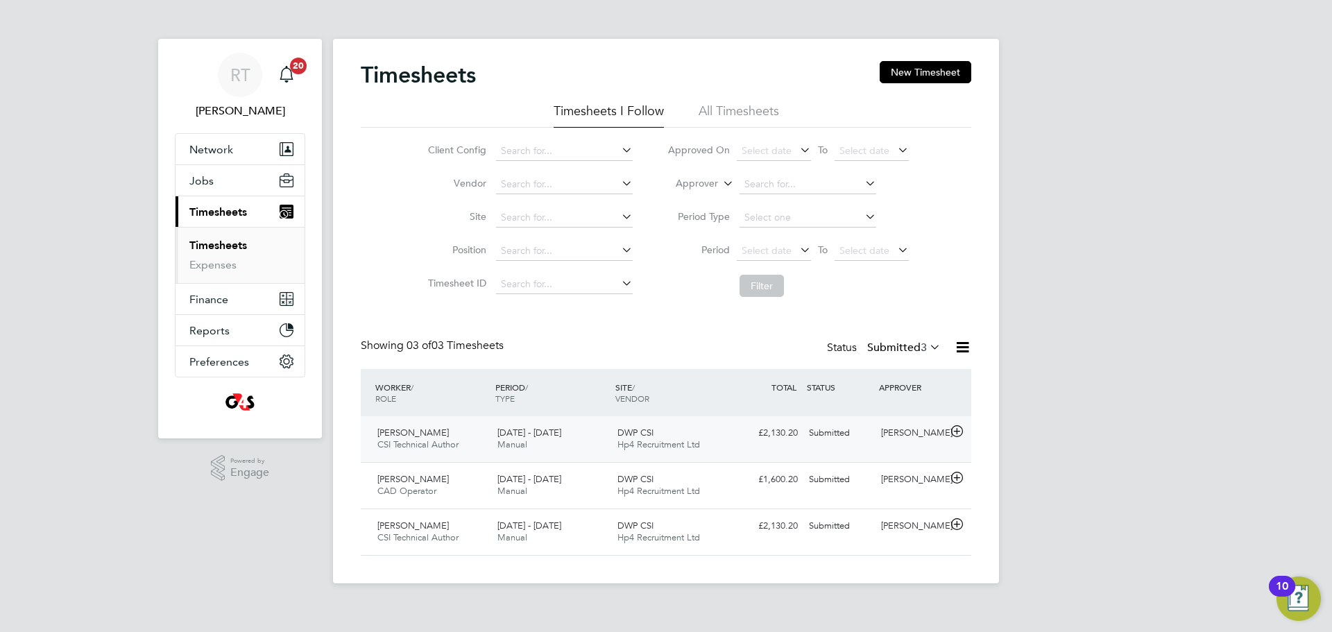
click at [470, 443] on div "Robert Maddison CSI Technical Author 22 - 28 Sep 2025" at bounding box center [432, 439] width 120 height 35
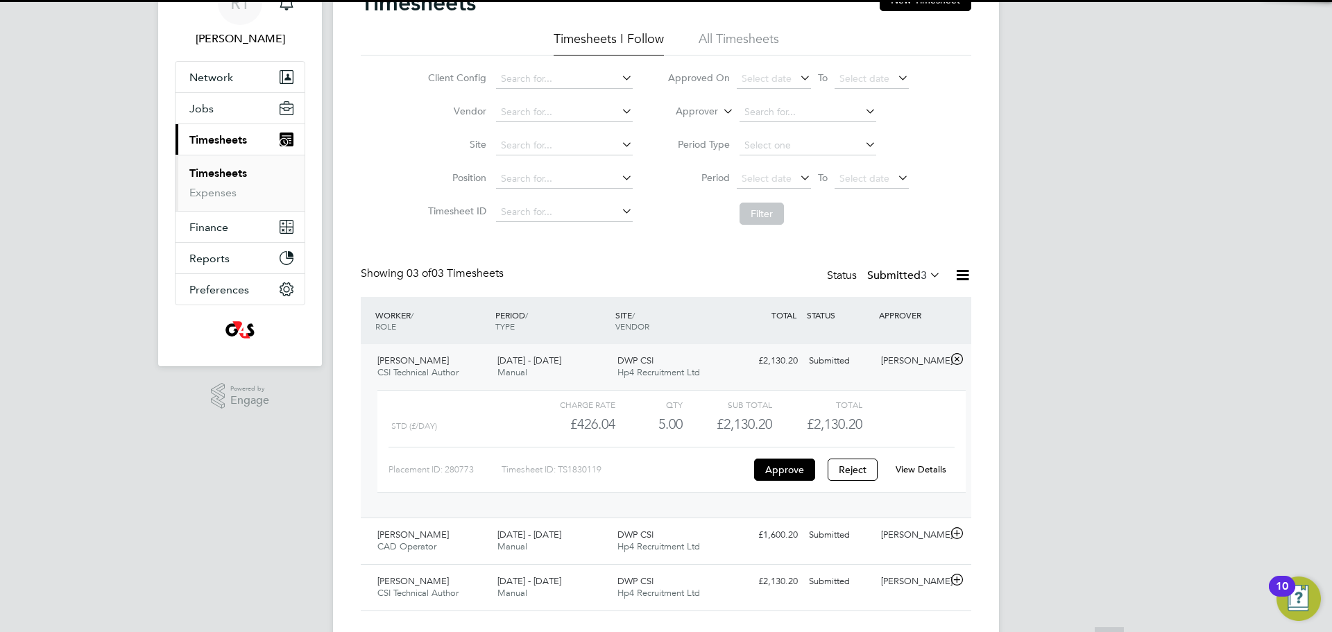
scroll to position [102, 0]
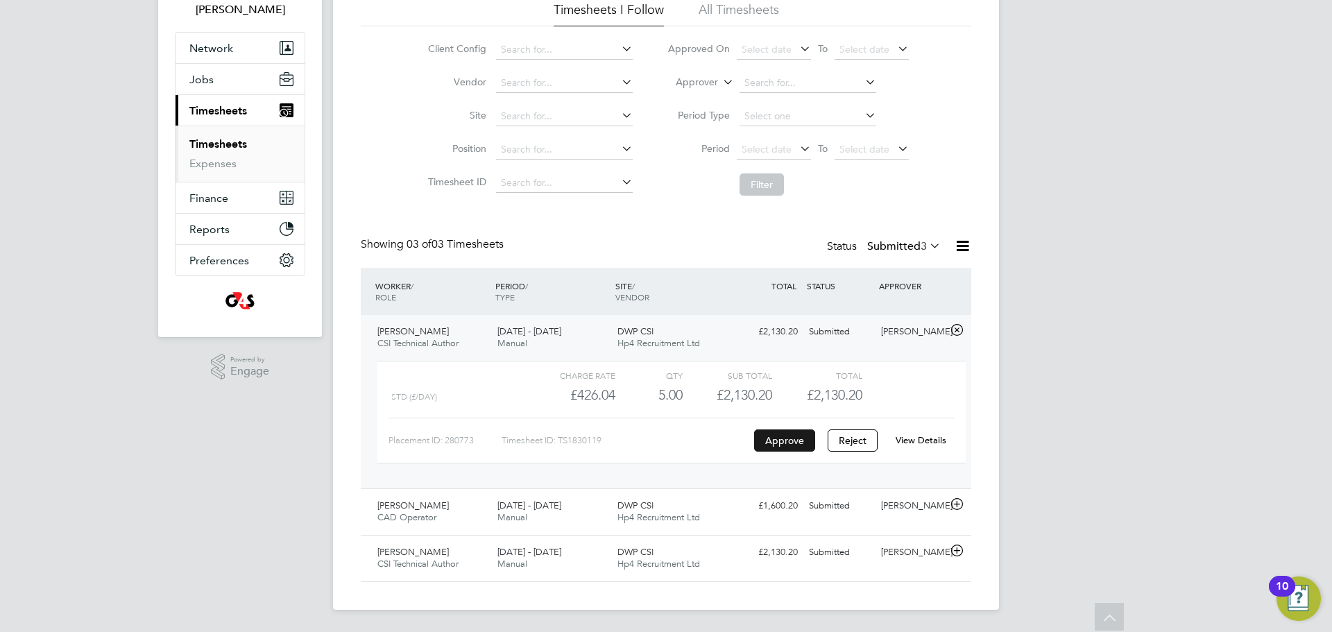
click at [768, 441] on button "Approve" at bounding box center [784, 441] width 61 height 22
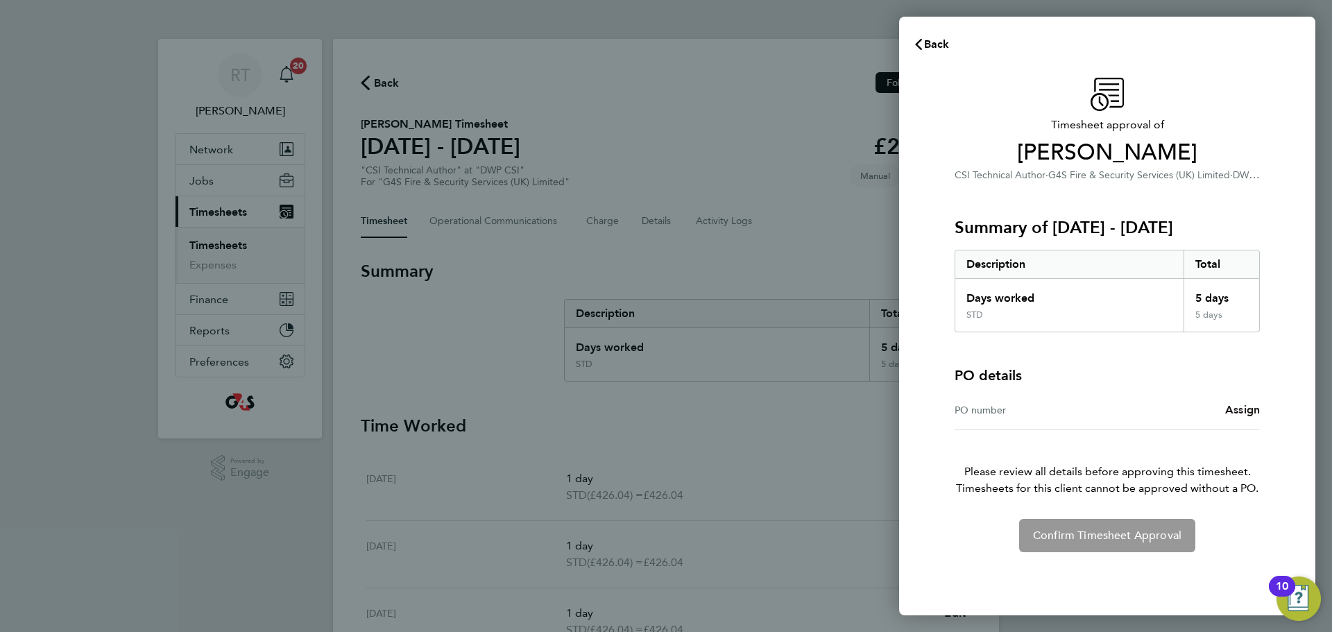
click at [1241, 413] on span "Assign" at bounding box center [1242, 409] width 35 height 13
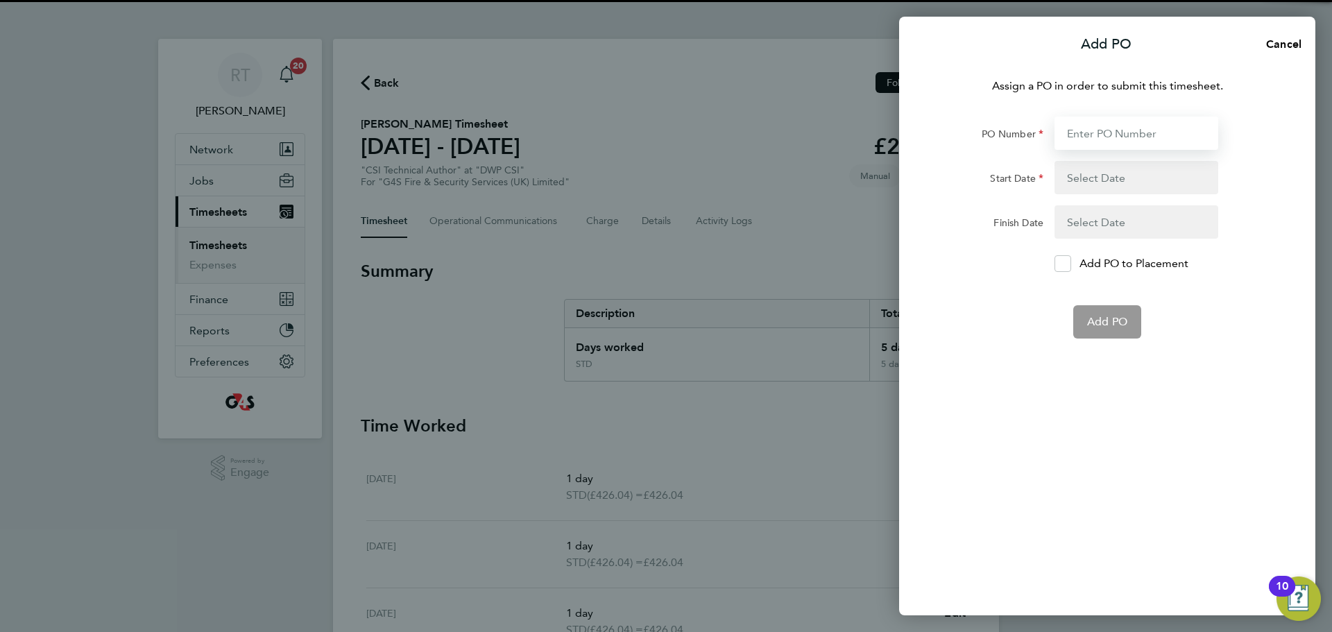
click at [1108, 126] on input "PO Number" at bounding box center [1137, 133] width 164 height 33
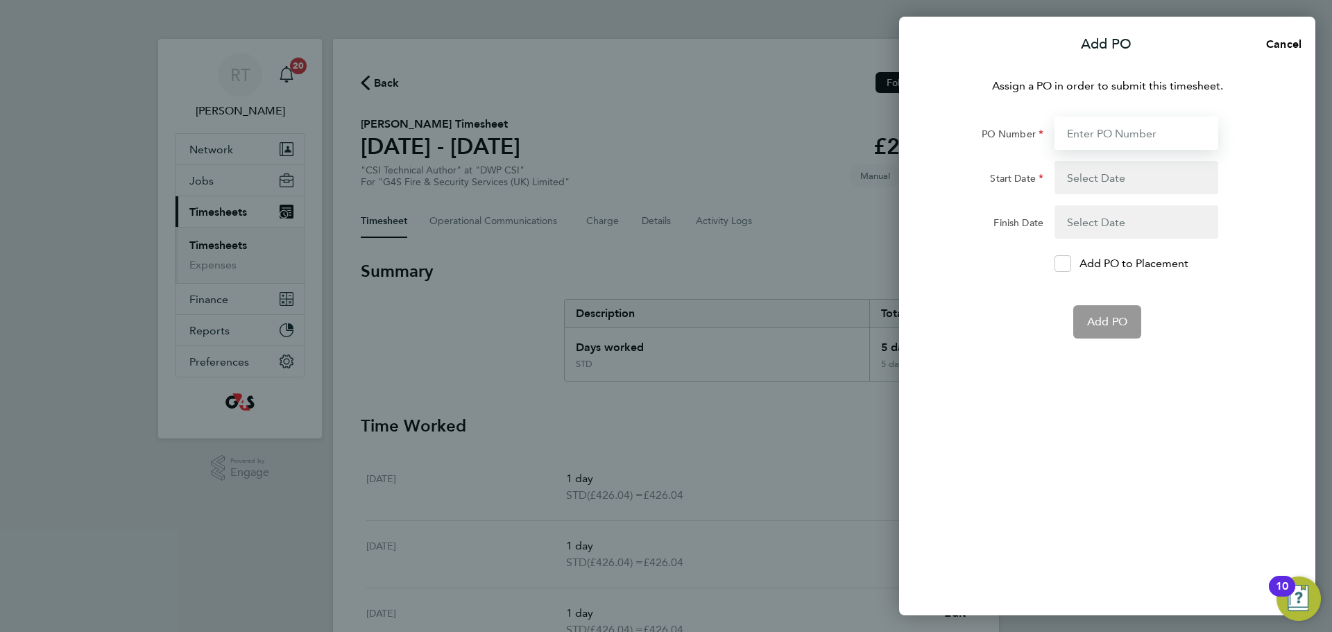
paste input "60GI-BST1580-GR"
type input "60GI-BST1580-GR"
click at [1099, 189] on button "button" at bounding box center [1137, 177] width 164 height 33
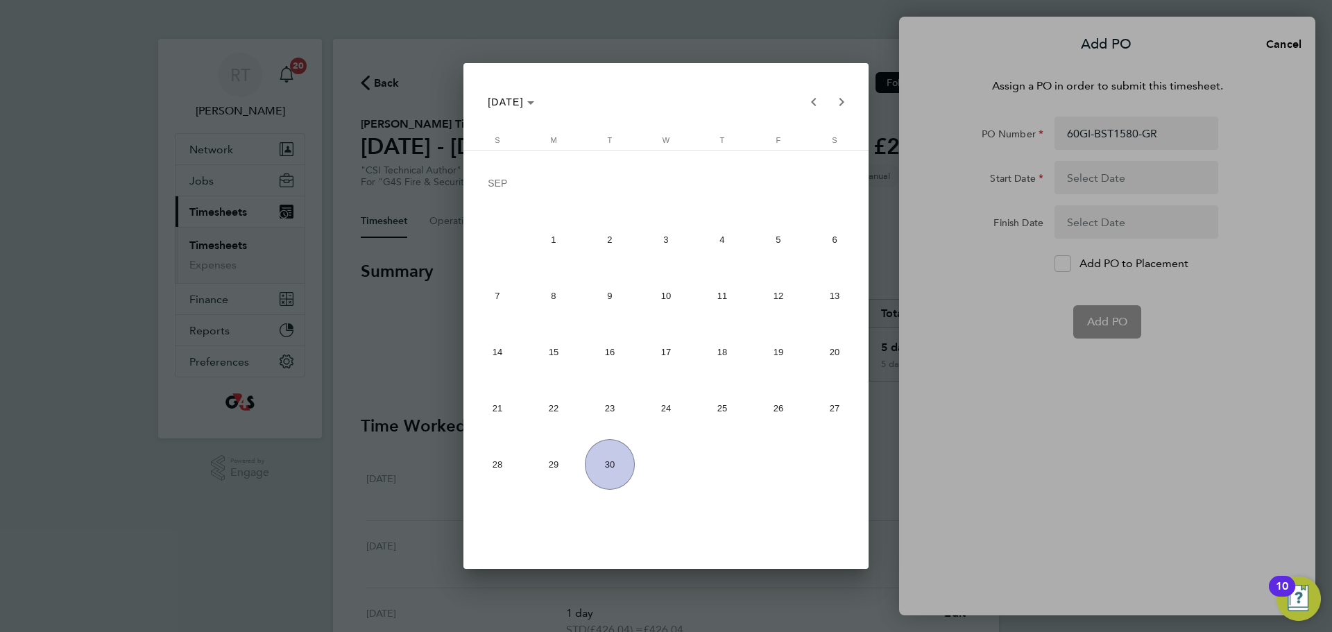
click at [493, 416] on span "21" at bounding box center [498, 408] width 51 height 51
type input "[DATE]"
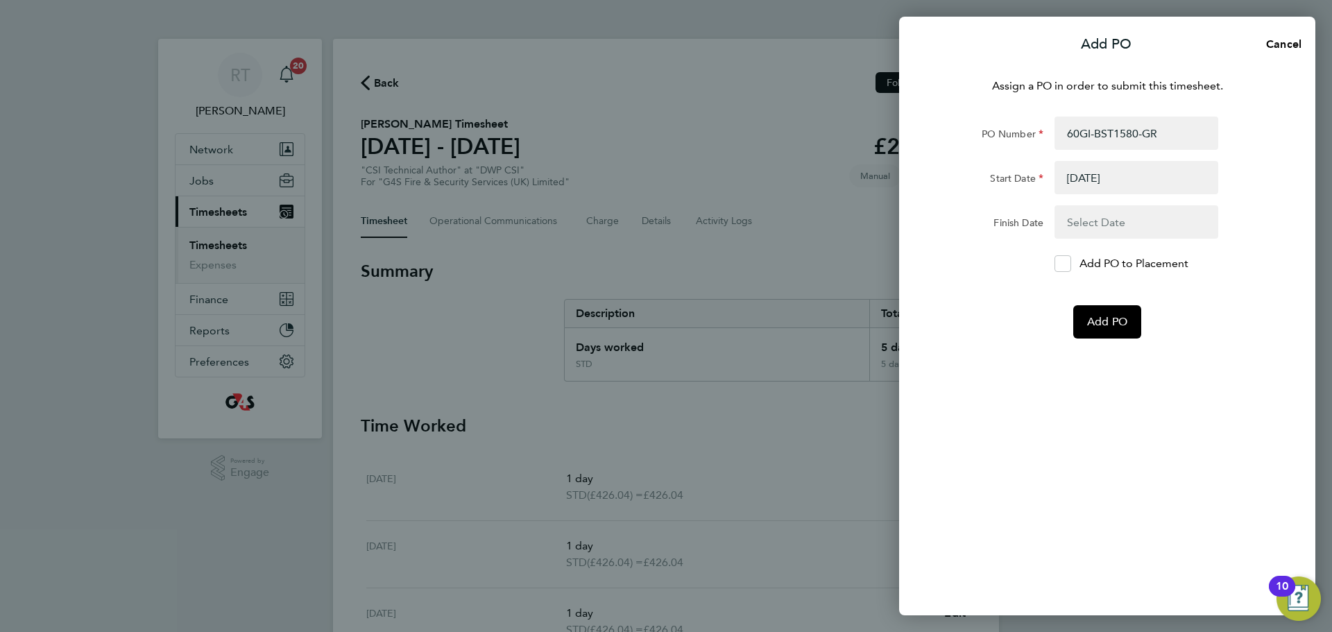
click at [1138, 225] on button "button" at bounding box center [1137, 221] width 164 height 33
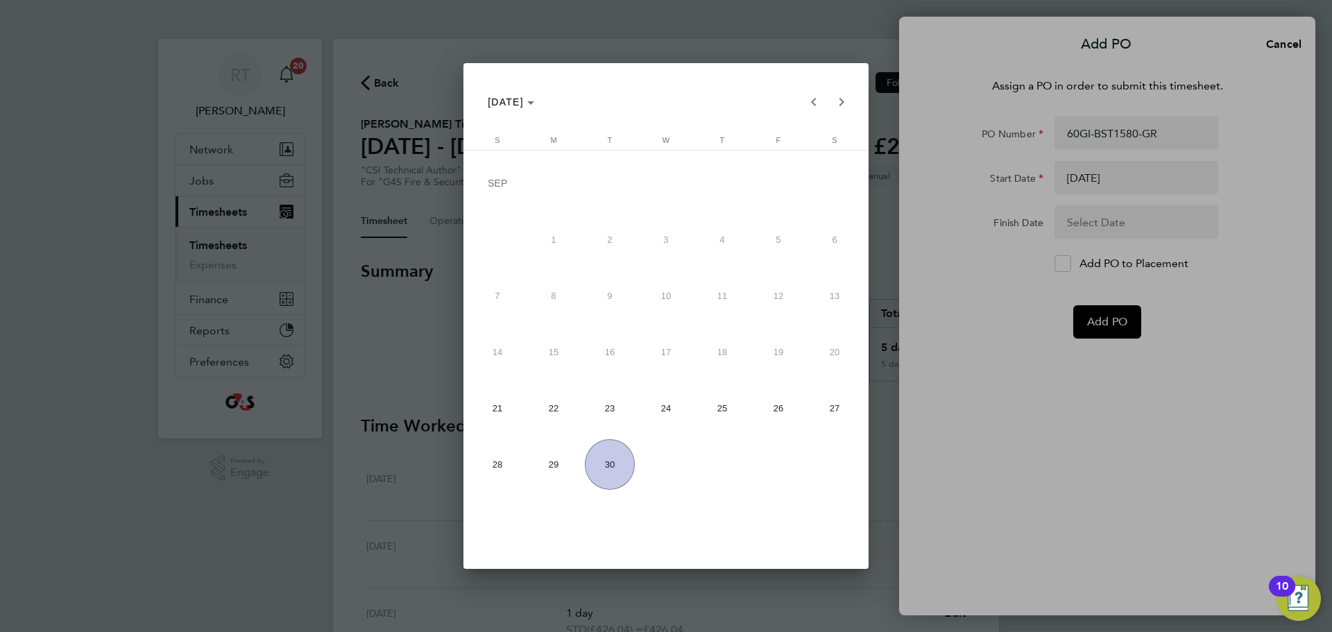
click at [833, 413] on span "27" at bounding box center [835, 408] width 51 height 51
type input "[DATE]"
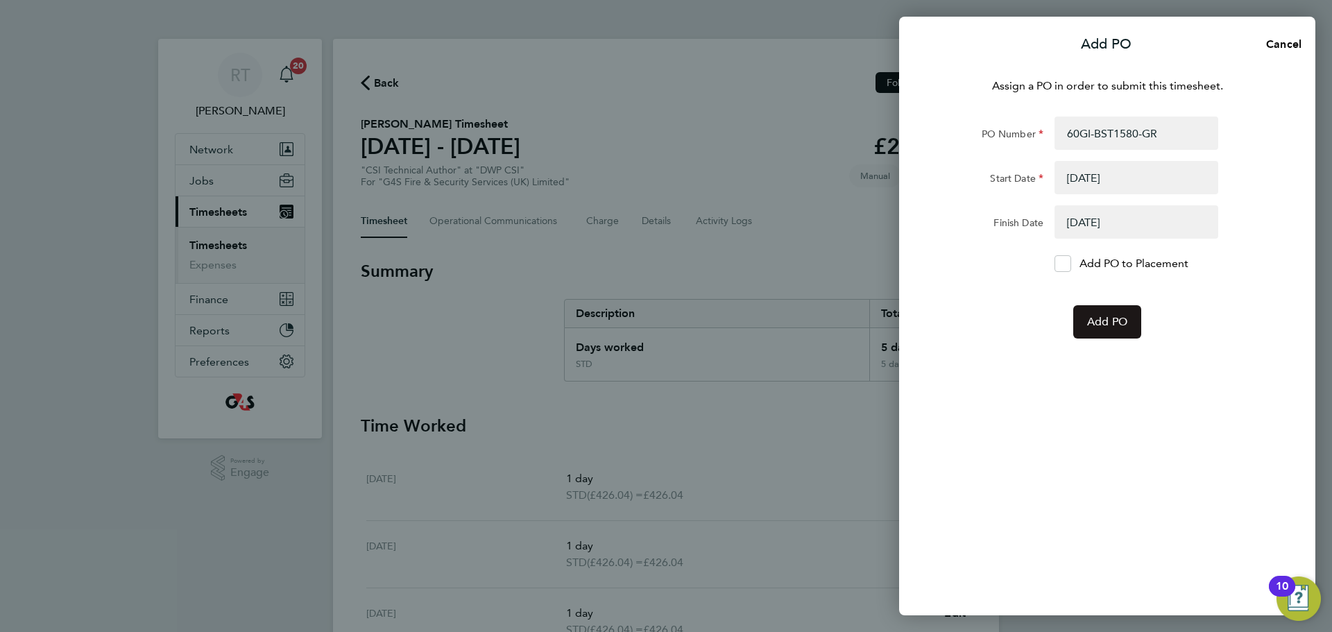
click at [1114, 326] on span "Add PO" at bounding box center [1107, 322] width 40 height 14
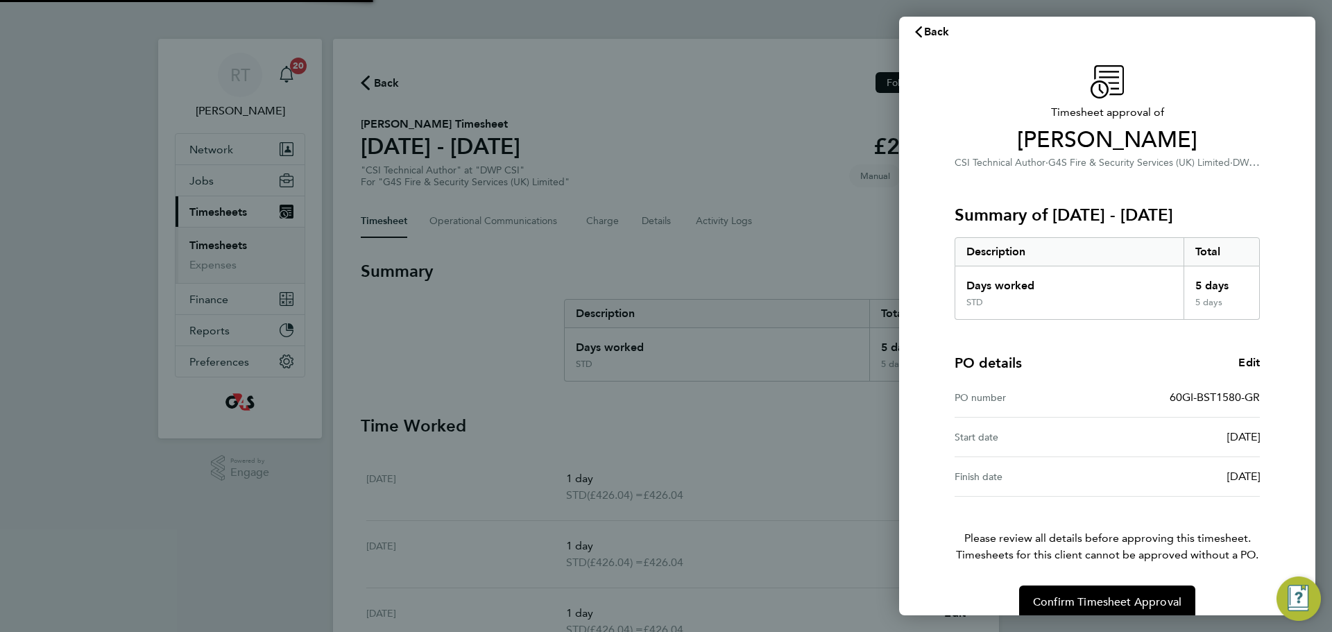
scroll to position [33, 0]
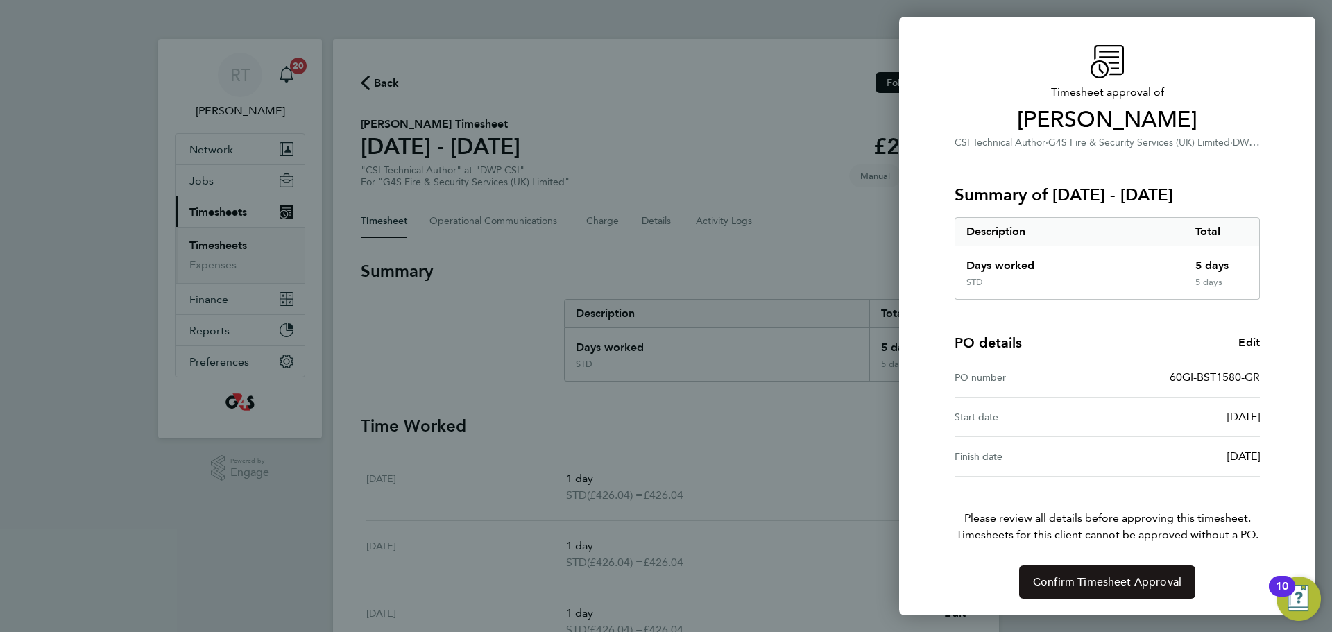
click at [1117, 572] on button "Confirm Timesheet Approval" at bounding box center [1107, 582] width 176 height 33
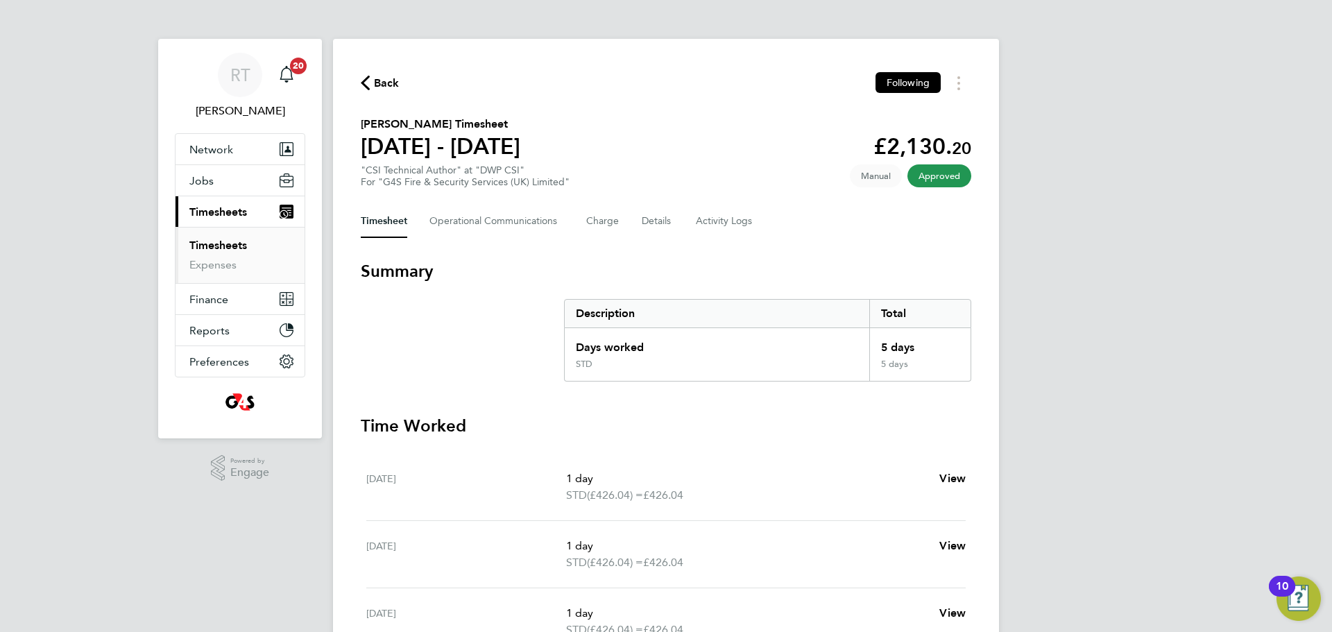
click at [210, 239] on link "Timesheets" at bounding box center [218, 245] width 58 height 13
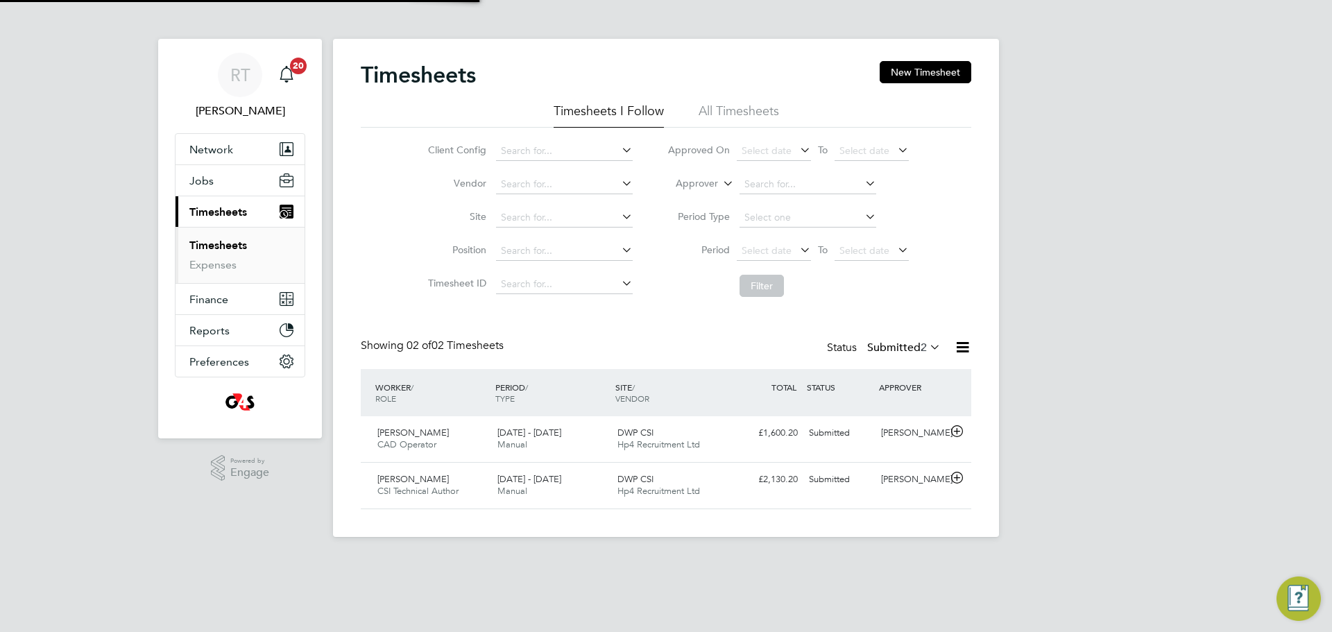
scroll to position [35, 121]
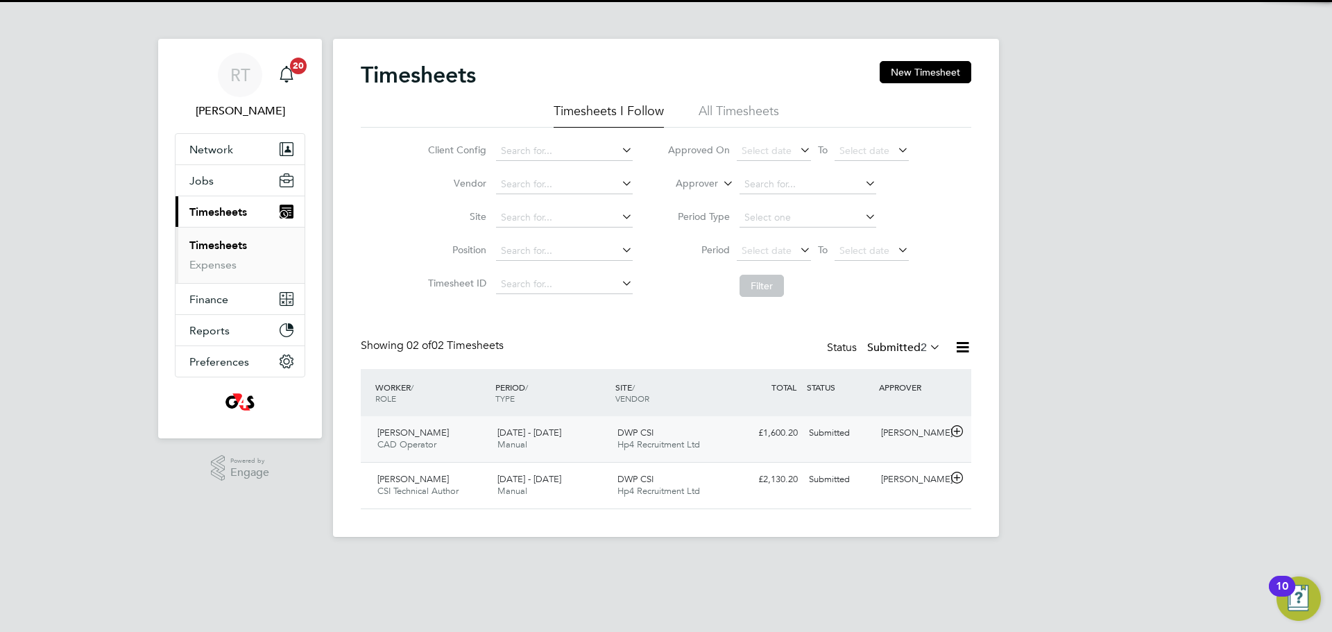
click at [469, 443] on div "Conor Dunford CAD Operator 22 - 28 Sep 2025" at bounding box center [432, 439] width 120 height 35
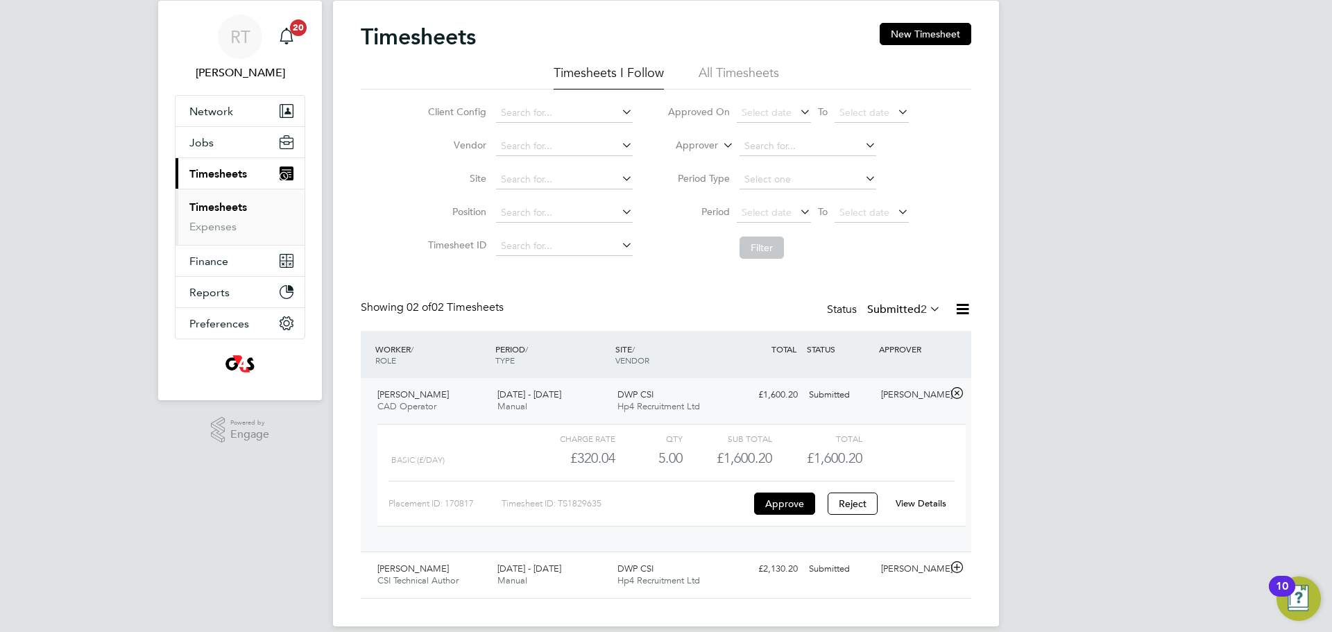
scroll to position [56, 0]
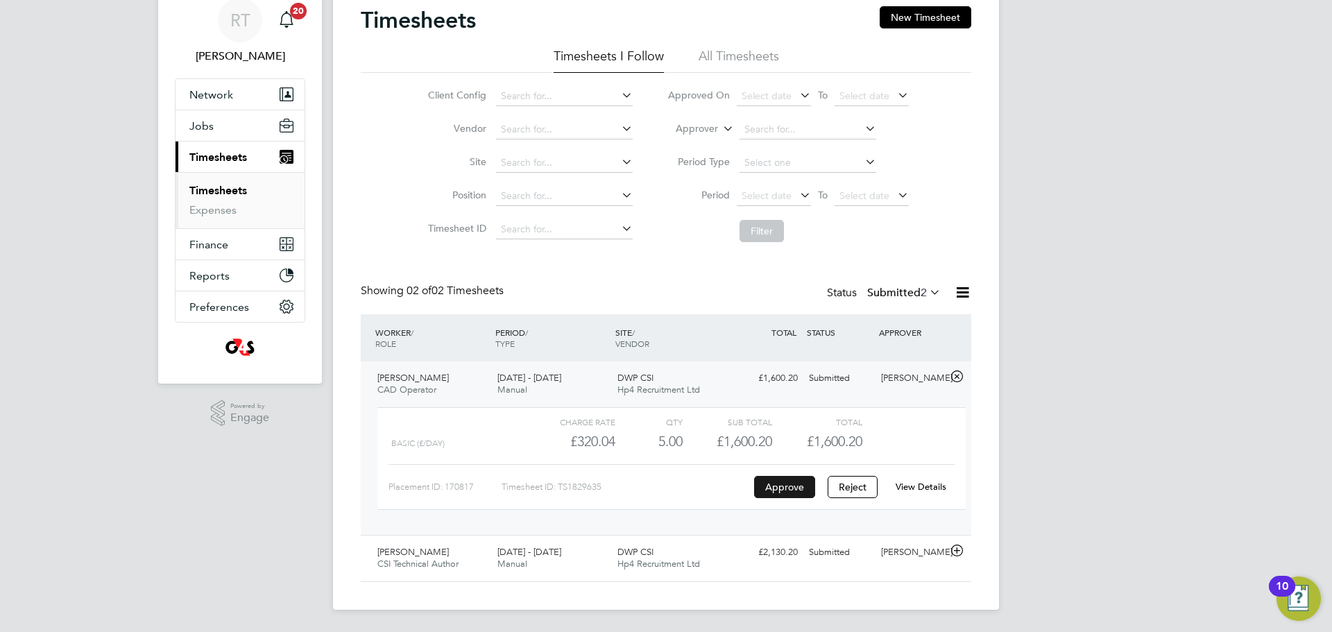
click at [774, 485] on button "Approve" at bounding box center [784, 487] width 61 height 22
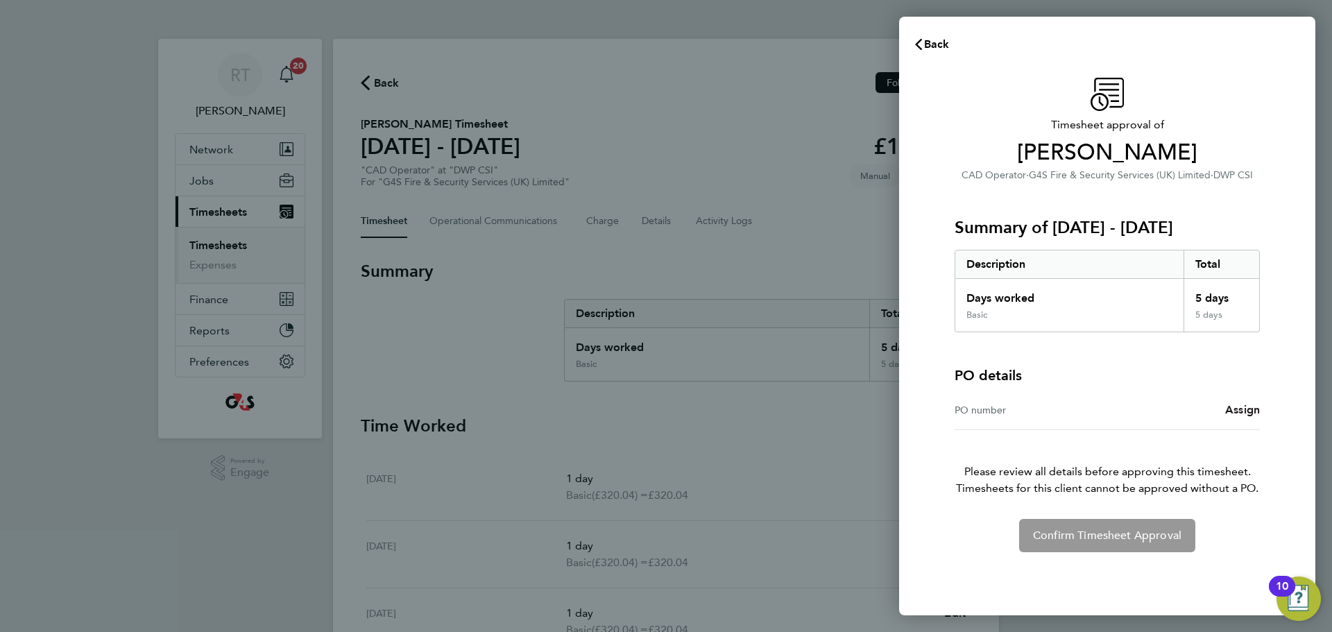
click at [1234, 407] on span "Assign" at bounding box center [1242, 409] width 35 height 13
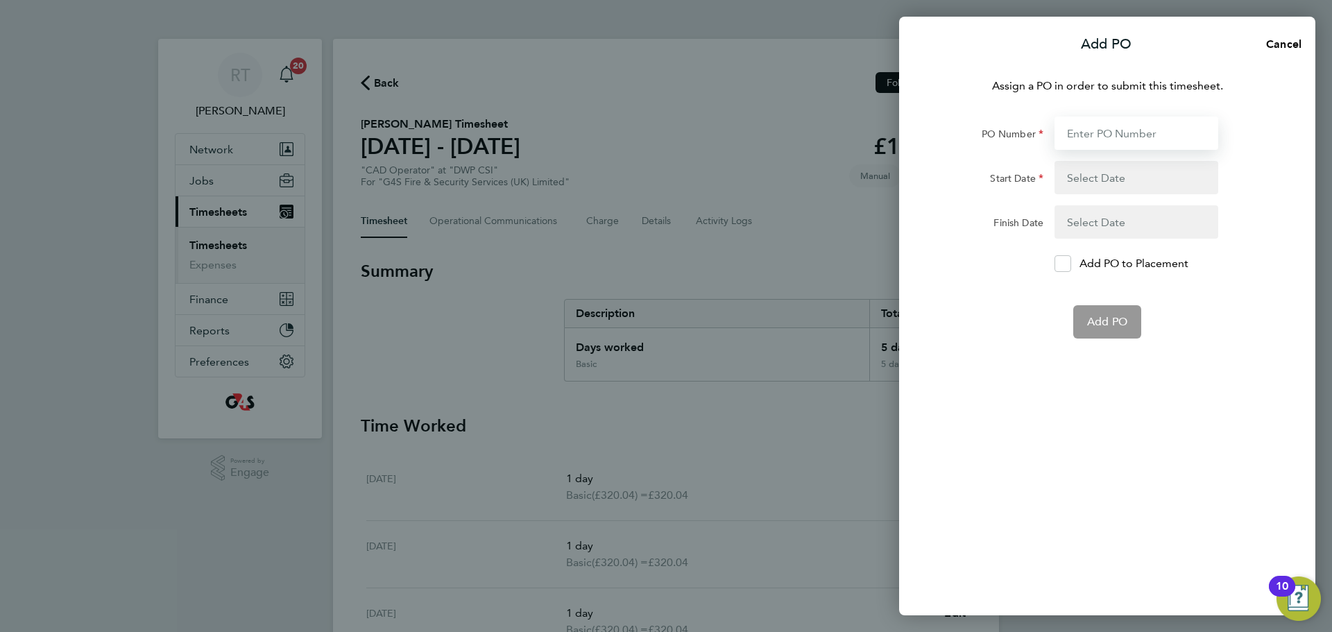
click at [1100, 125] on input "PO Number" at bounding box center [1137, 133] width 164 height 33
paste input "60GI-BST1580-GR"
type input "60GI-BST1580-GR"
type input "[DATE]"
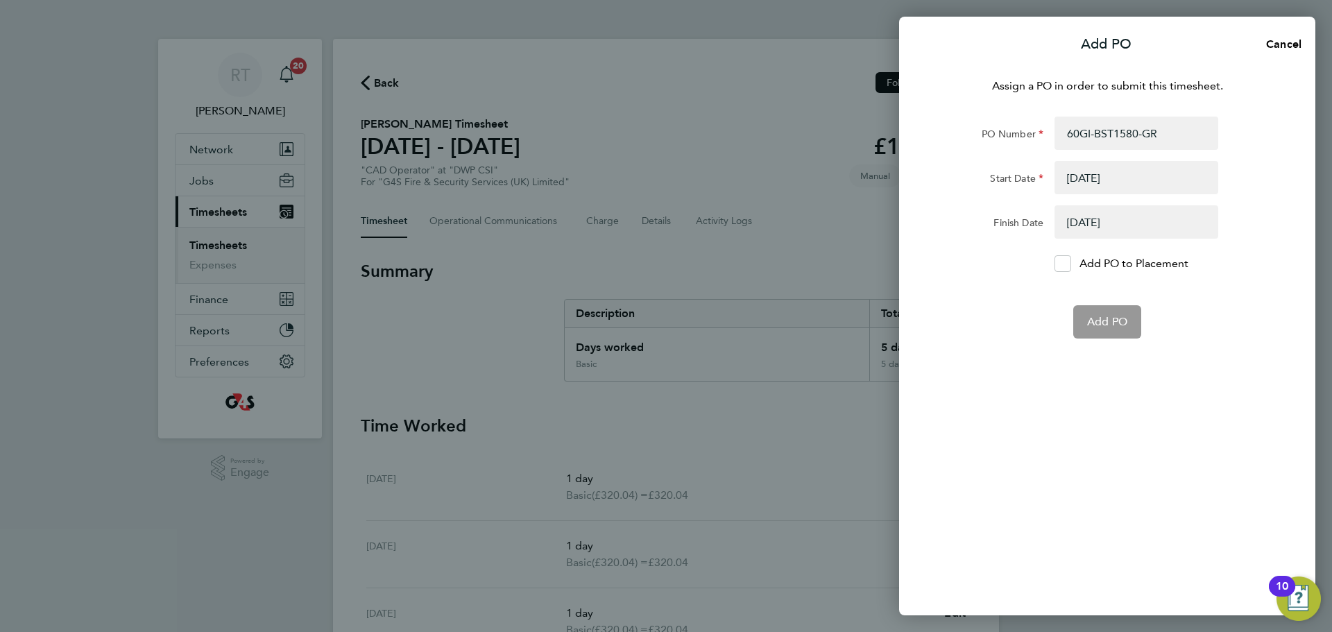
click at [1014, 379] on div "Assign a PO in order to submit this timesheet. PO Number 60GI-BST1580-GR Start …" at bounding box center [1107, 338] width 416 height 554
click at [1114, 294] on span "Add PO" at bounding box center [1107, 289] width 40 height 14
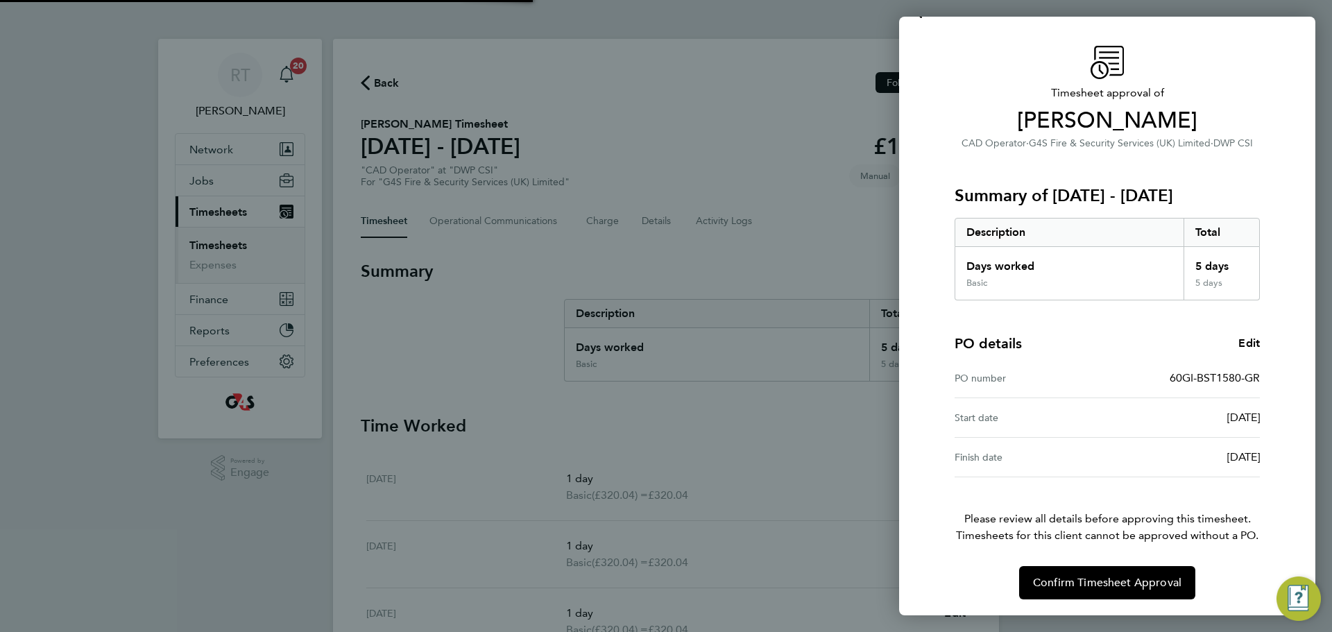
scroll to position [33, 0]
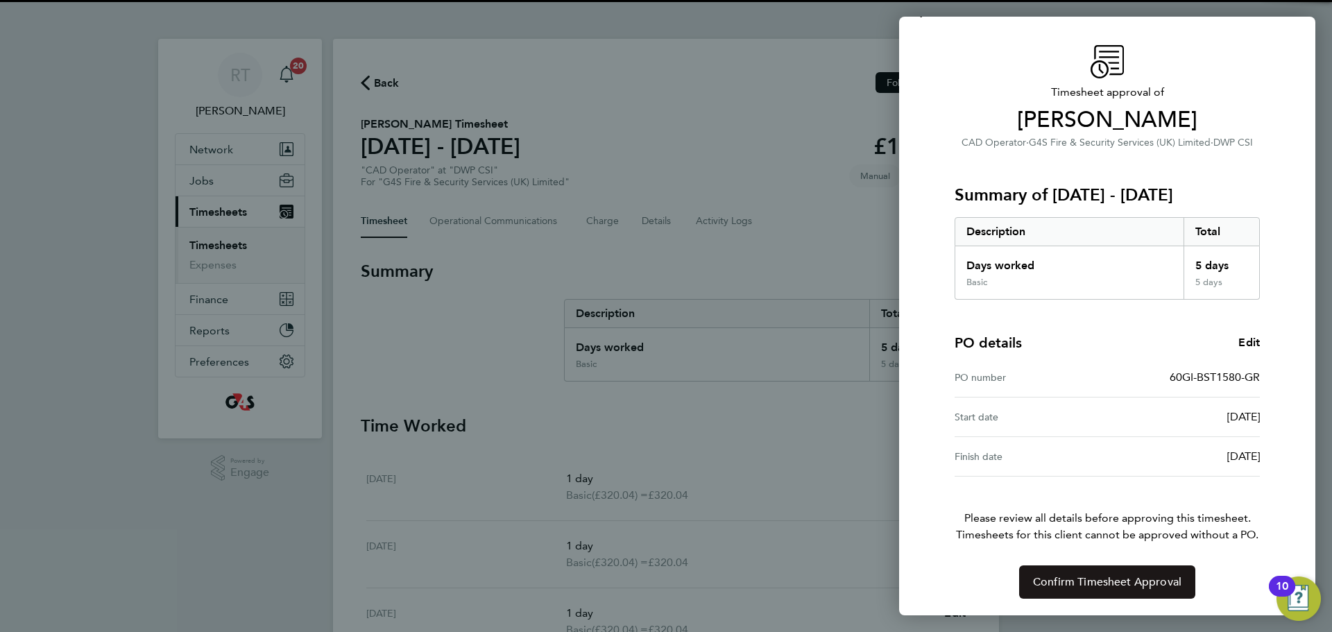
click at [1137, 573] on button "Confirm Timesheet Approval" at bounding box center [1107, 582] width 176 height 33
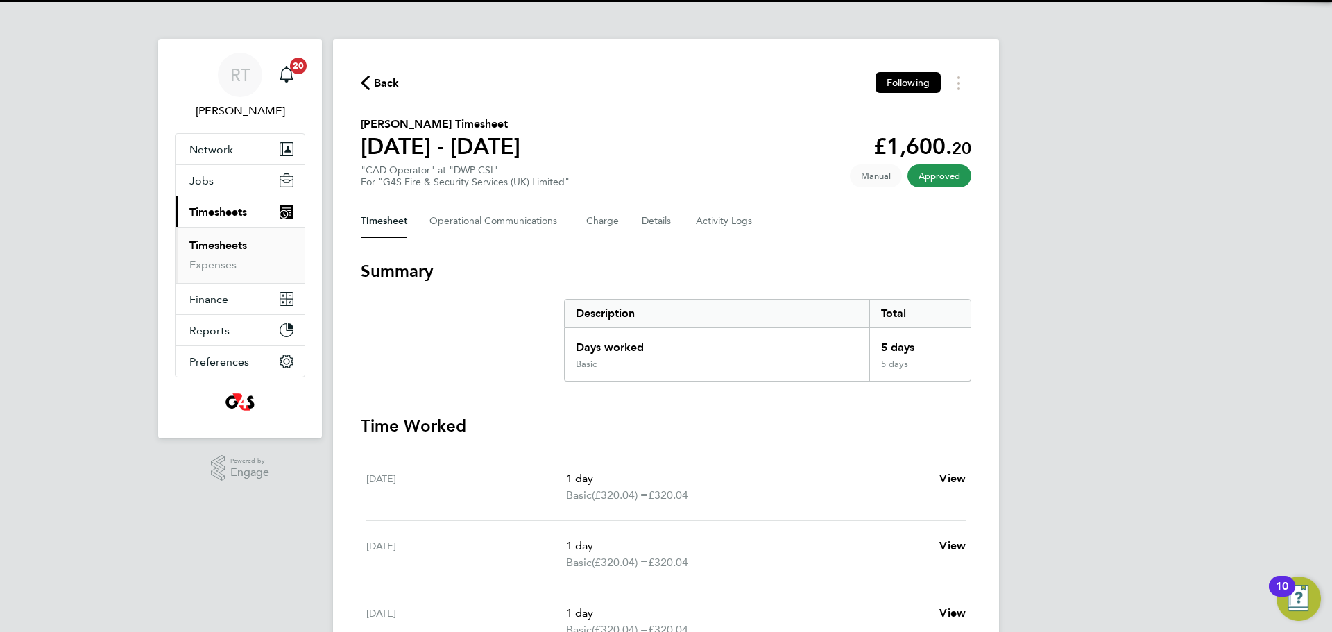
click at [223, 241] on link "Timesheets" at bounding box center [218, 245] width 58 height 13
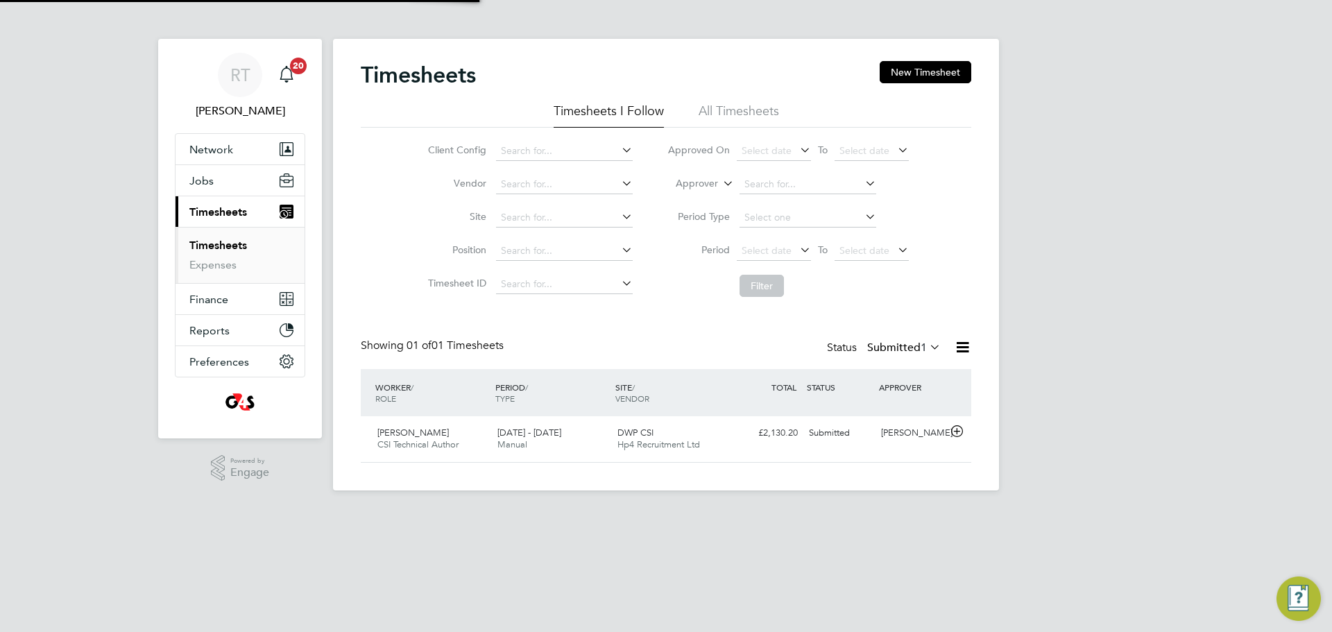
scroll to position [35, 121]
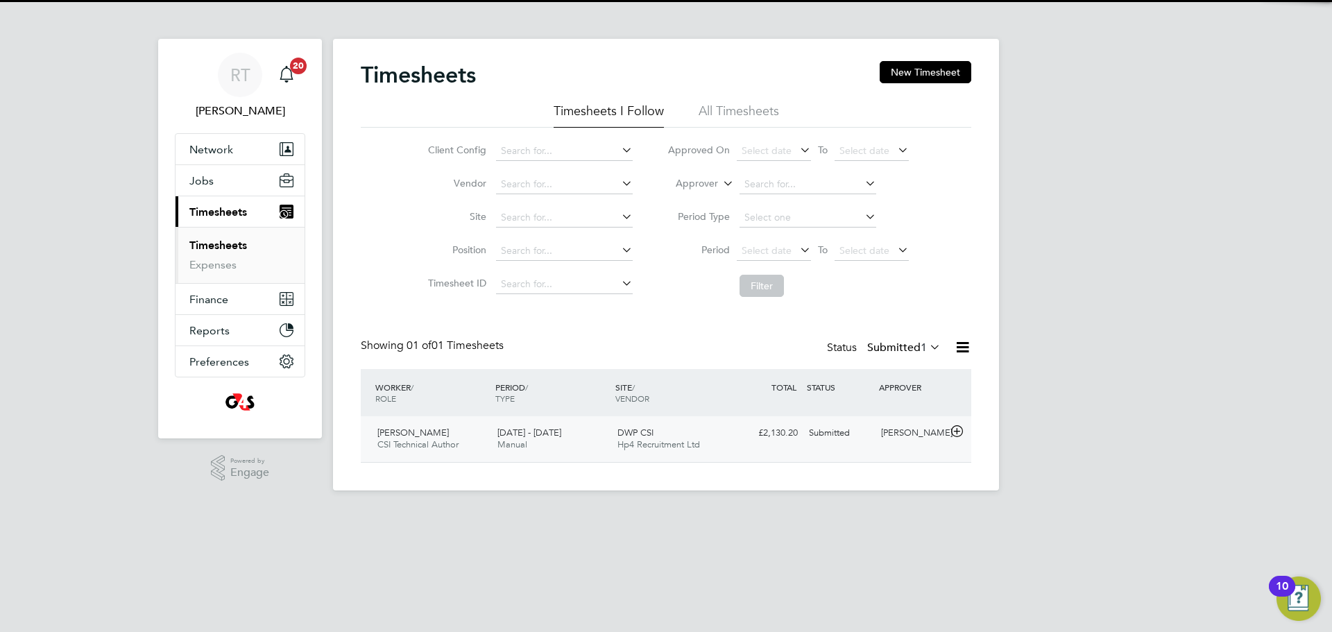
click at [522, 437] on span "22 - 28 Sep 2025" at bounding box center [530, 433] width 64 height 12
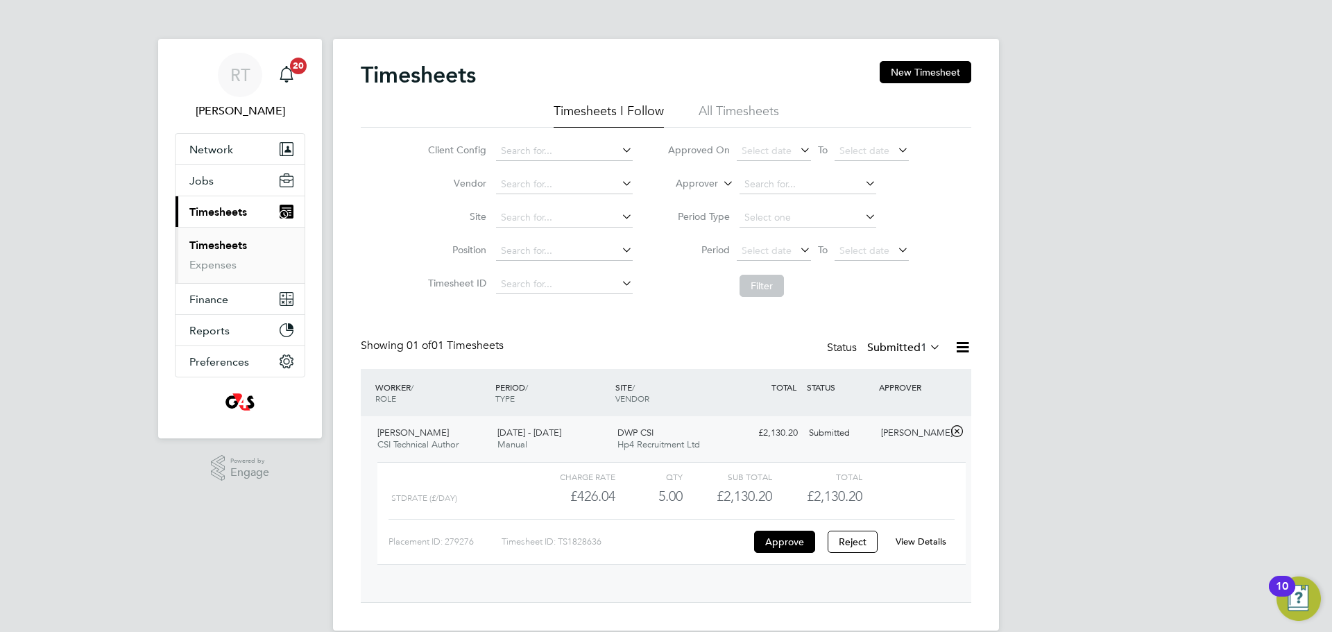
scroll to position [24, 135]
click at [765, 540] on button "Approve" at bounding box center [784, 542] width 61 height 22
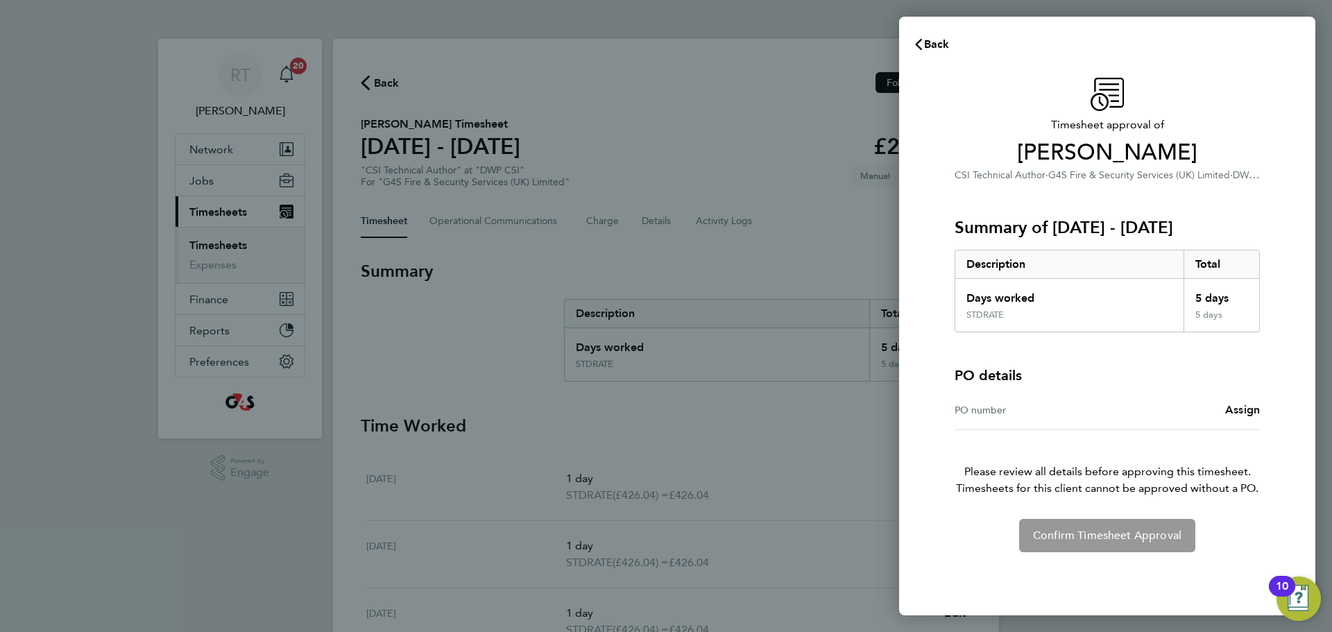
click at [1246, 411] on span "Assign" at bounding box center [1242, 409] width 35 height 13
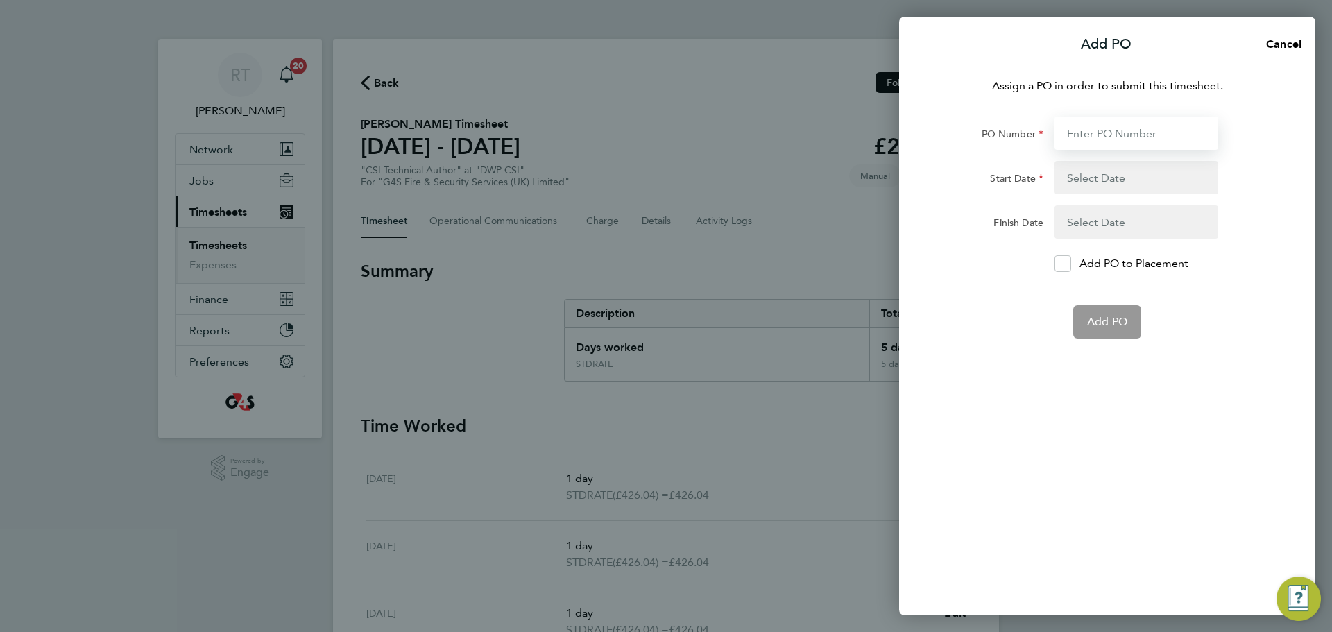
click at [1115, 133] on input "PO Number" at bounding box center [1137, 133] width 164 height 33
paste input "60GI-BST1580-GR"
type input "60GI-BST1580-GR"
type input "[DATE]"
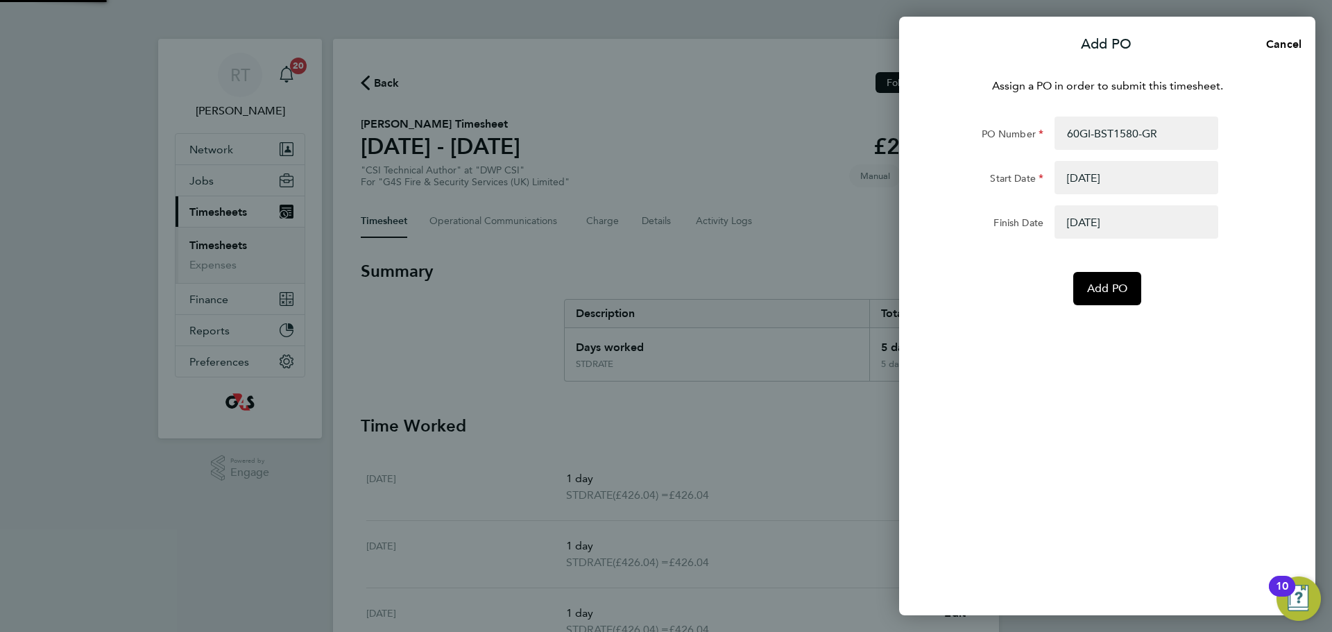
click at [1025, 402] on div "Assign a PO in order to submit this timesheet. PO Number 60GI-BST1580-GR Start …" at bounding box center [1107, 338] width 416 height 554
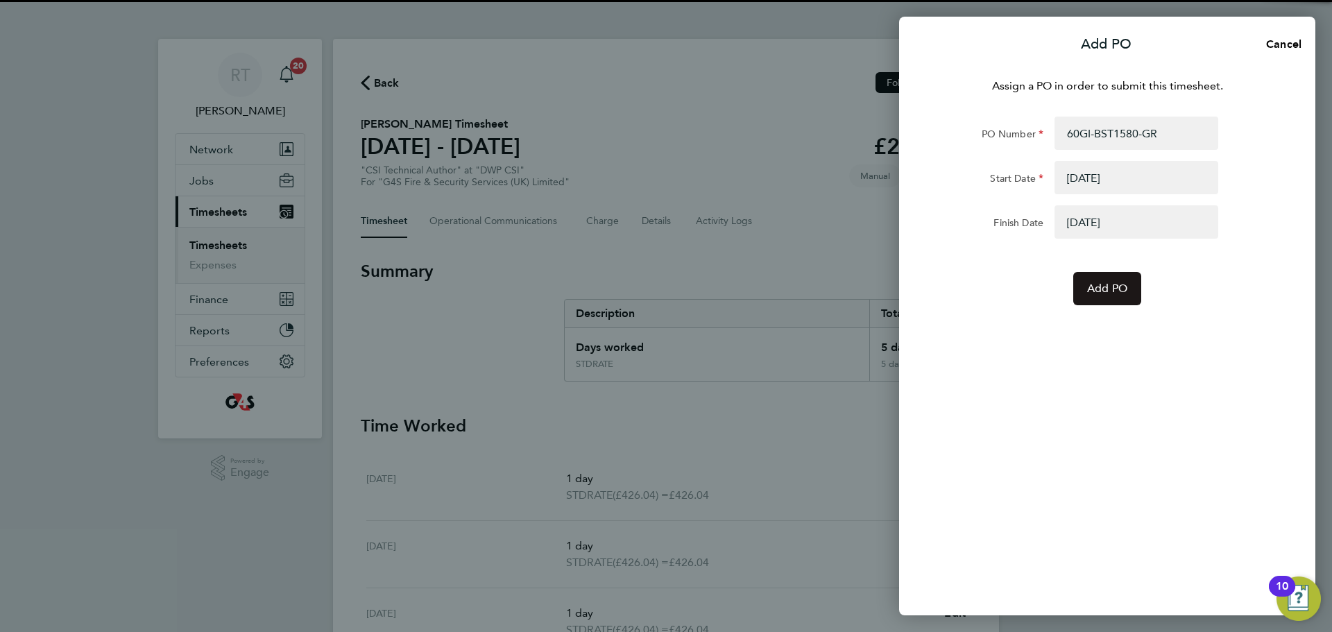
click at [1120, 286] on span "Add PO" at bounding box center [1107, 289] width 40 height 14
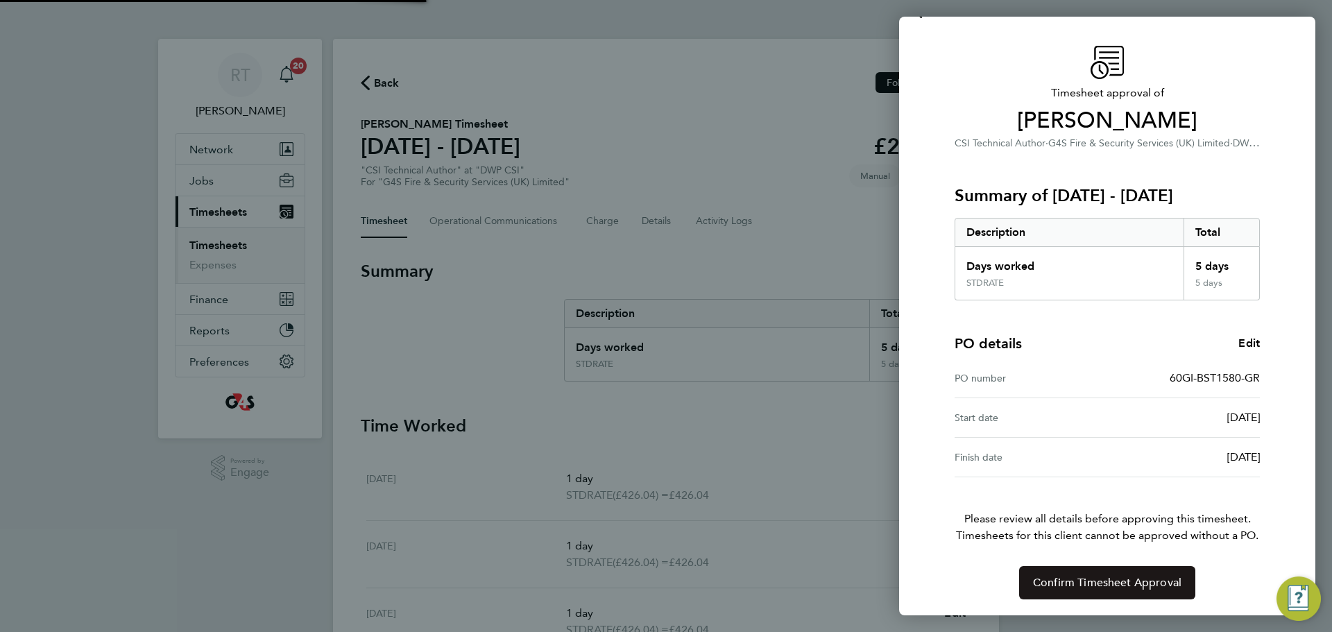
scroll to position [33, 0]
click at [1100, 579] on span "Confirm Timesheet Approval" at bounding box center [1107, 582] width 148 height 14
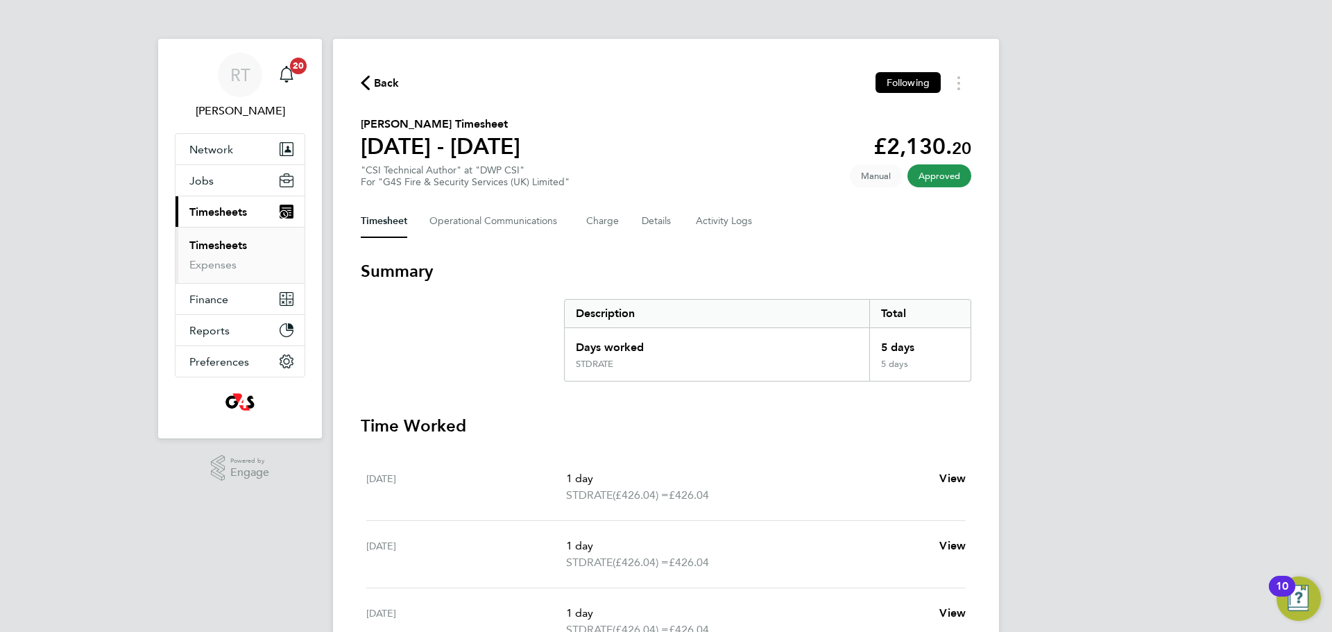
click at [213, 237] on ul "Timesheets Expenses" at bounding box center [240, 255] width 129 height 56
click at [213, 244] on link "Timesheets" at bounding box center [218, 245] width 58 height 13
